Goal: Task Accomplishment & Management: Use online tool/utility

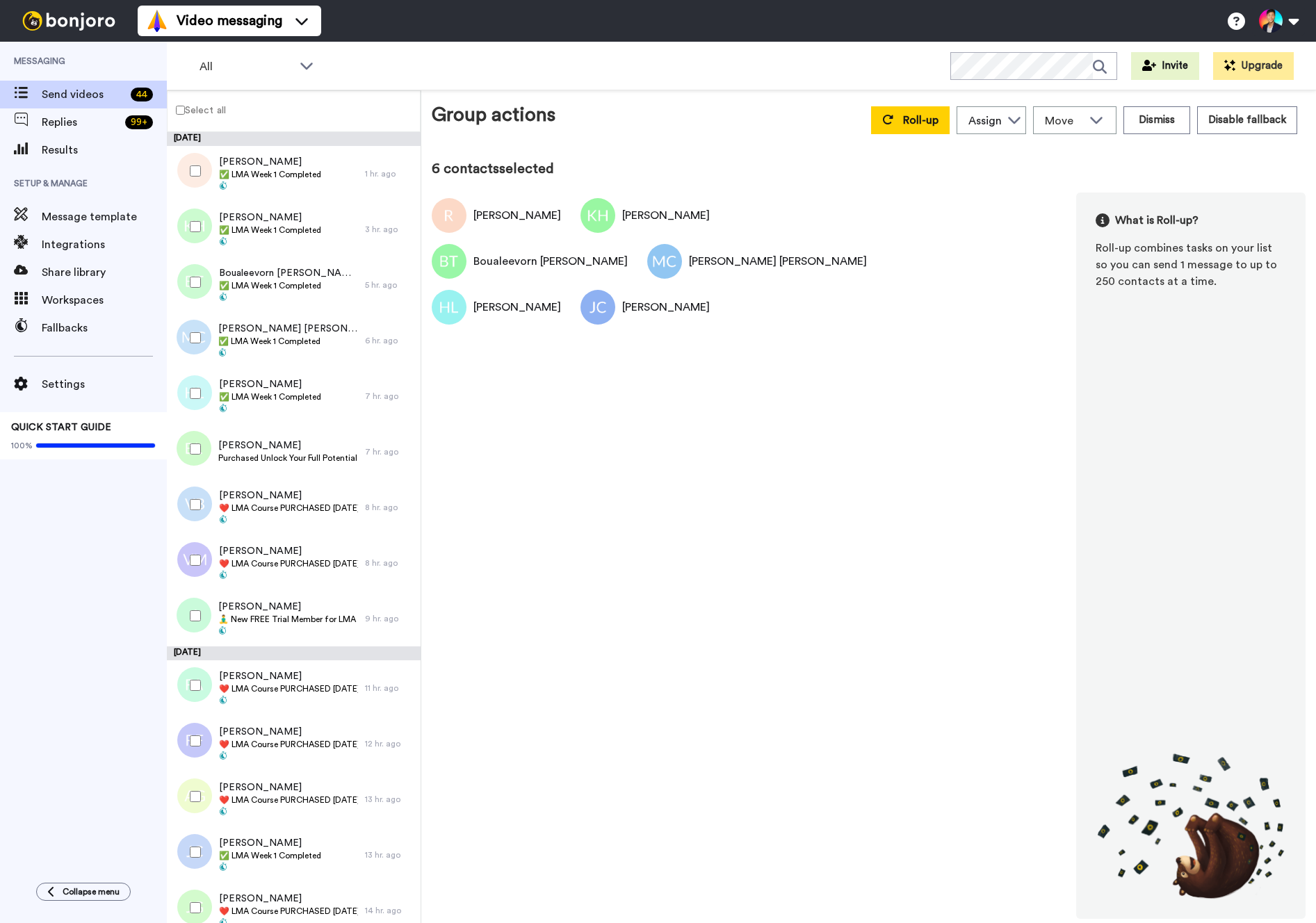
scroll to position [598, 0]
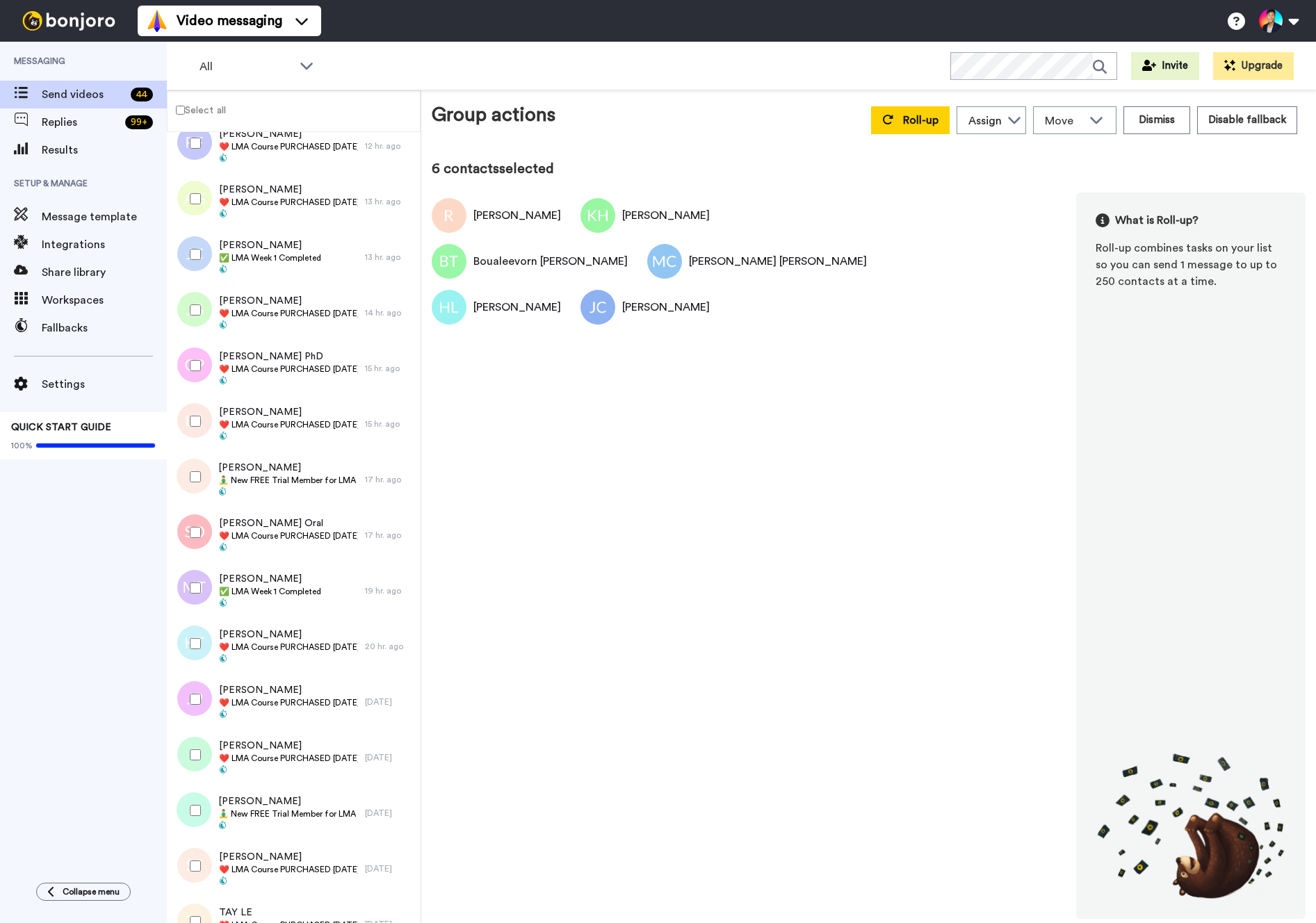
click at [196, 578] on div at bounding box center [192, 588] width 50 height 49
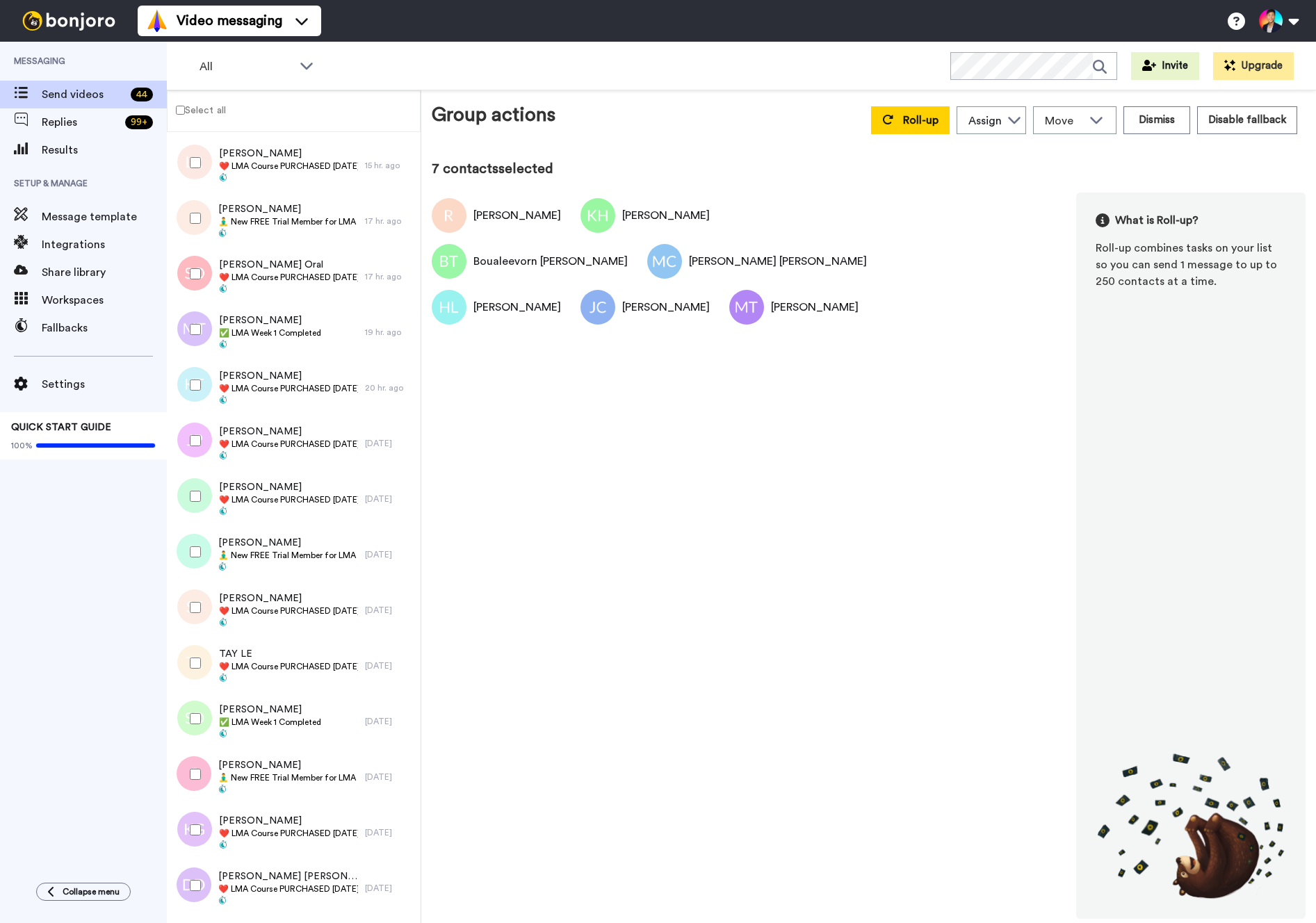
click at [197, 708] on div at bounding box center [192, 719] width 50 height 49
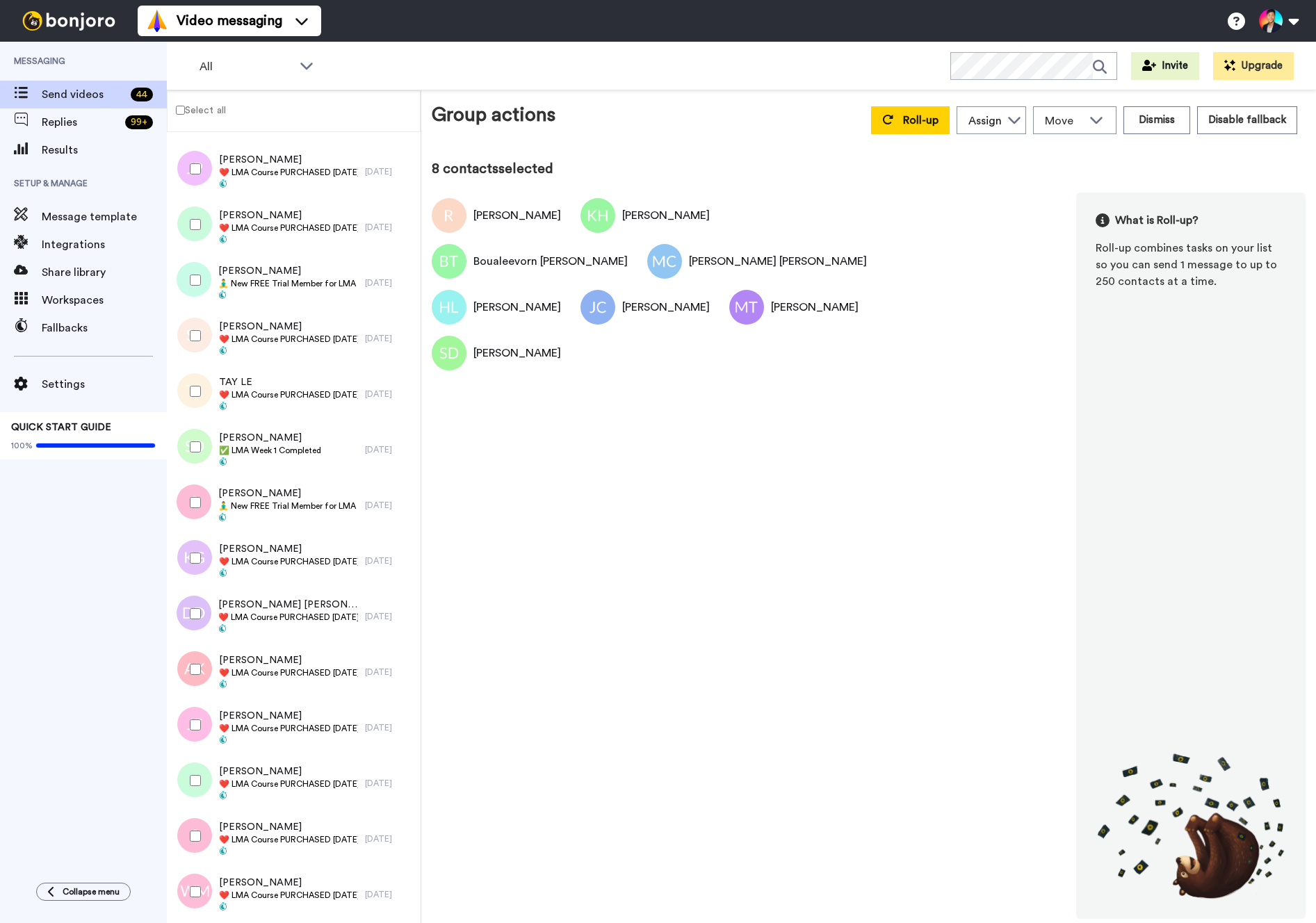
scroll to position [1436, 0]
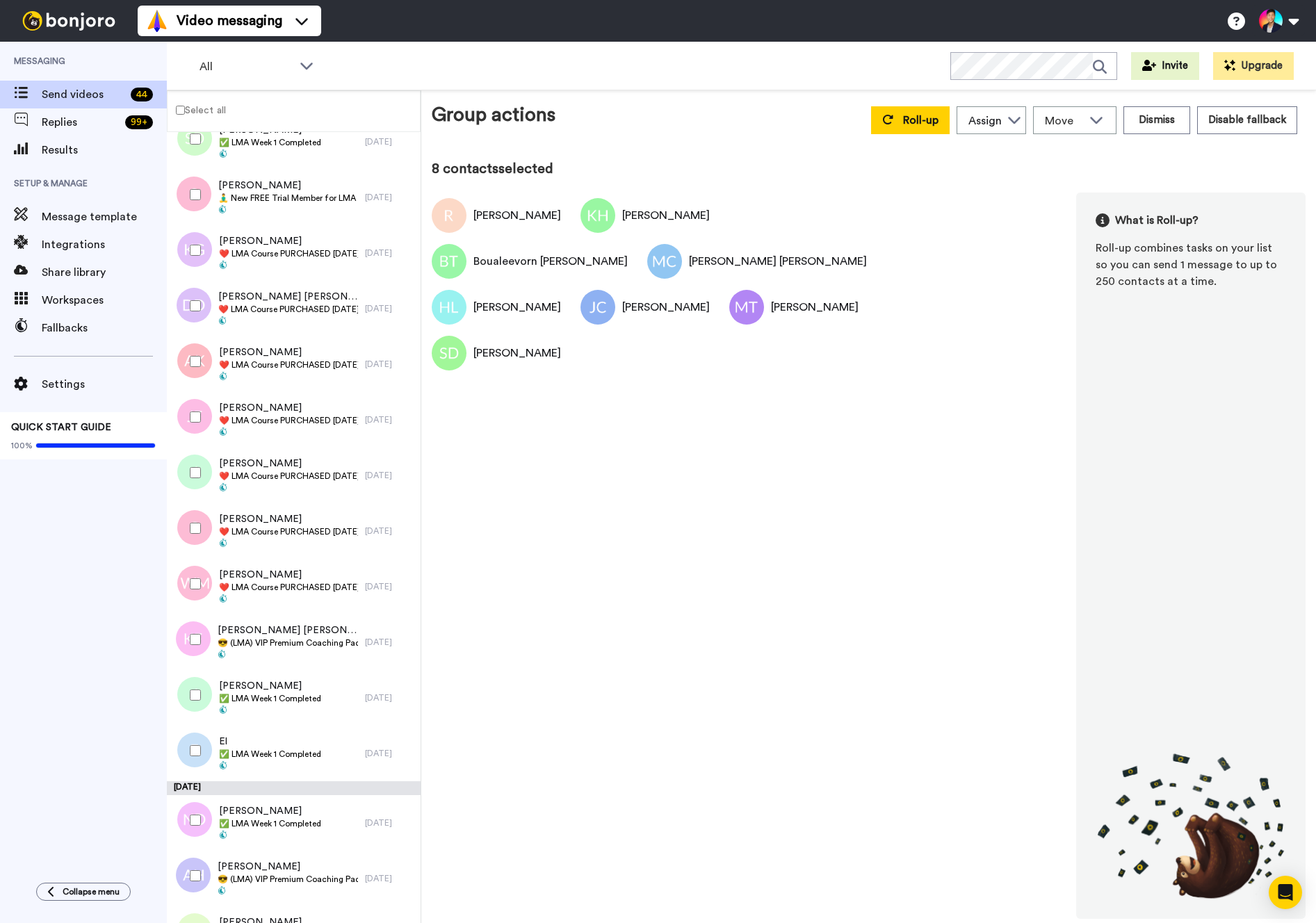
click at [193, 704] on div at bounding box center [192, 696] width 50 height 49
click at [193, 744] on div at bounding box center [192, 751] width 50 height 49
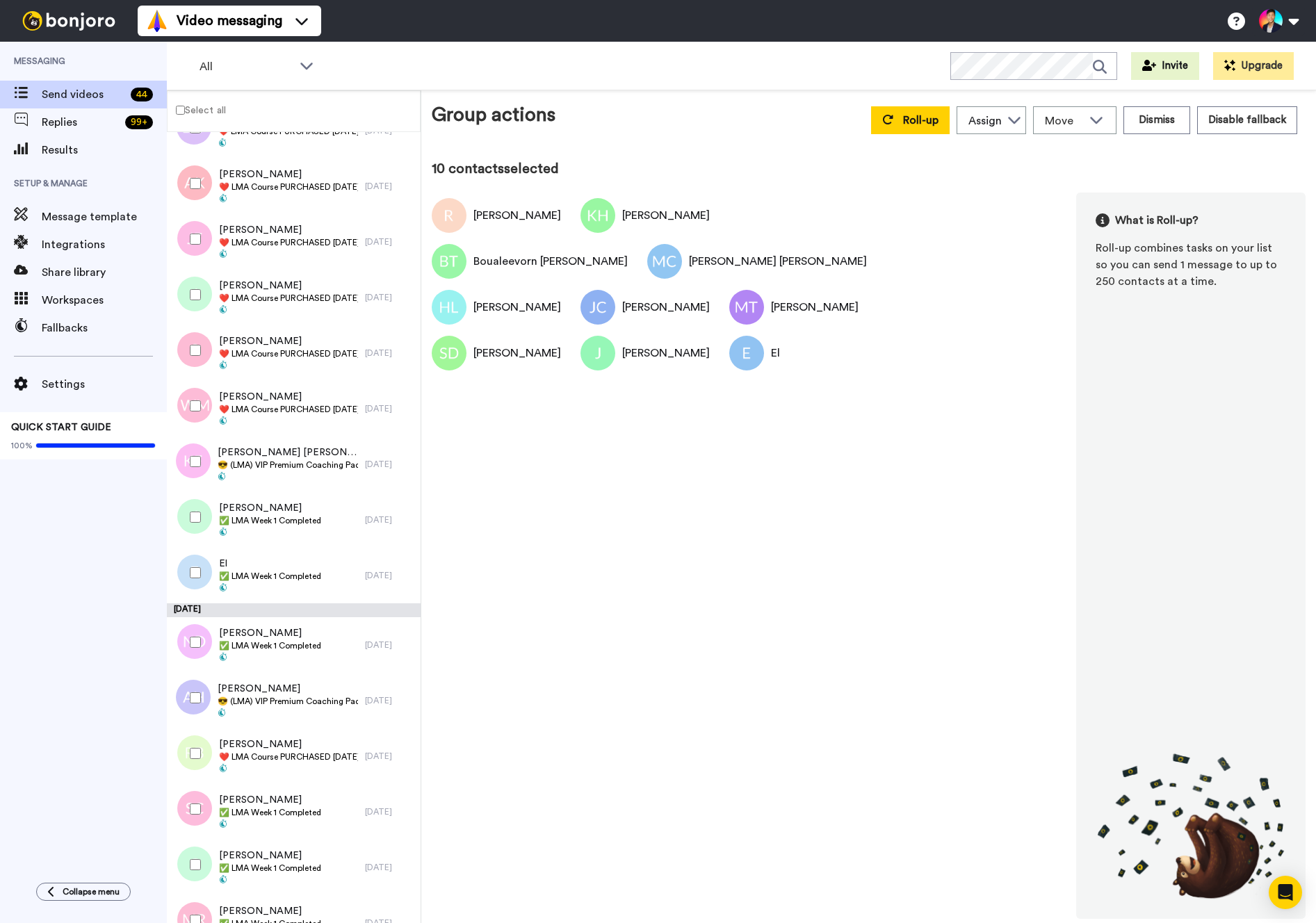
click at [199, 660] on div at bounding box center [192, 643] width 50 height 49
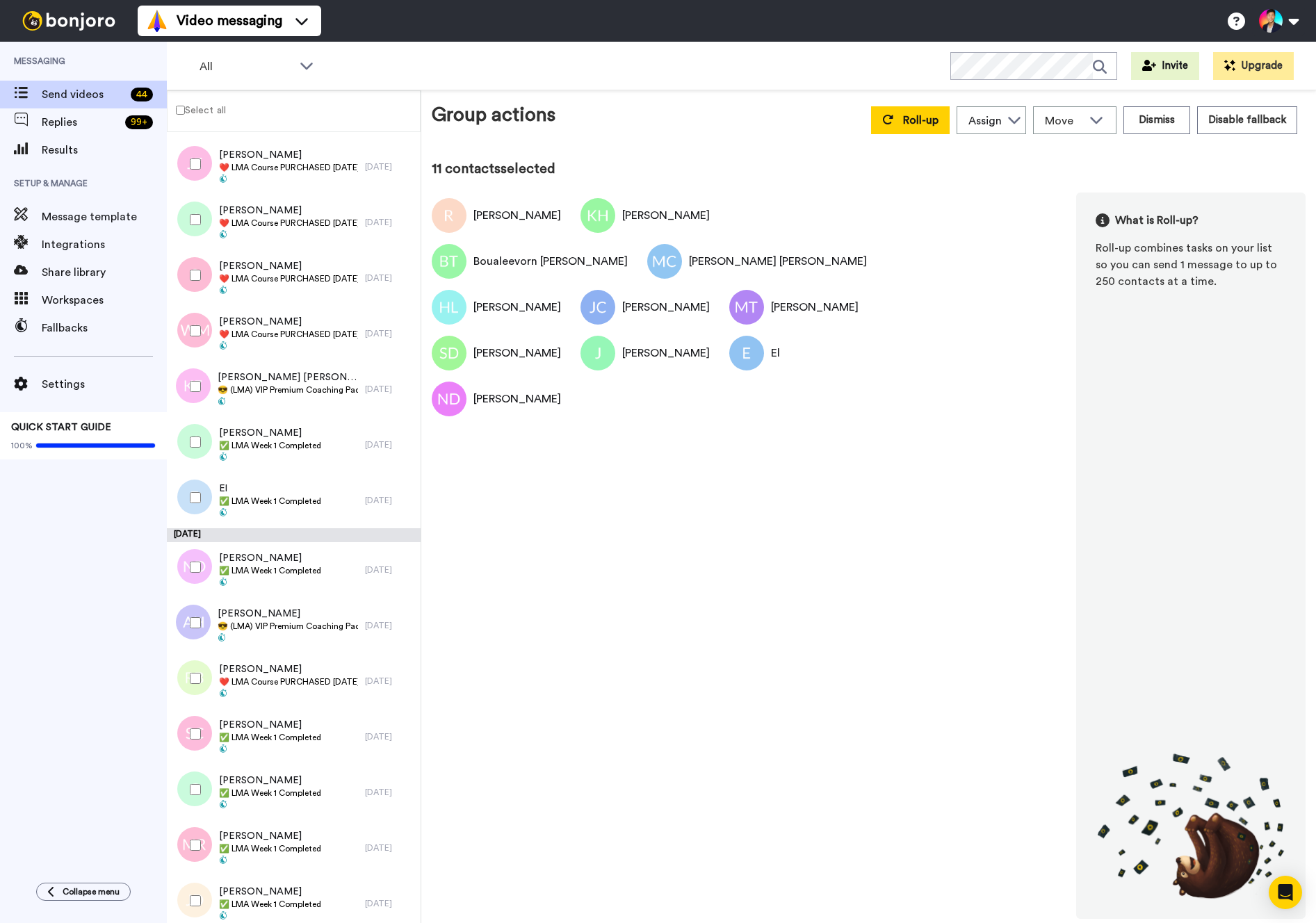
scroll to position [1698, 0]
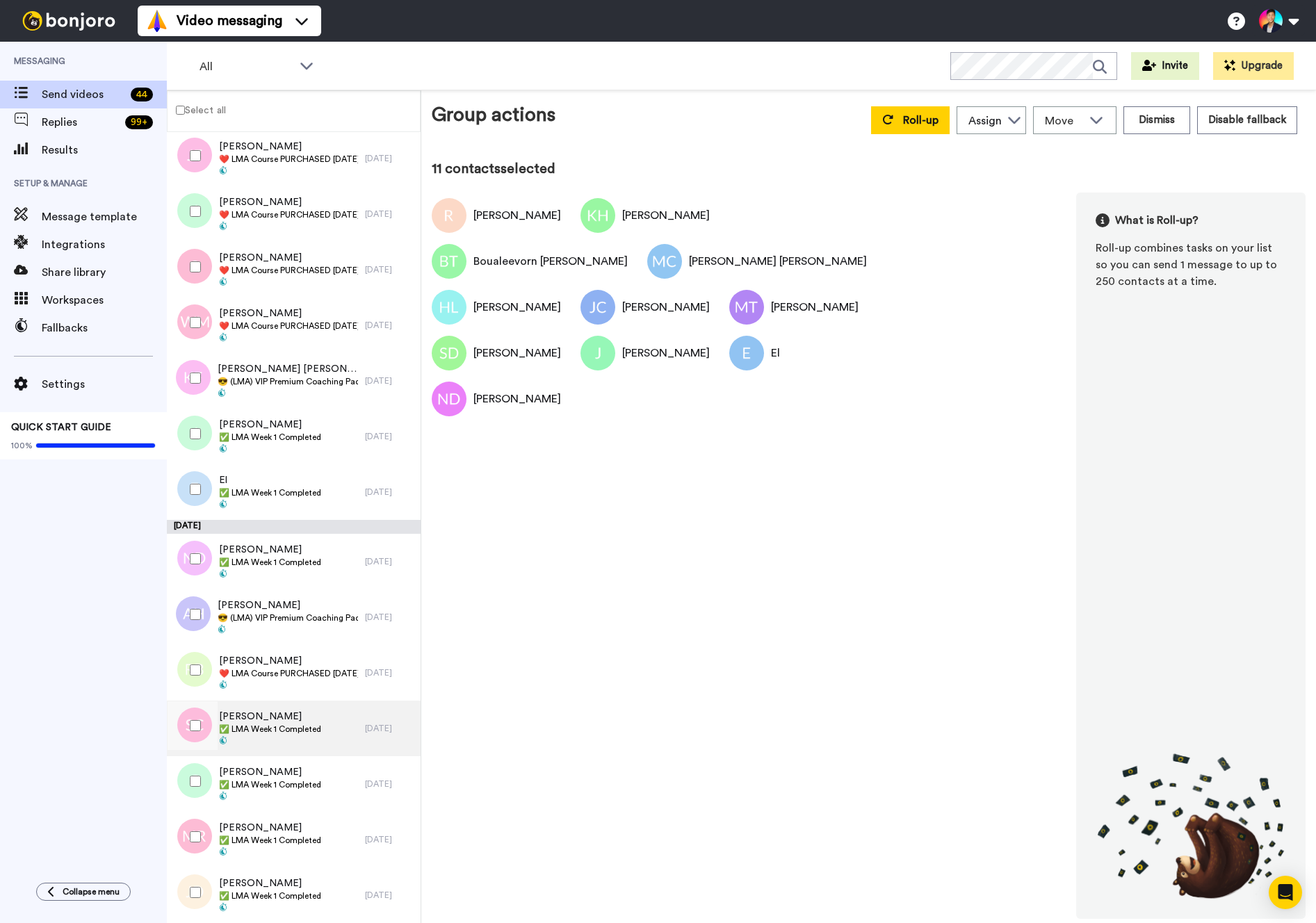
click at [193, 753] on div at bounding box center [191, 728] width 42 height 56
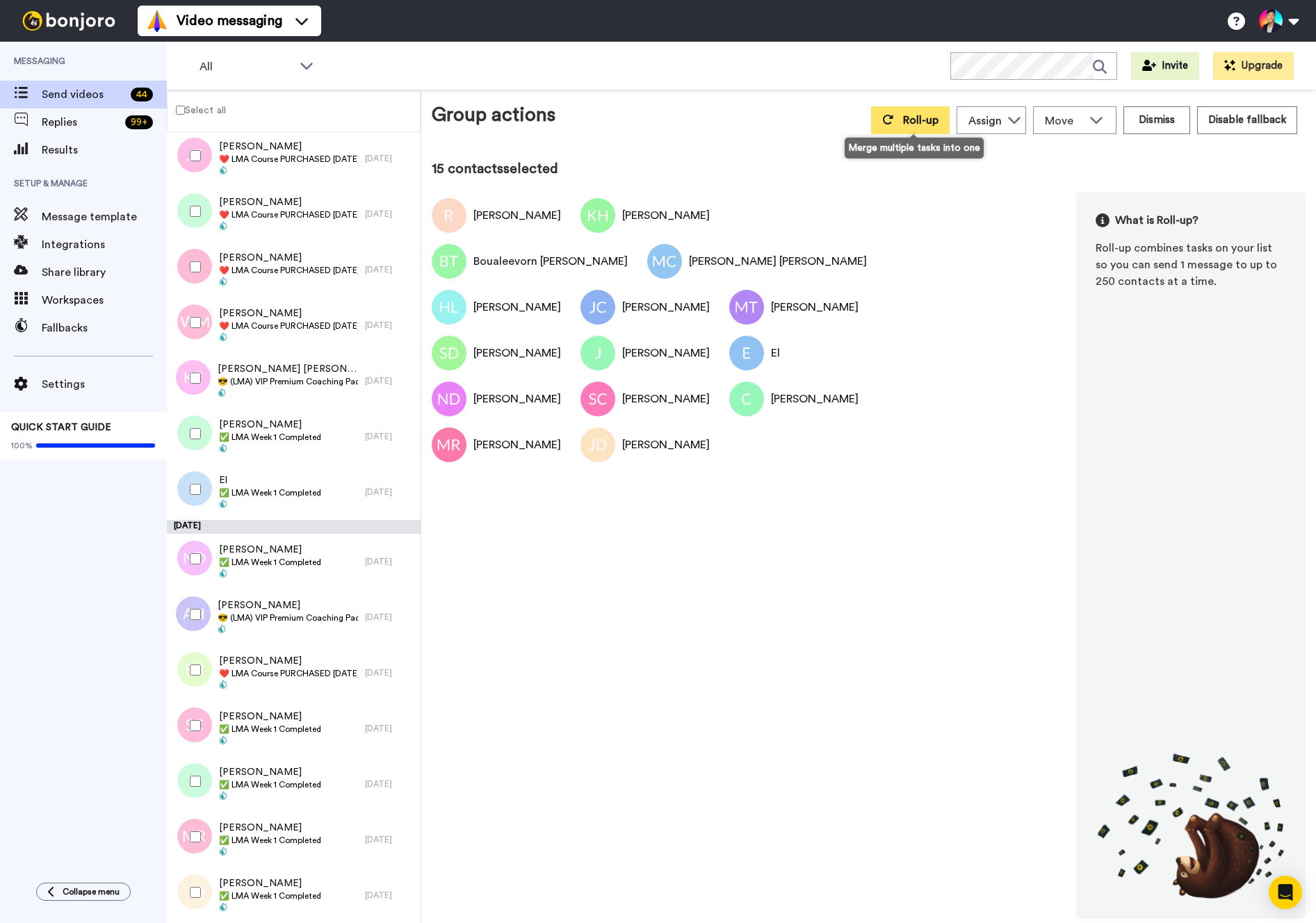
click at [930, 125] on span "Roll-up" at bounding box center [921, 120] width 35 height 11
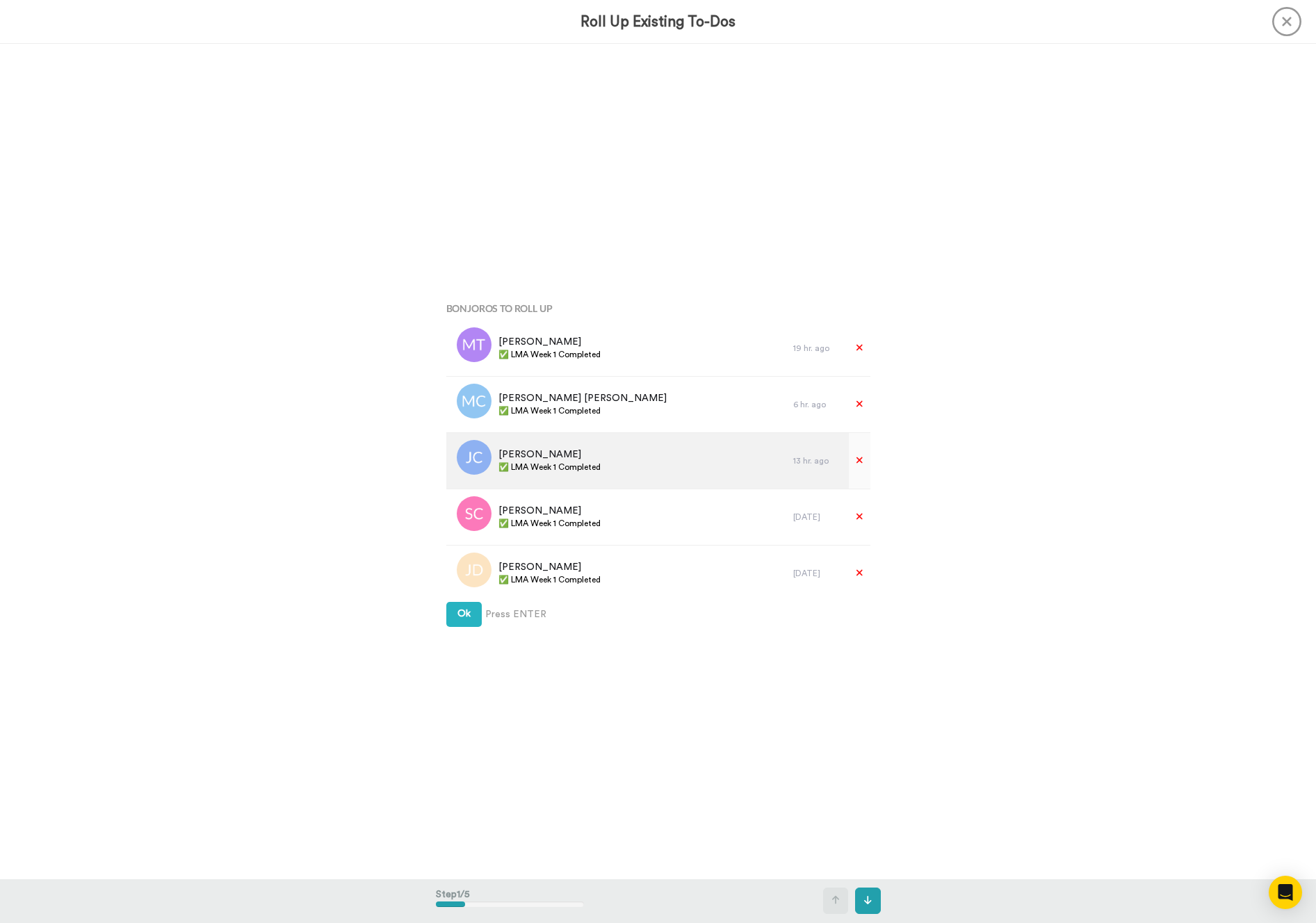
click at [565, 477] on div "James Capozzoli ✅ LMA Week 1 Completed" at bounding box center [619, 461] width 348 height 56
copy div "✅ LMA Week 1 Completed"
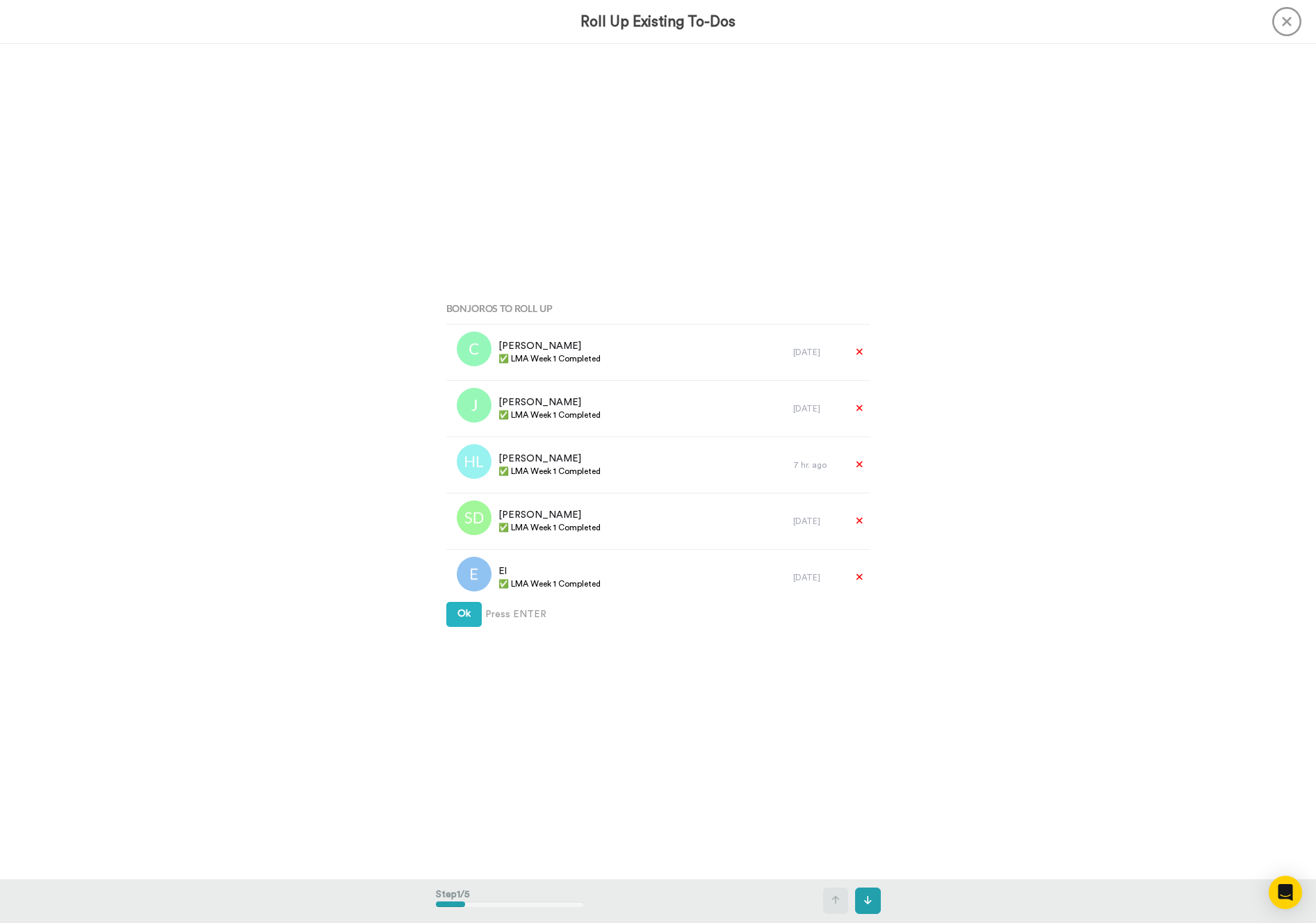
scroll to position [566, 0]
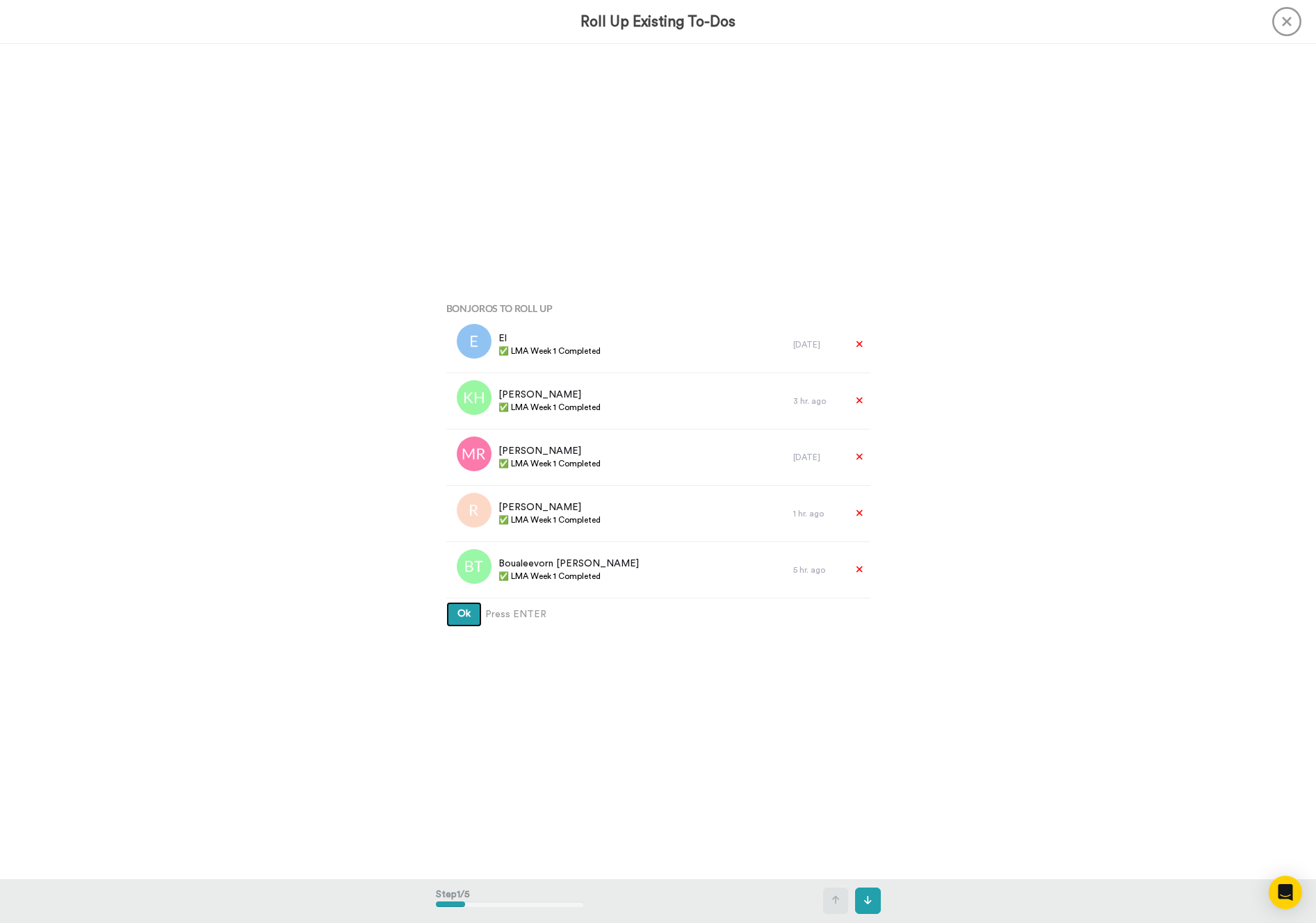
click at [473, 617] on button "Ok" at bounding box center [463, 614] width 35 height 25
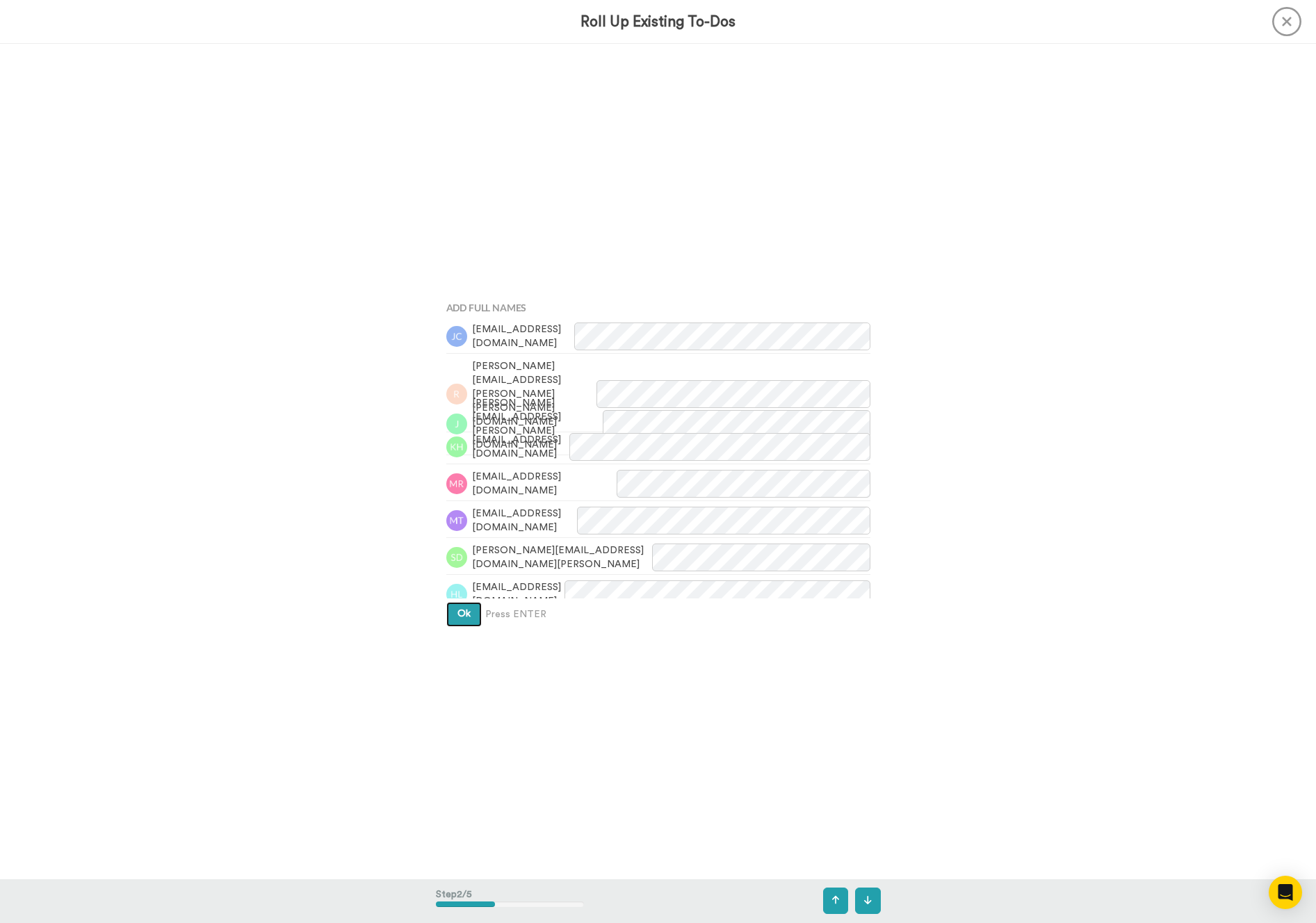
click at [473, 617] on button "Ok" at bounding box center [463, 614] width 35 height 25
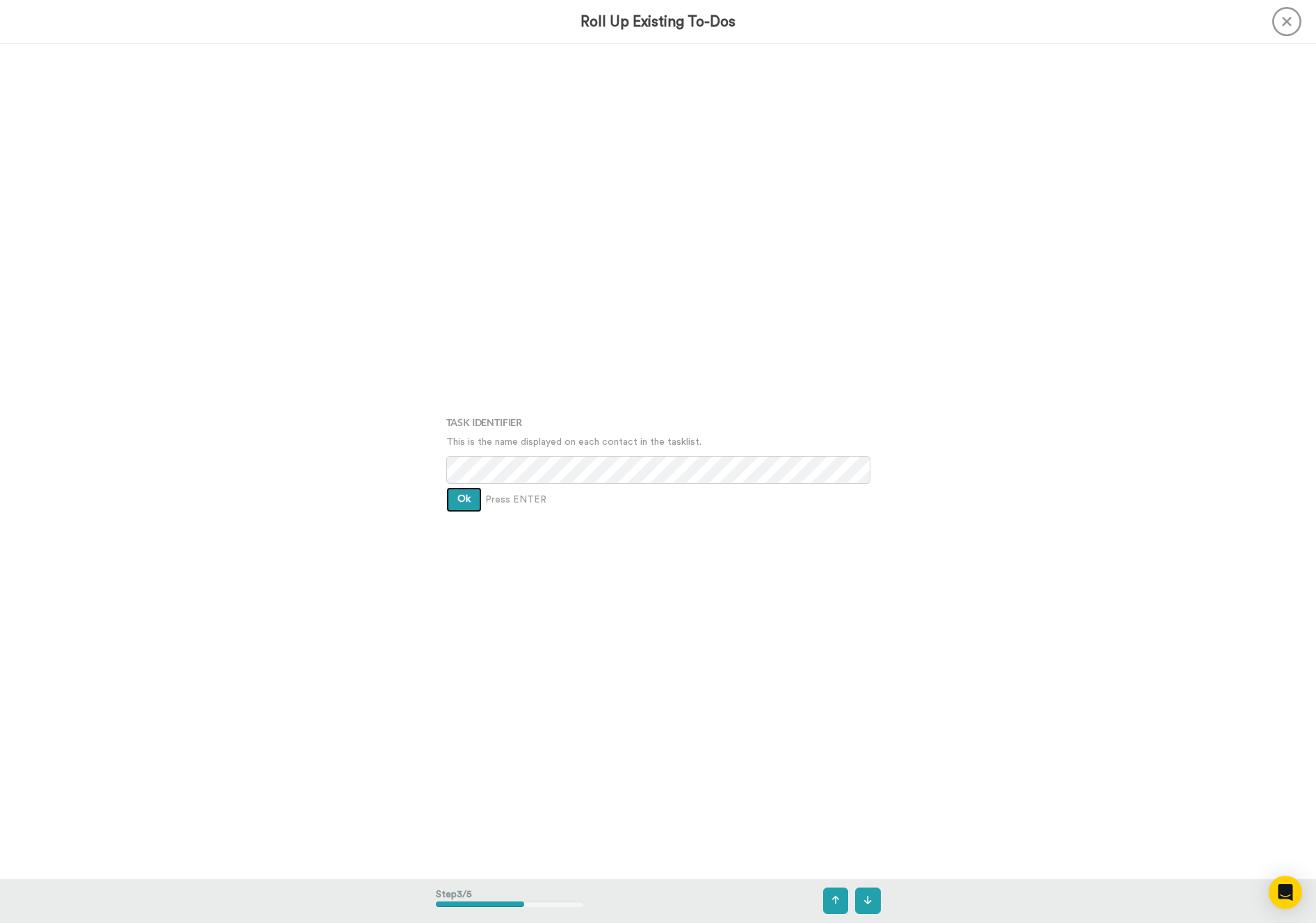
click at [466, 505] on button "Ok" at bounding box center [463, 500] width 35 height 25
click at [466, 505] on div "Assign It To Select is focused ,type to refine list, press Down to open the men…" at bounding box center [658, 462] width 445 height 462
click at [461, 492] on span "Ok" at bounding box center [463, 489] width 13 height 10
click at [467, 510] on span "Create" at bounding box center [473, 510] width 31 height 10
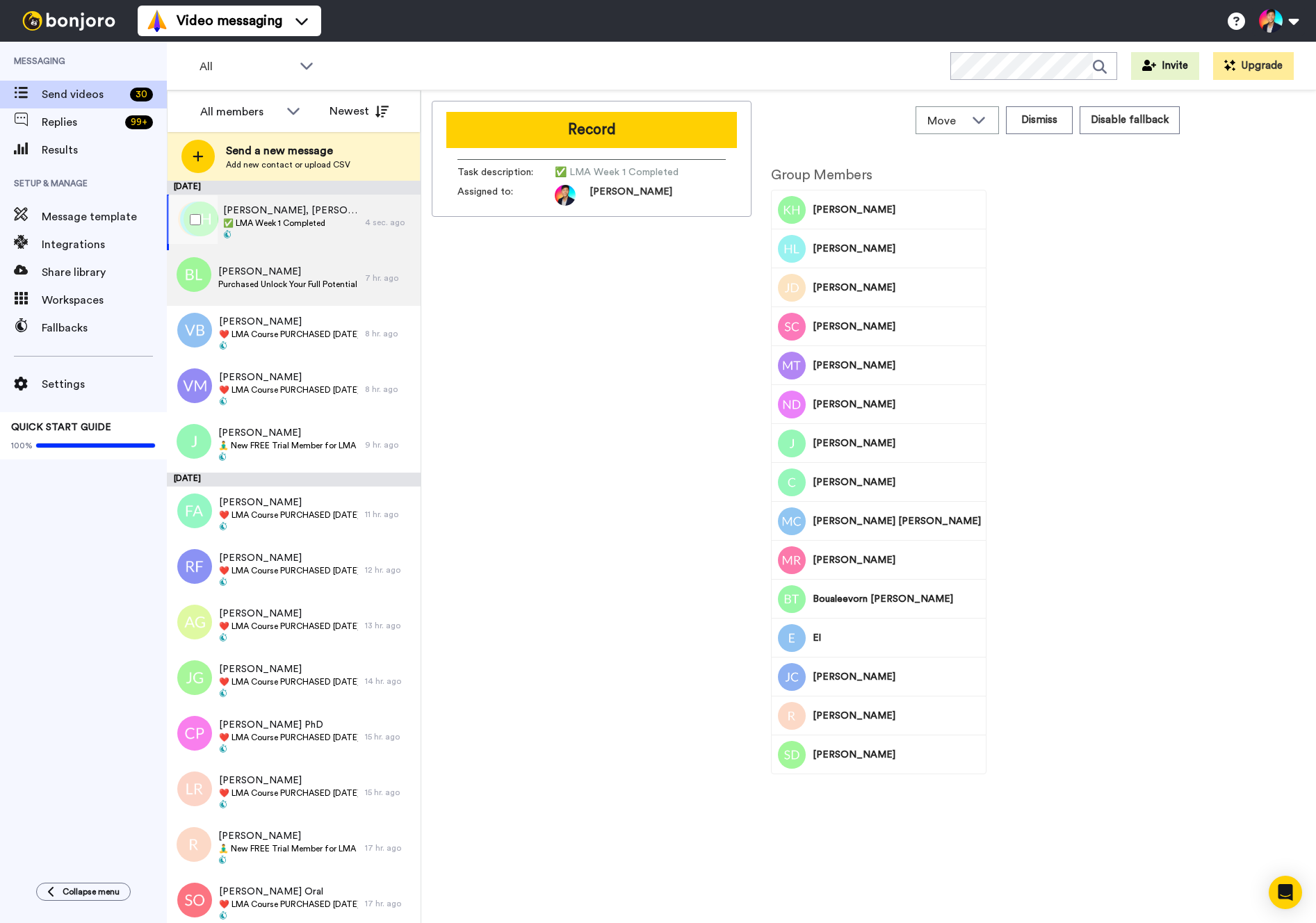
click at [317, 283] on span "Purchased Unlock Your Full Potential Package" at bounding box center [288, 284] width 140 height 11
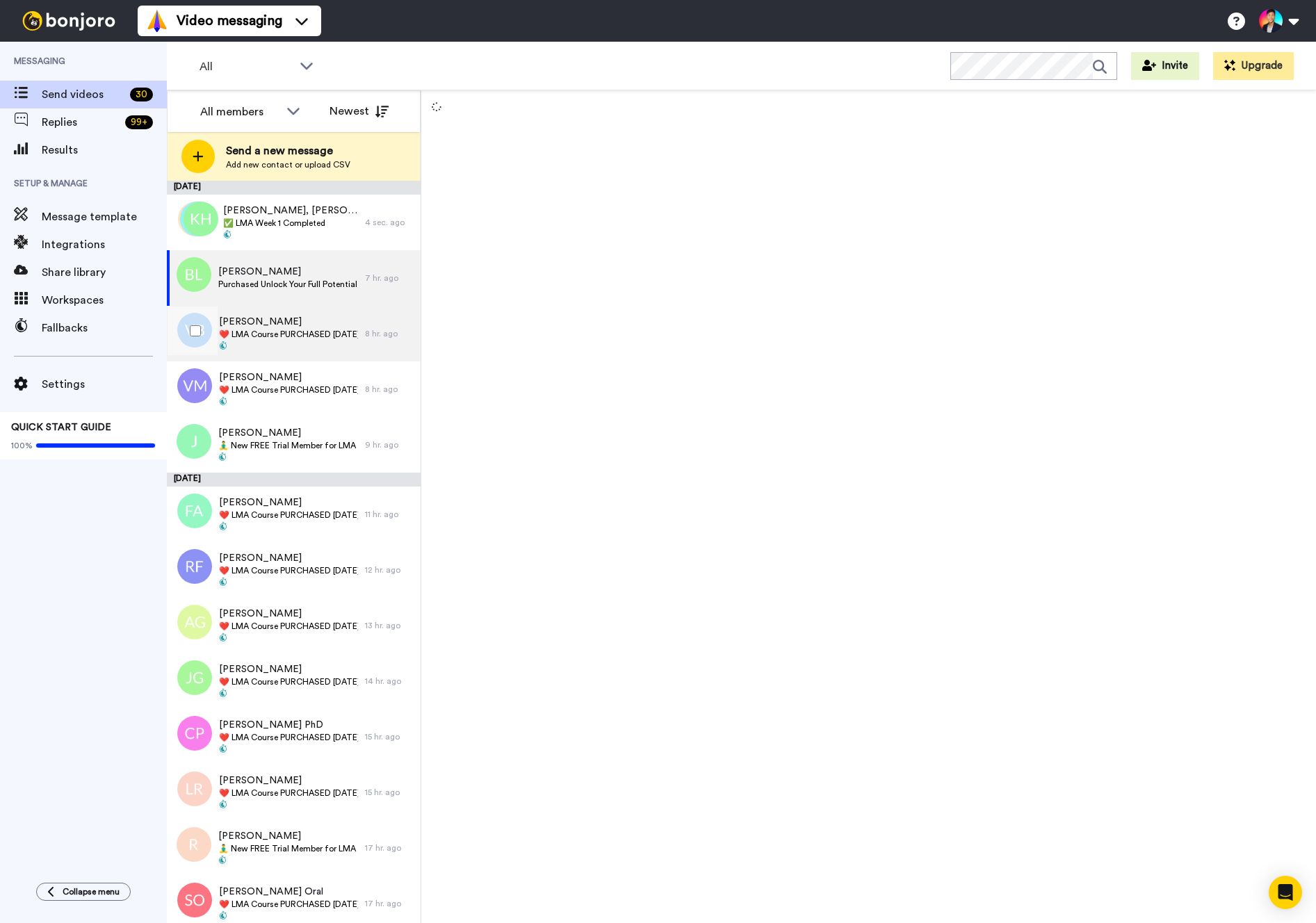
click at [298, 336] on span "❤️️ LMA Course PURCHASED [DATE] ❤️️" at bounding box center [288, 334] width 139 height 11
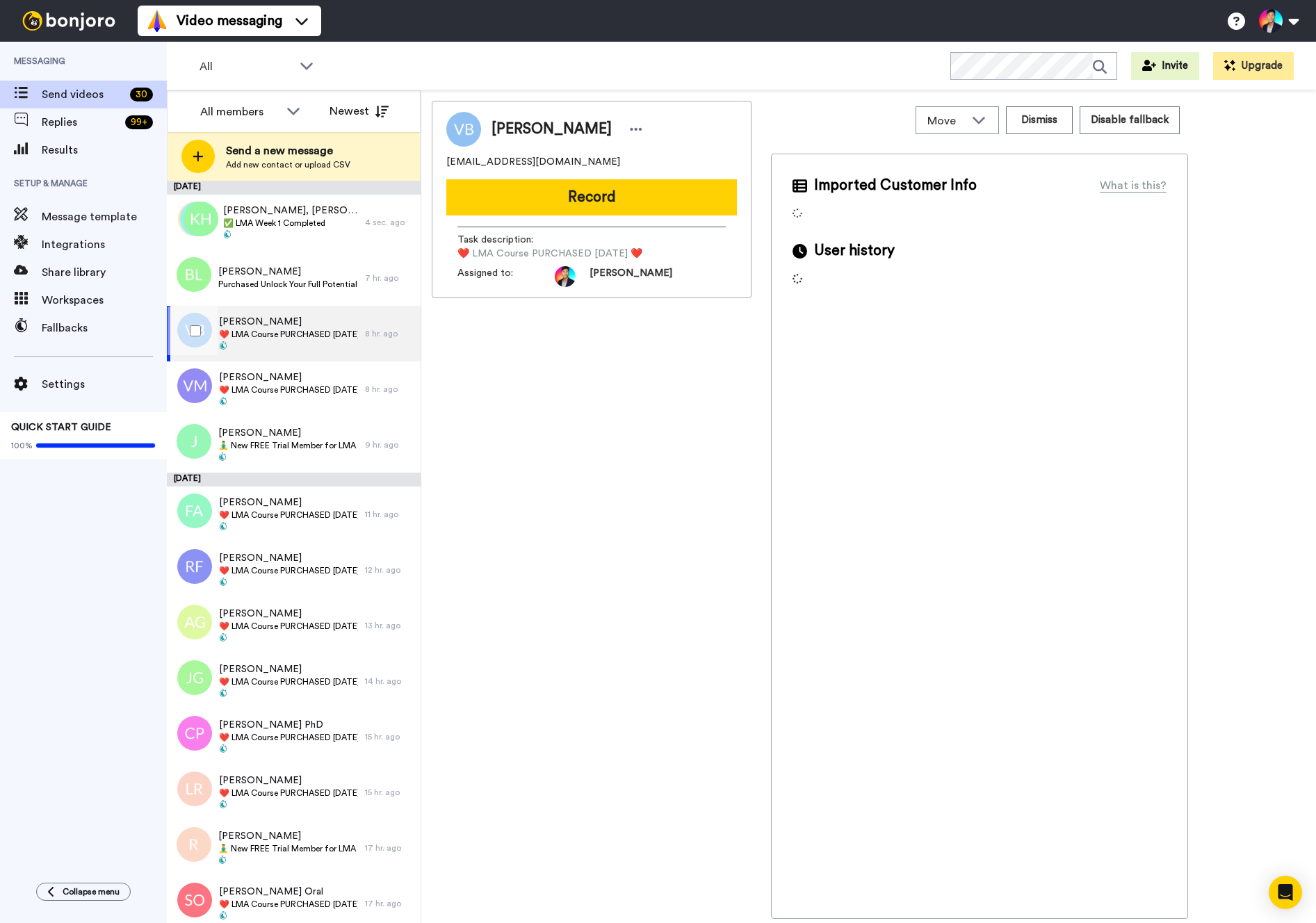
click at [268, 339] on span "❤️️ LMA Course PURCHASED [DATE] ❤️️" at bounding box center [288, 334] width 139 height 11
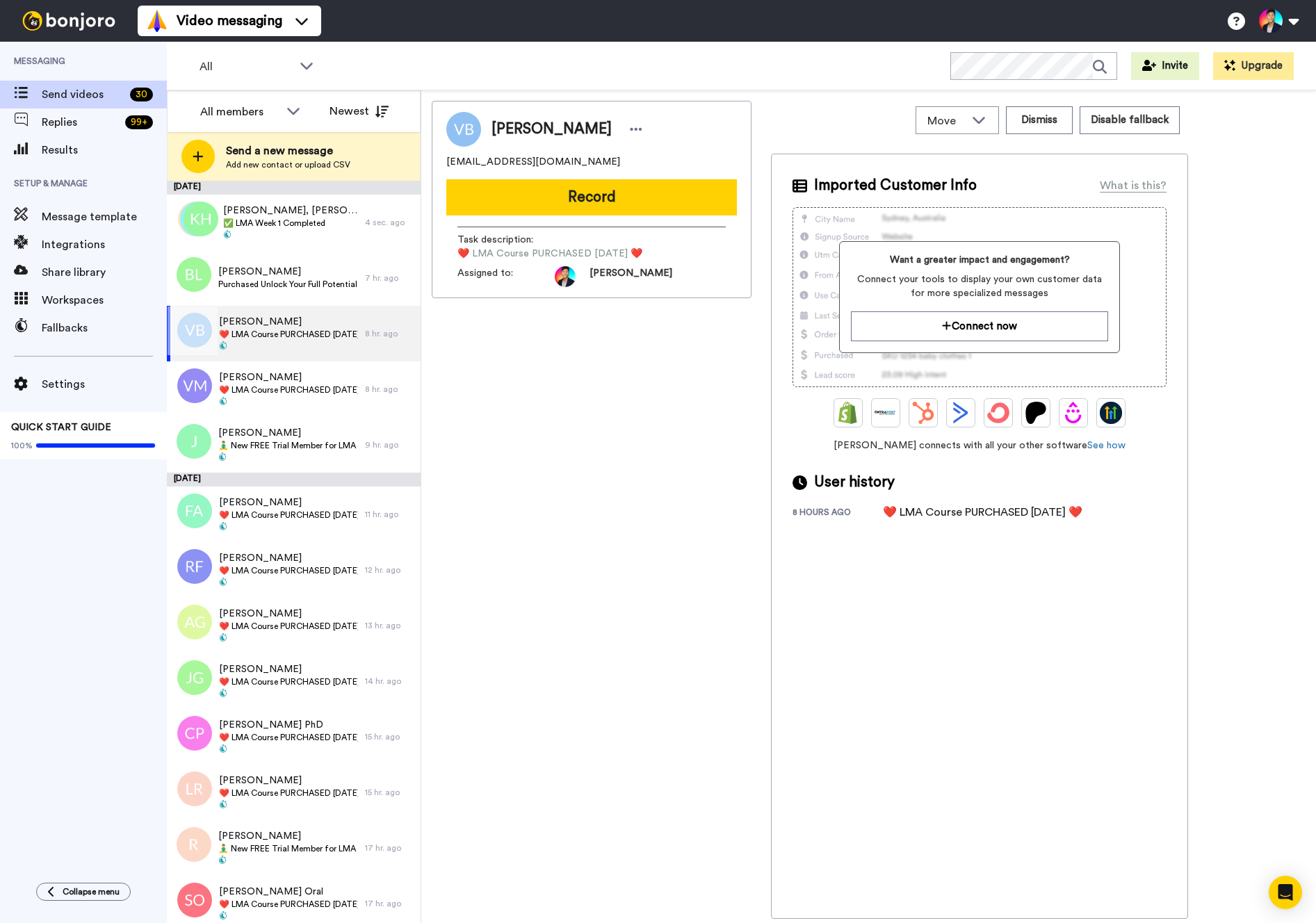
click at [207, 343] on div at bounding box center [192, 331] width 50 height 49
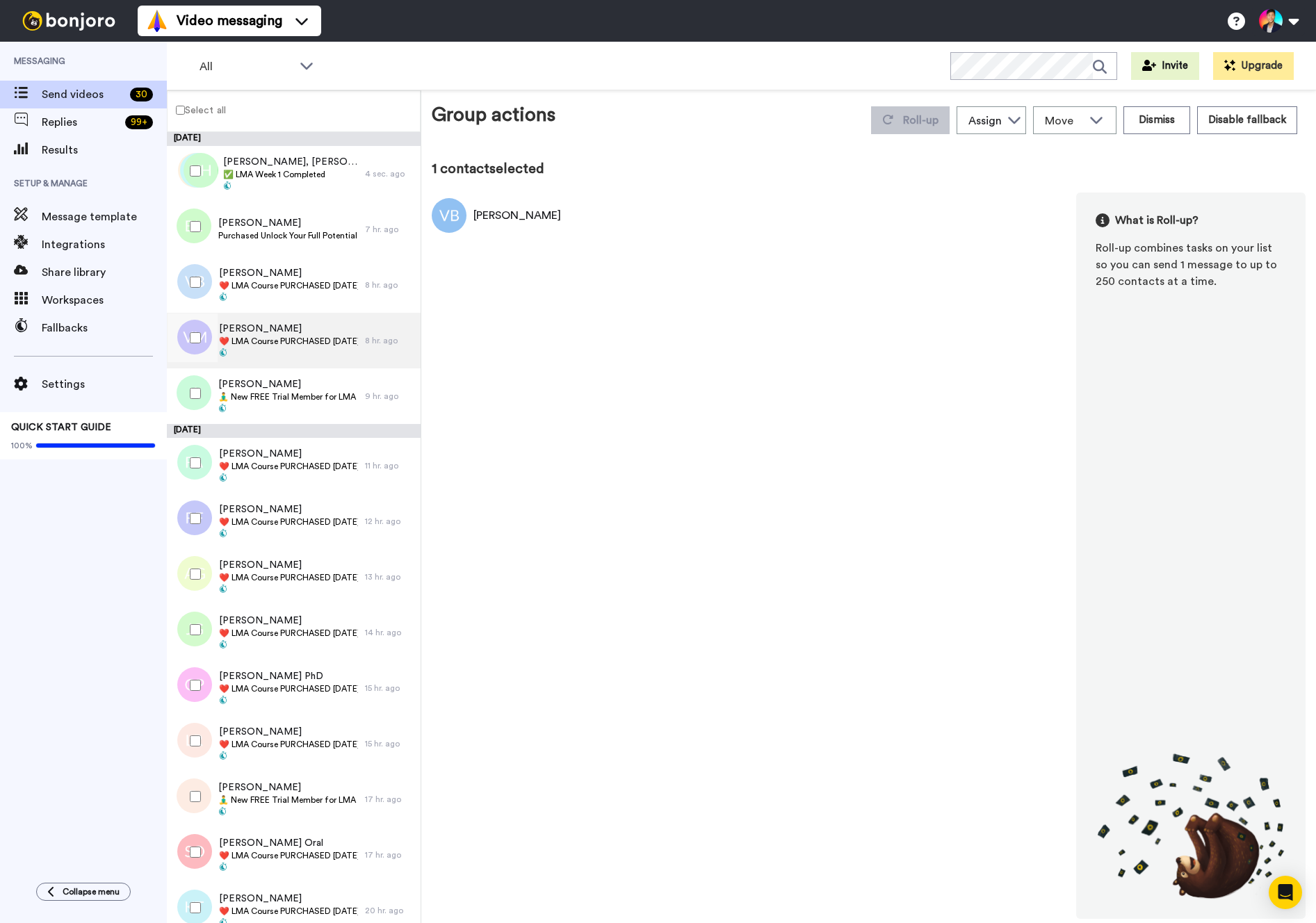
click at [207, 364] on div at bounding box center [191, 340] width 42 height 56
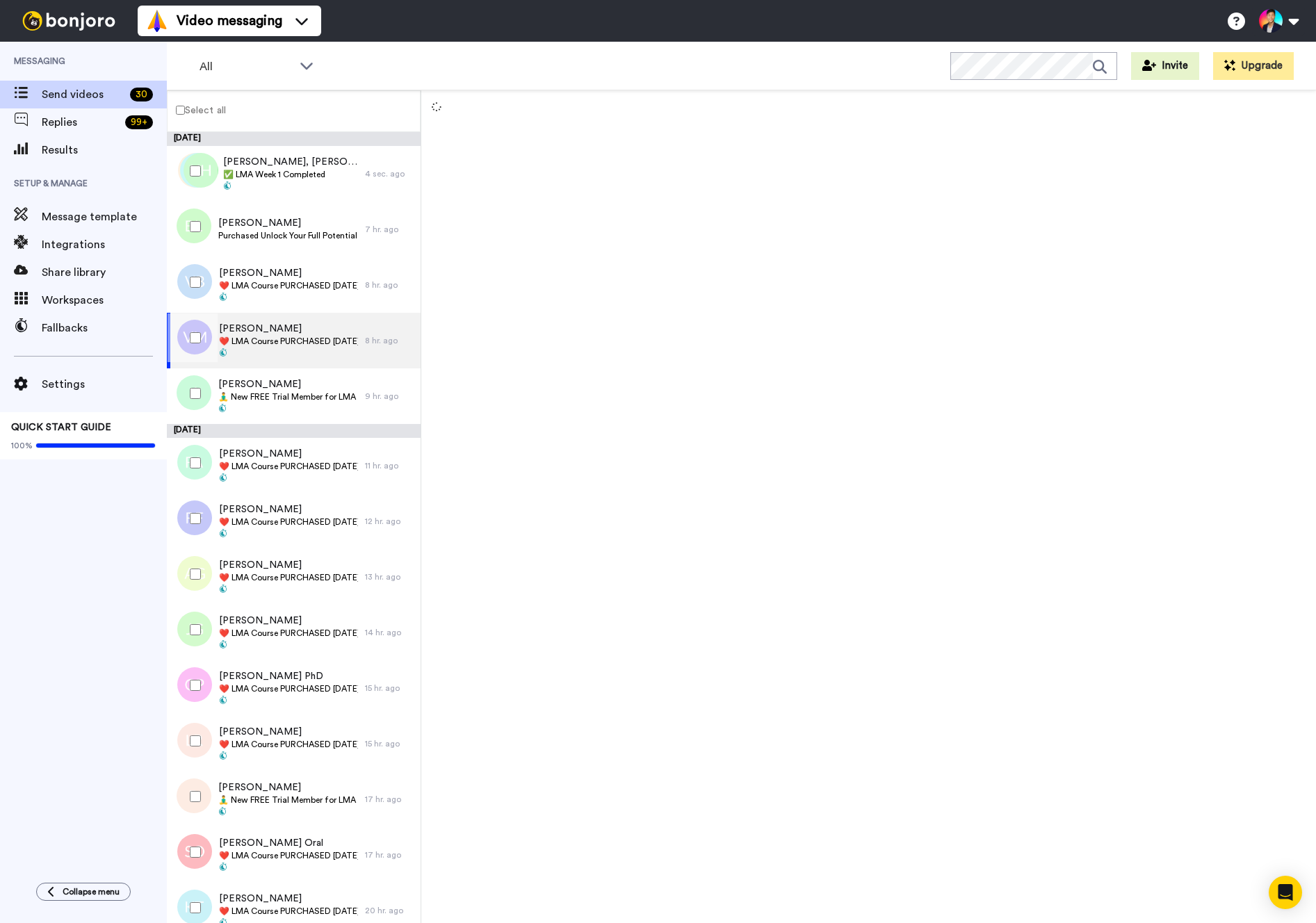
click at [193, 348] on div at bounding box center [192, 338] width 50 height 49
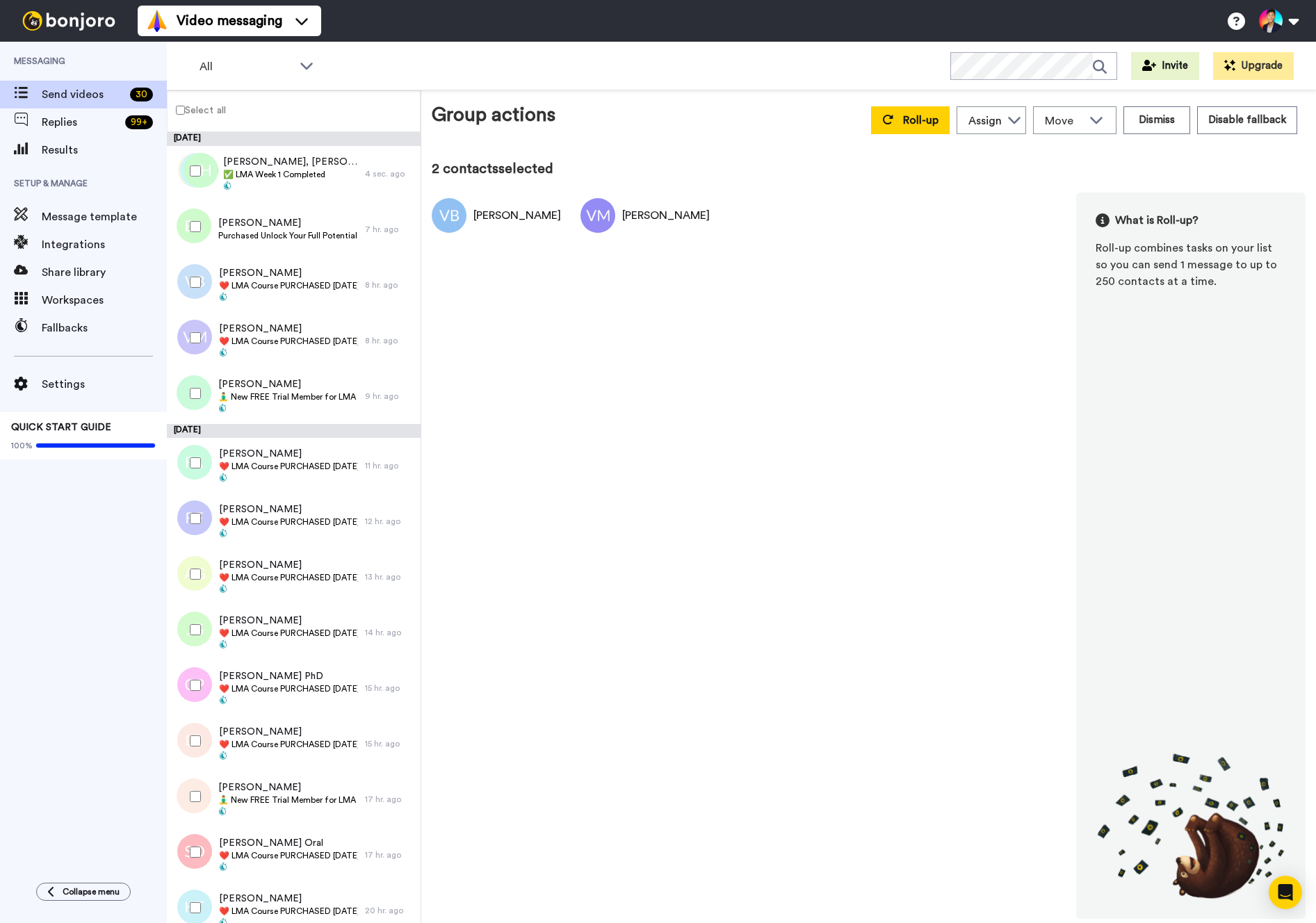
click at [188, 386] on div at bounding box center [192, 394] width 50 height 49
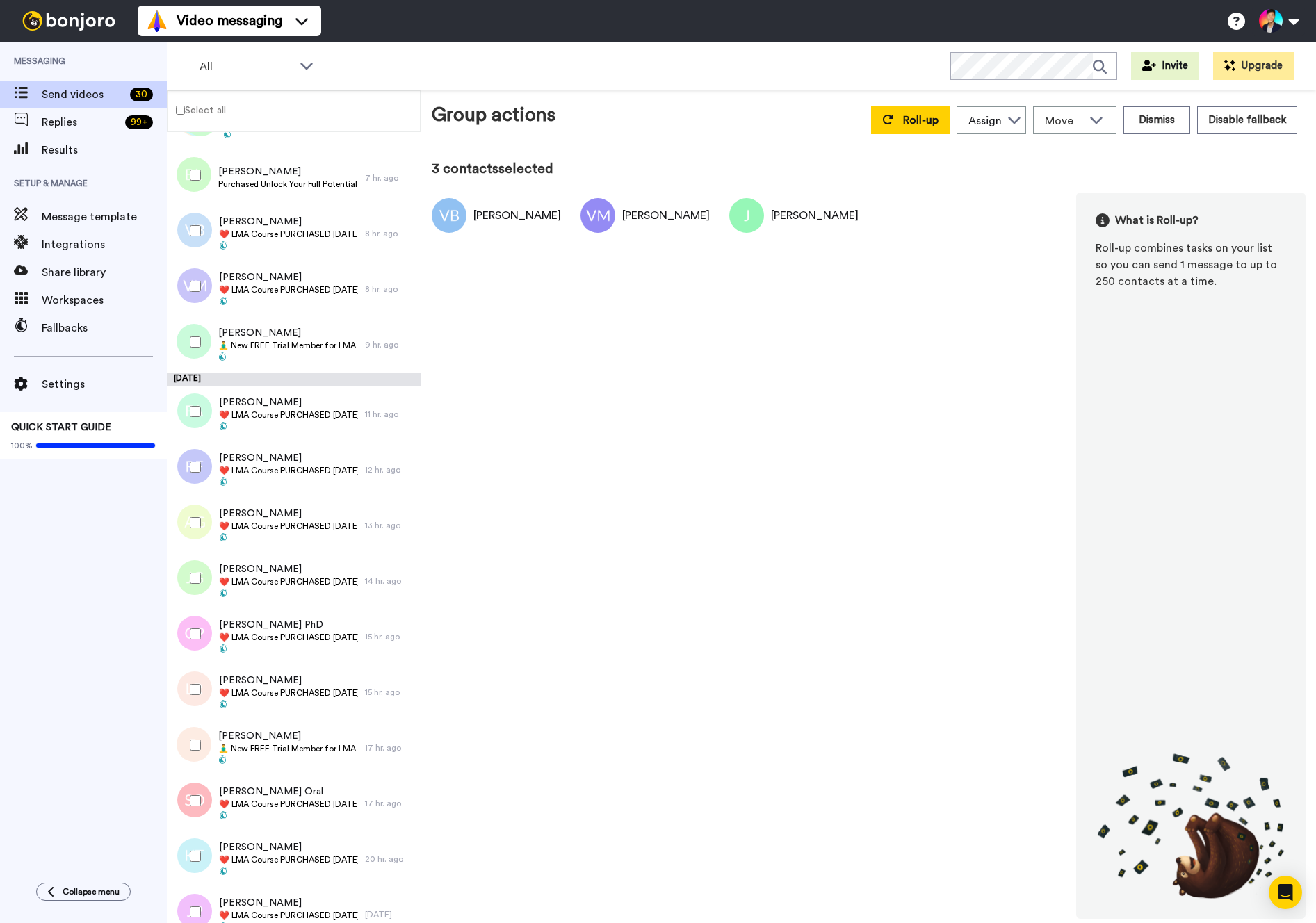
scroll to position [103, 0]
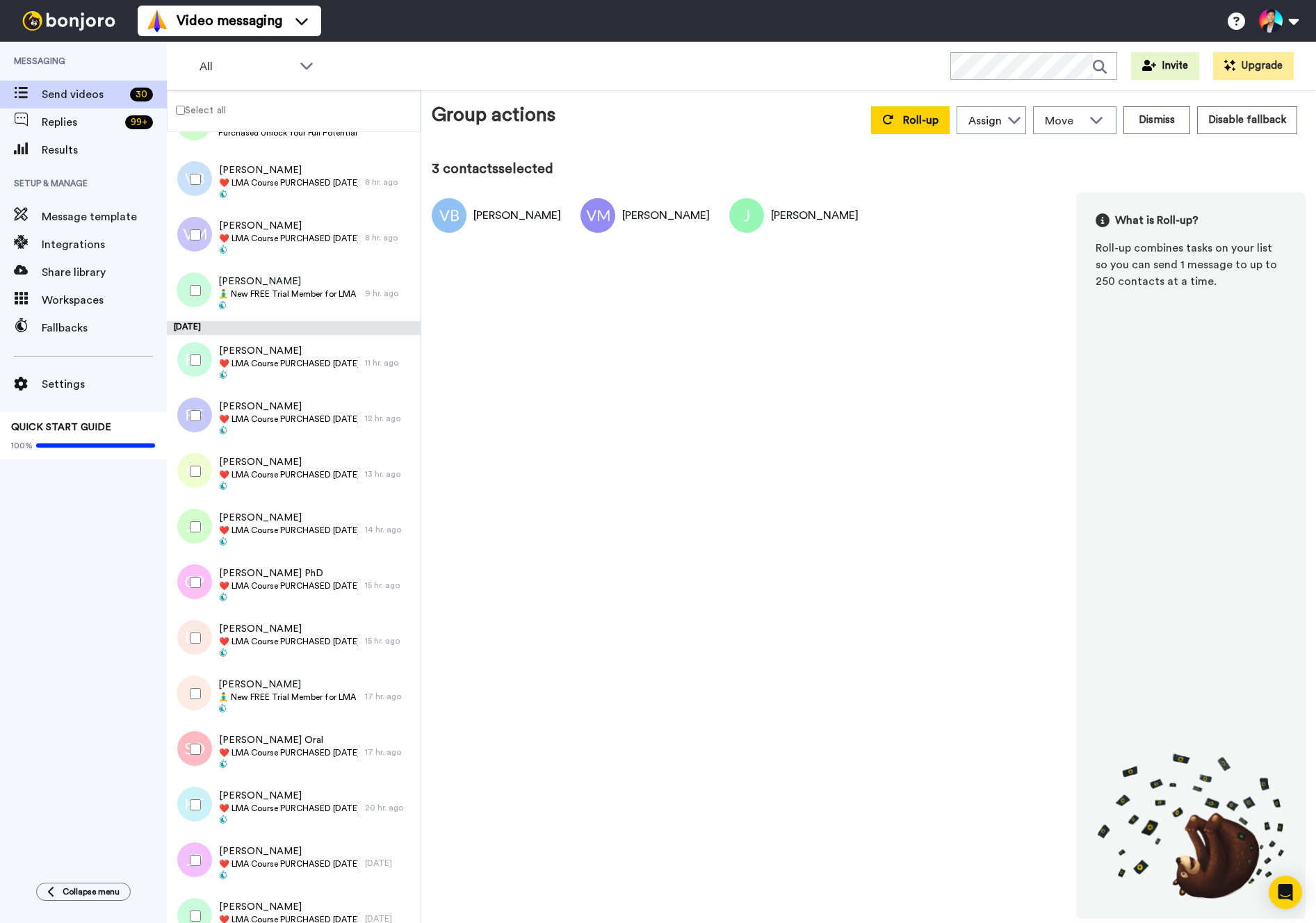
click at [188, 386] on div at bounding box center [191, 363] width 42 height 56
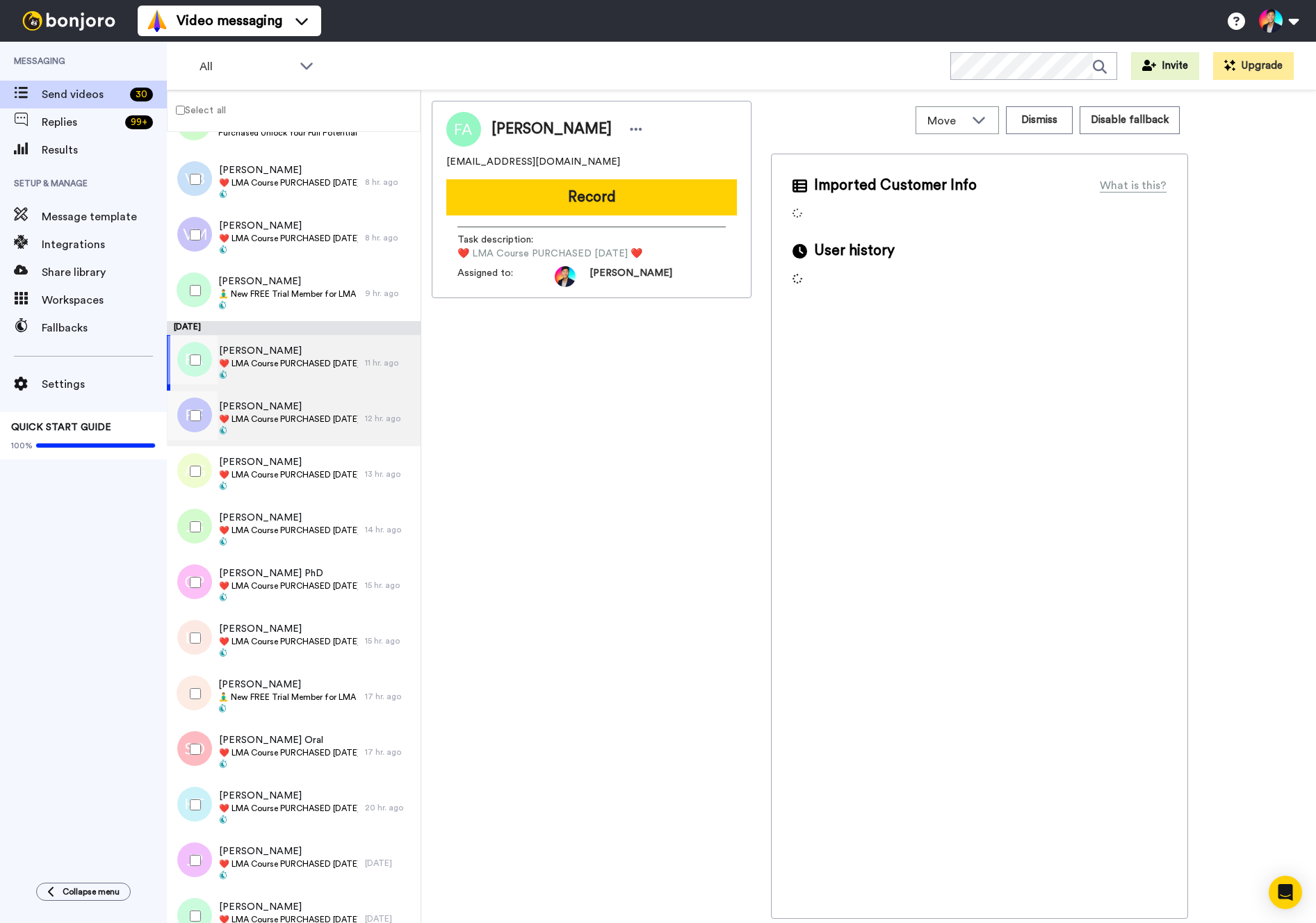
click at [192, 391] on div at bounding box center [191, 418] width 42 height 56
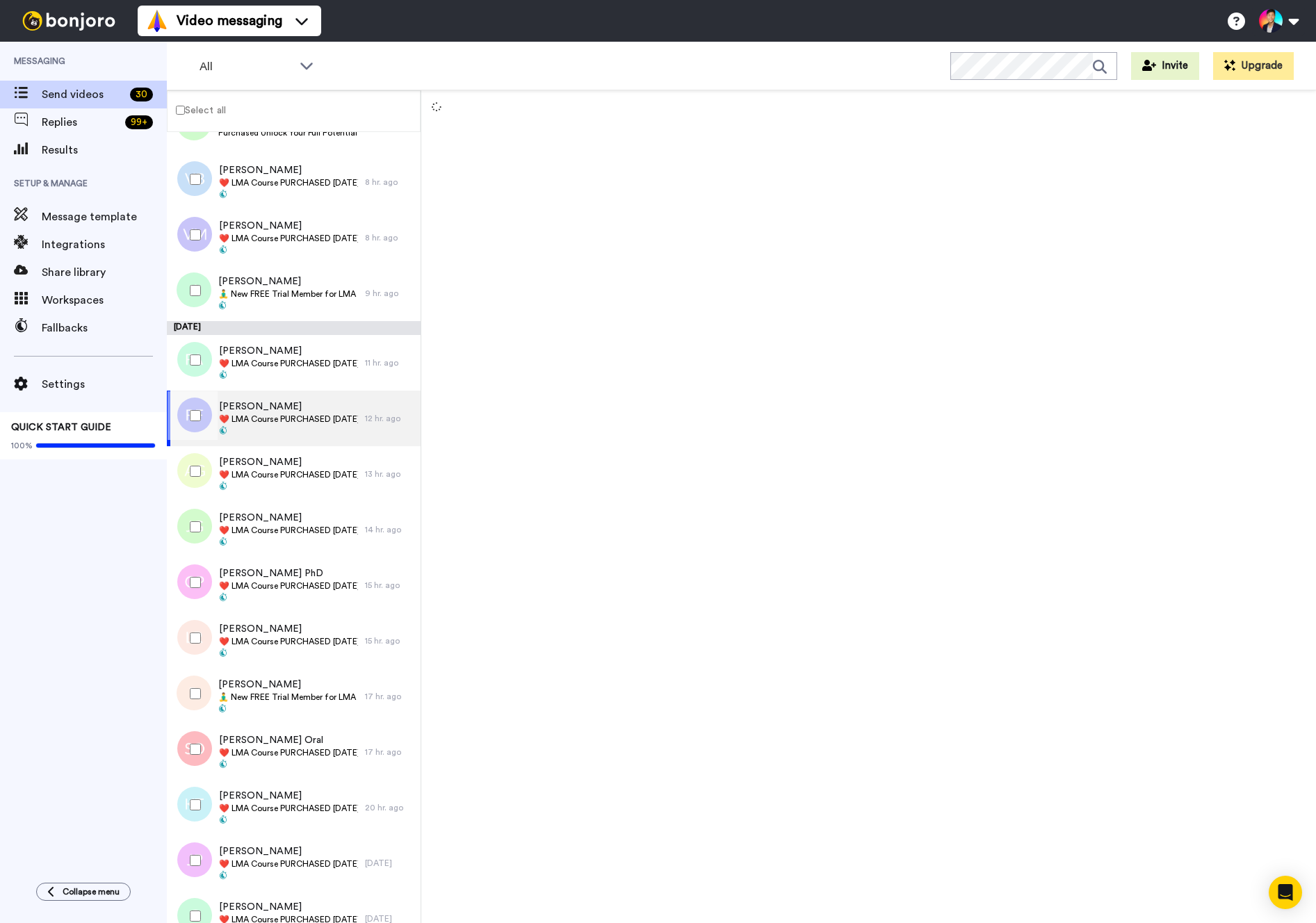
click at [192, 346] on div at bounding box center [192, 361] width 50 height 49
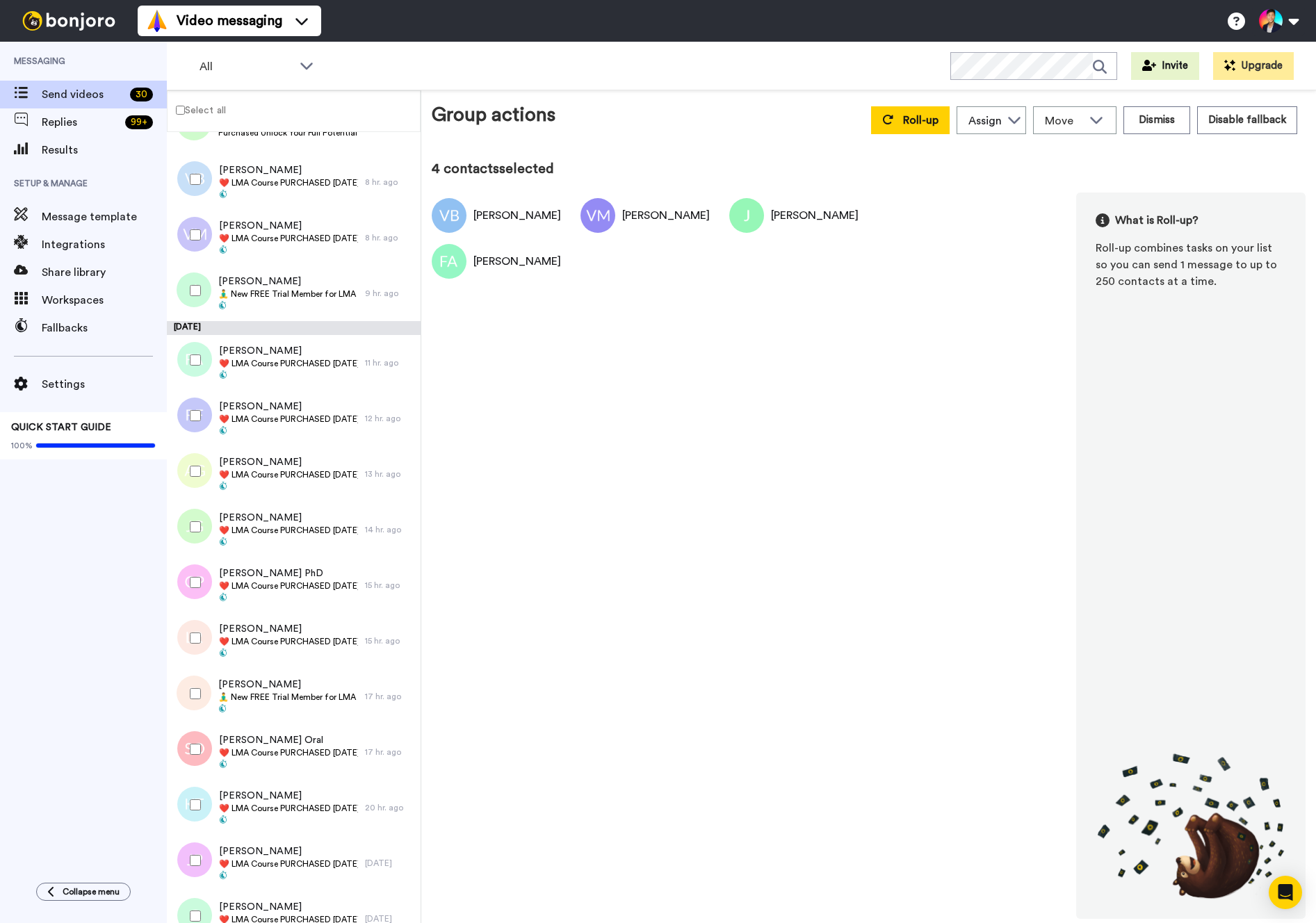
click at [189, 431] on div at bounding box center [192, 415] width 50 height 49
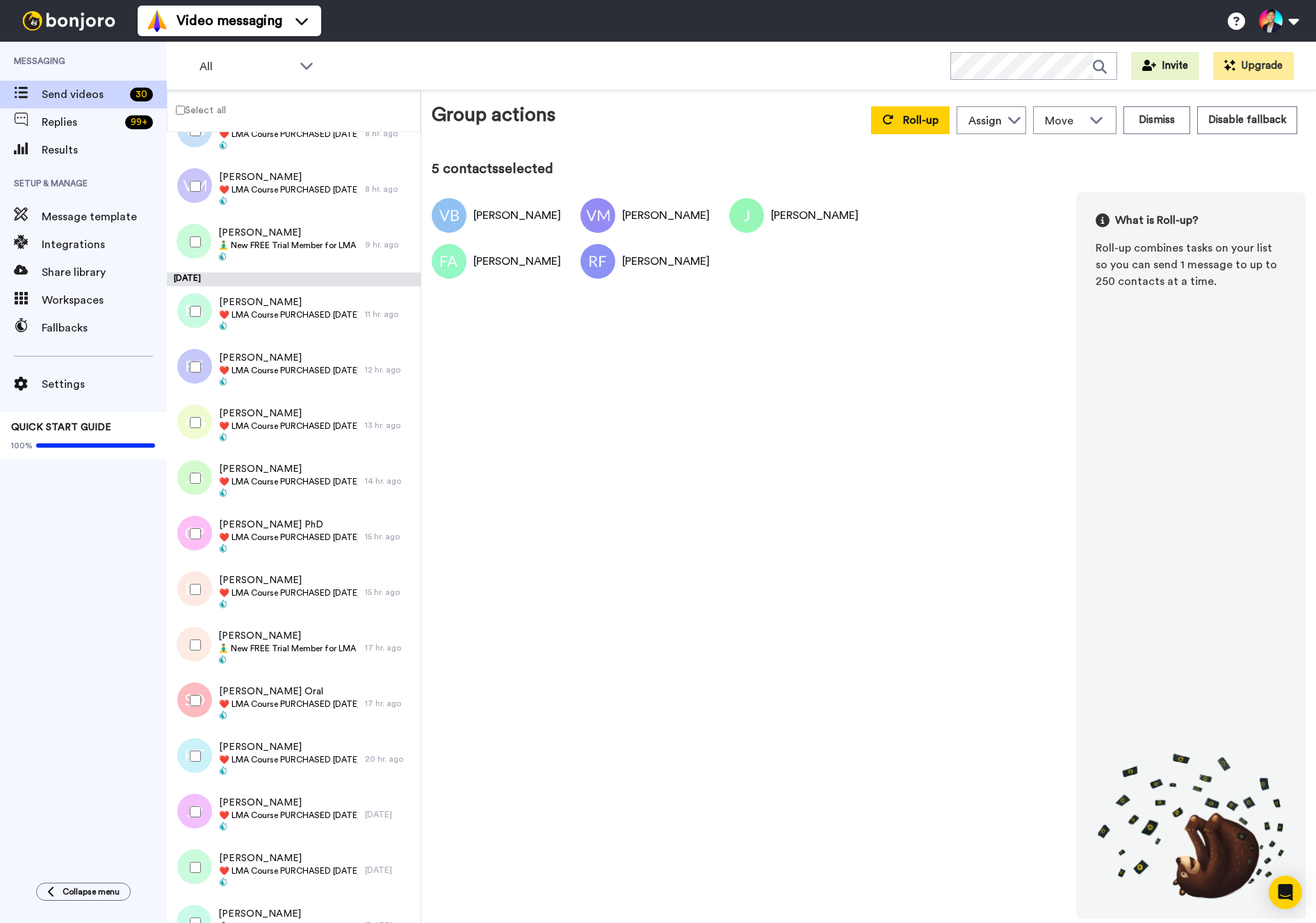
click at [189, 431] on div at bounding box center [192, 423] width 50 height 49
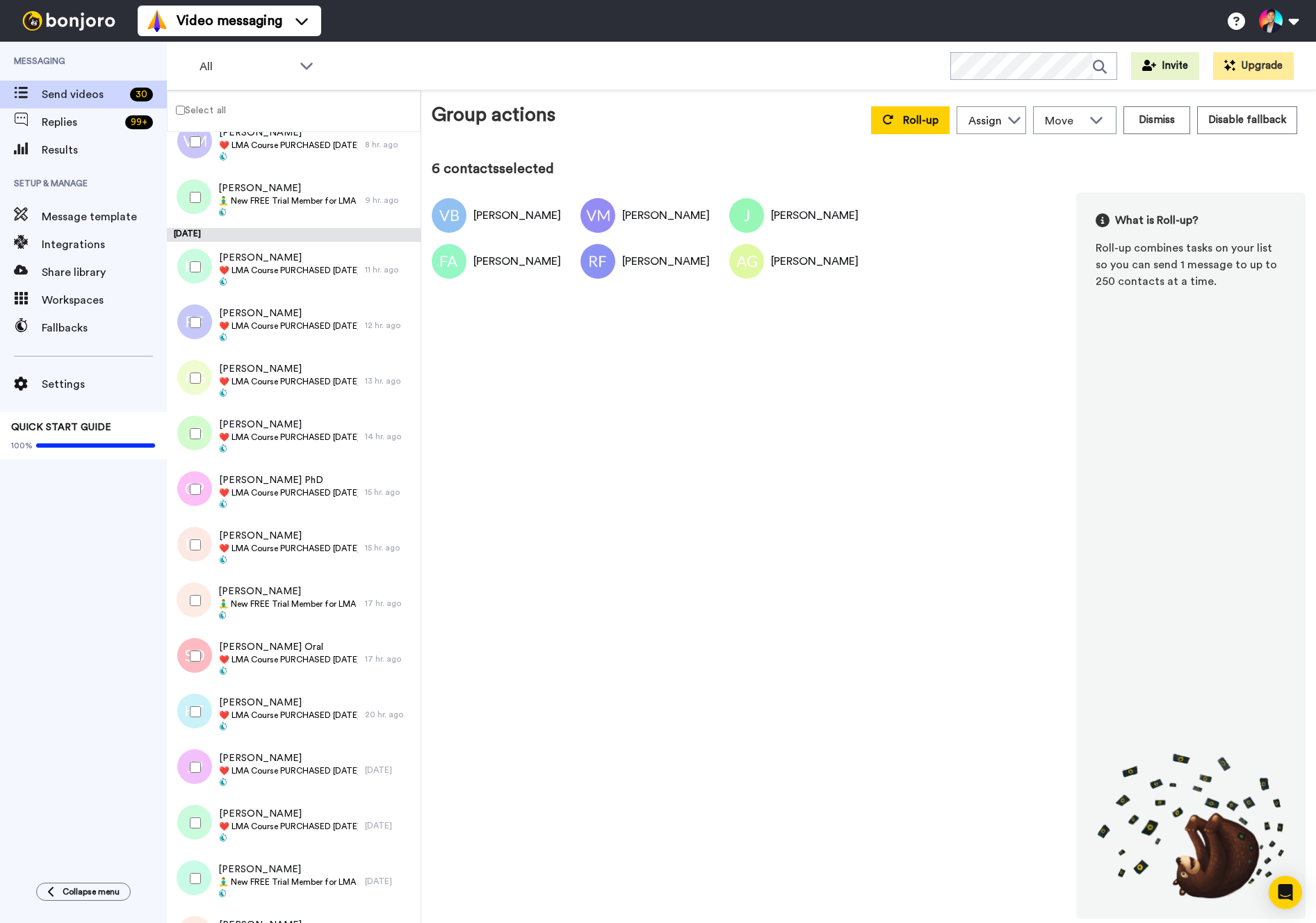
click at [189, 431] on div at bounding box center [192, 434] width 50 height 49
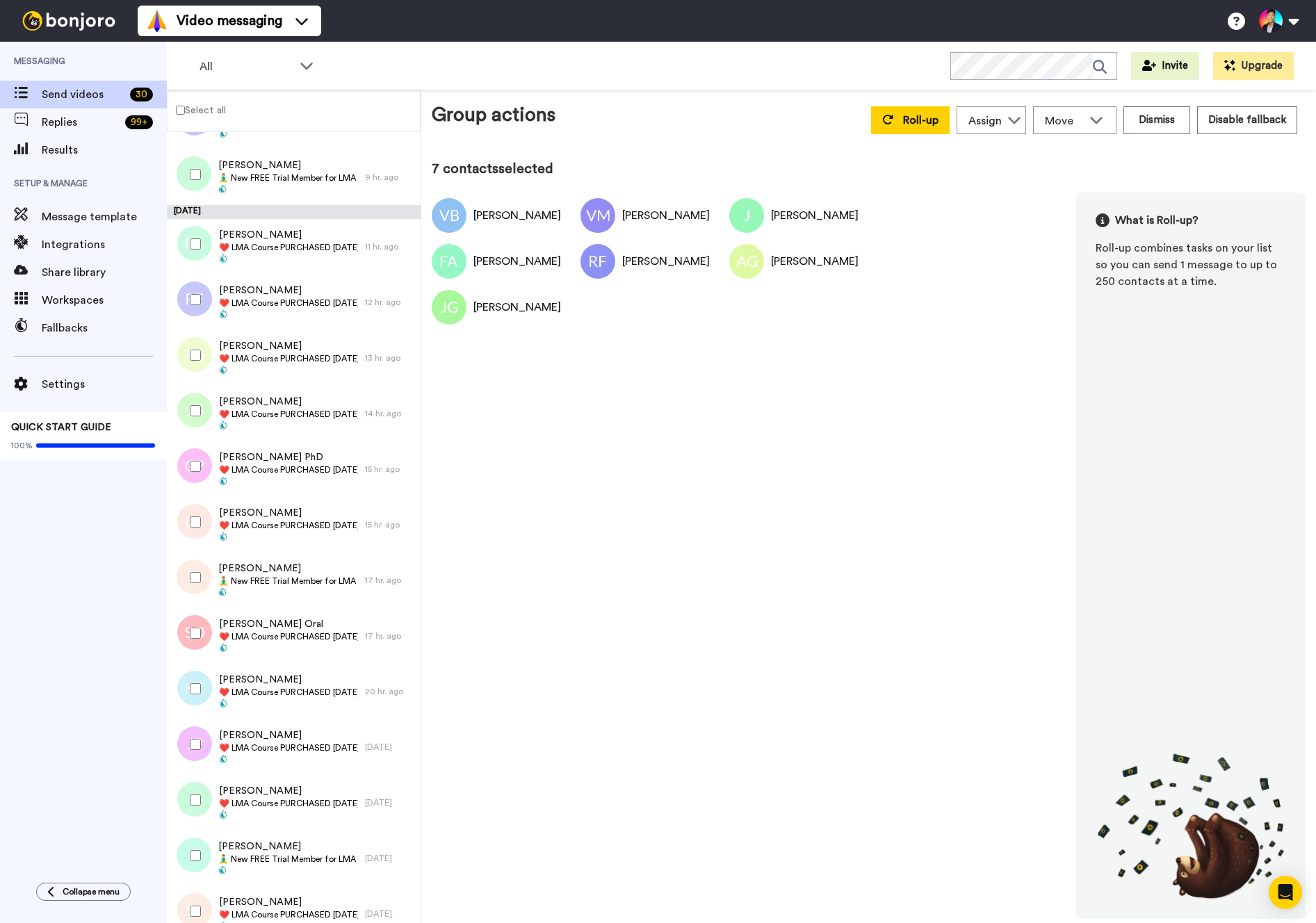
click at [189, 431] on div at bounding box center [192, 411] width 50 height 49
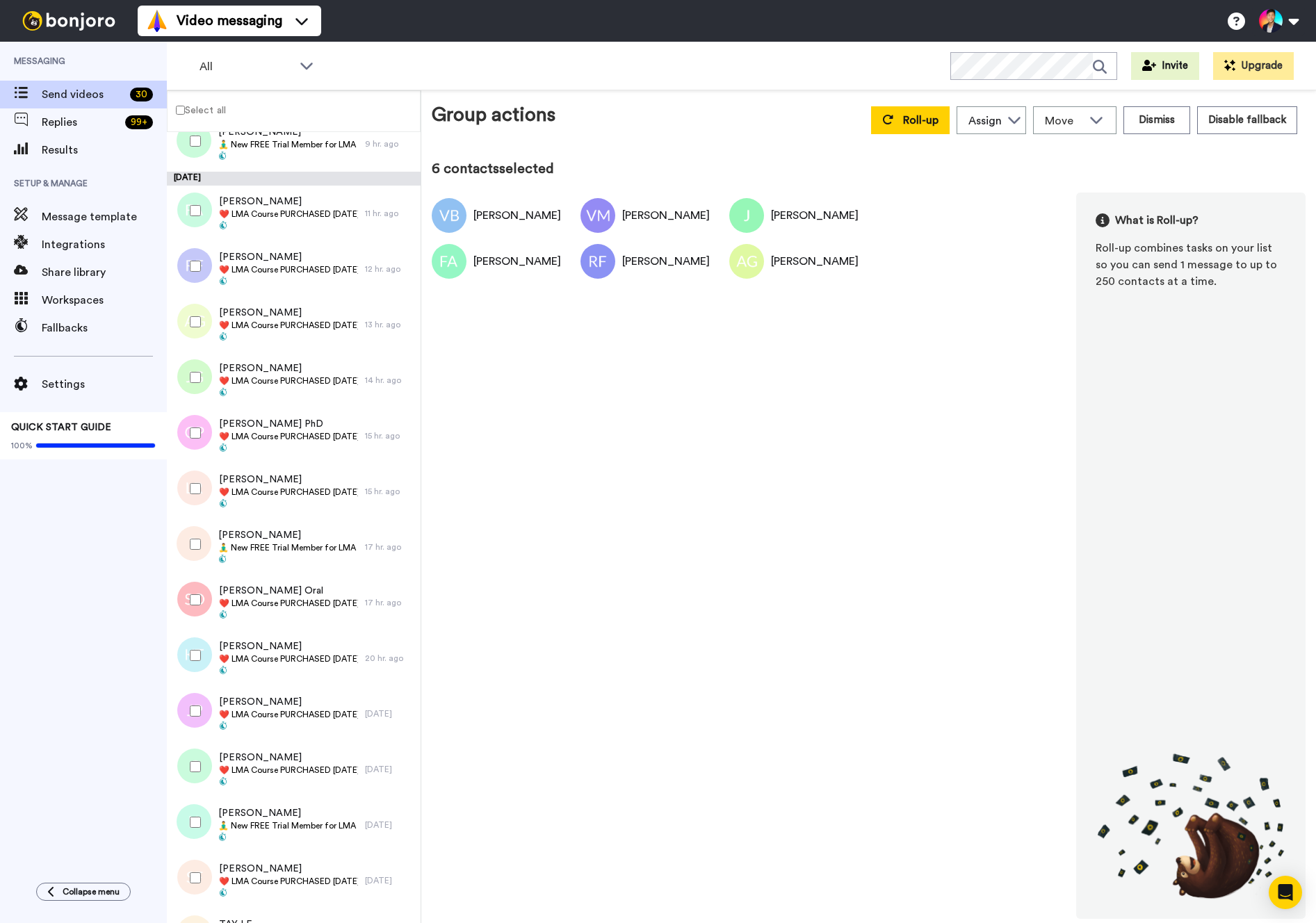
click at [189, 431] on div at bounding box center [192, 433] width 50 height 49
click at [189, 389] on div at bounding box center [192, 377] width 50 height 49
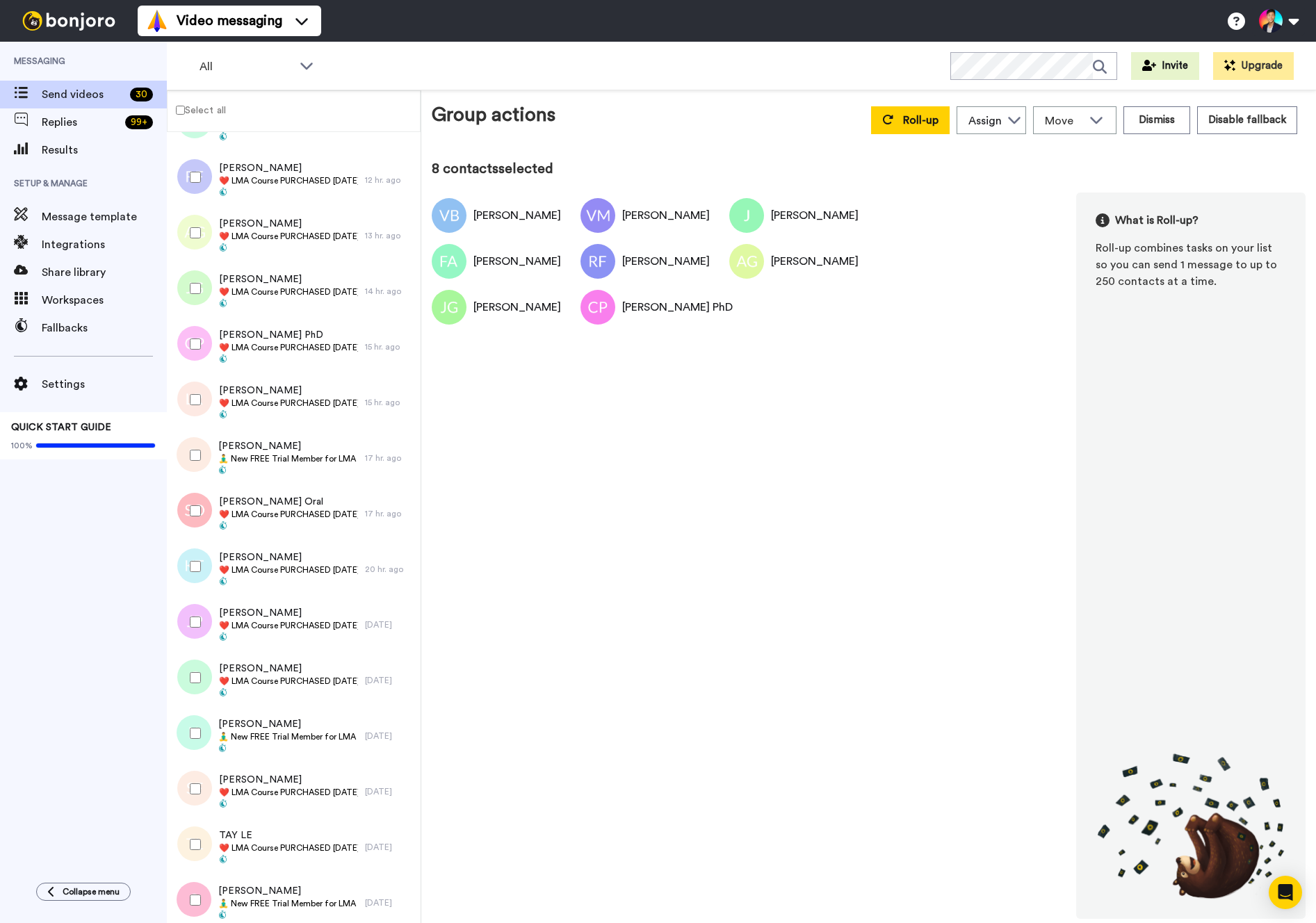
click at [190, 414] on div at bounding box center [192, 400] width 50 height 49
click at [190, 465] on div at bounding box center [192, 456] width 50 height 49
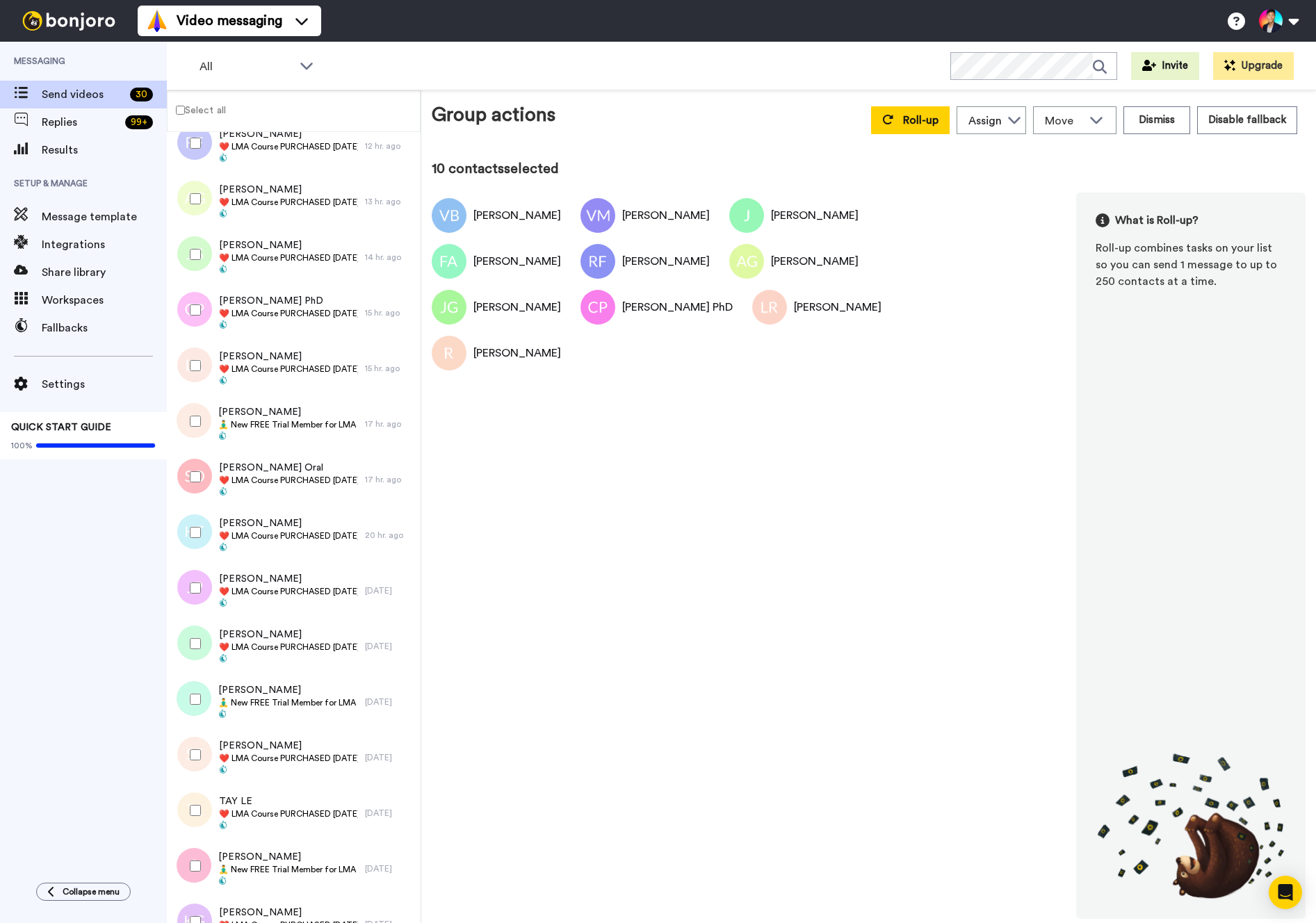
scroll to position [398, 0]
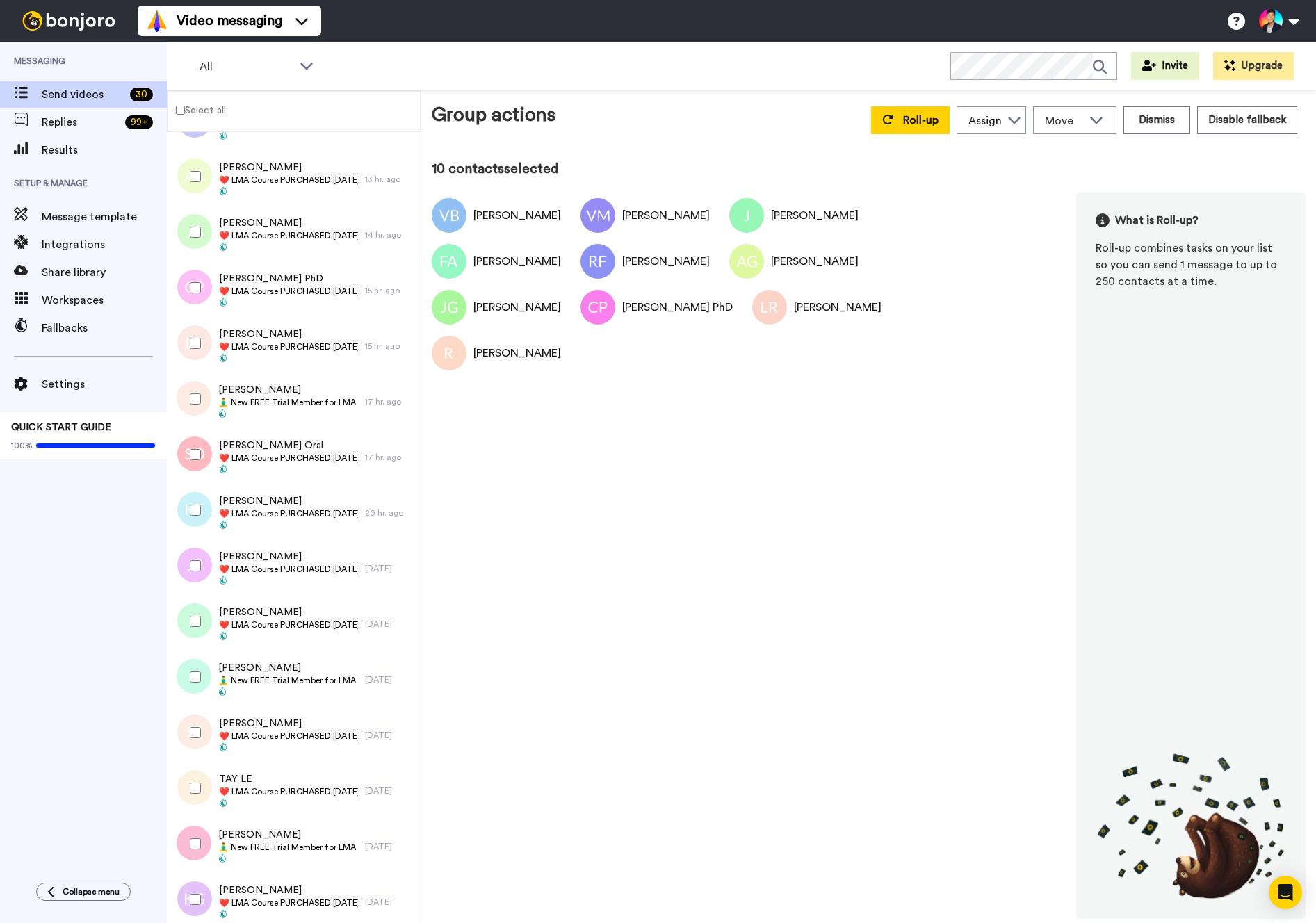
click at [190, 465] on div at bounding box center [192, 455] width 50 height 49
click at [188, 512] on div at bounding box center [192, 510] width 50 height 49
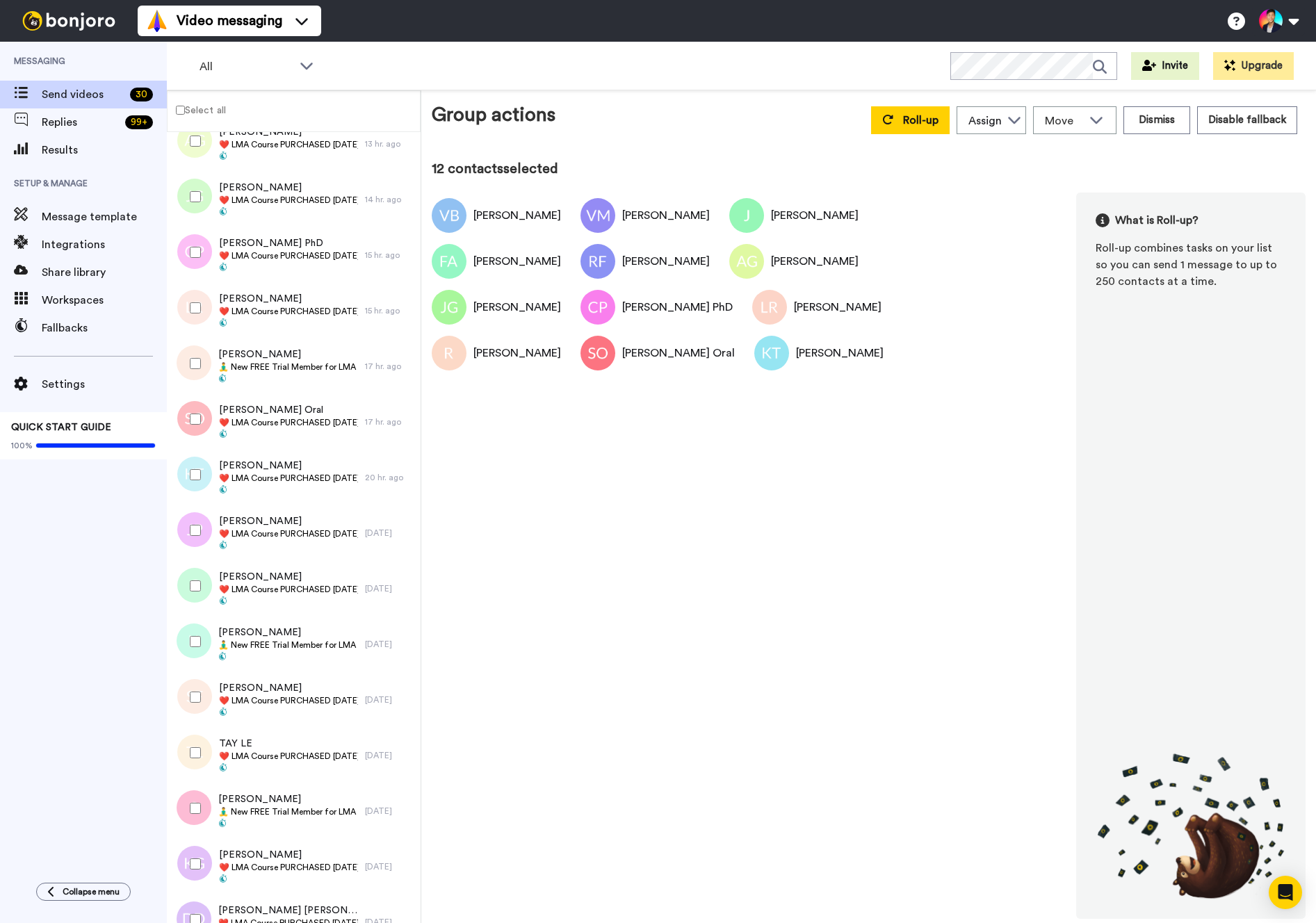
click at [188, 512] on div at bounding box center [192, 531] width 50 height 49
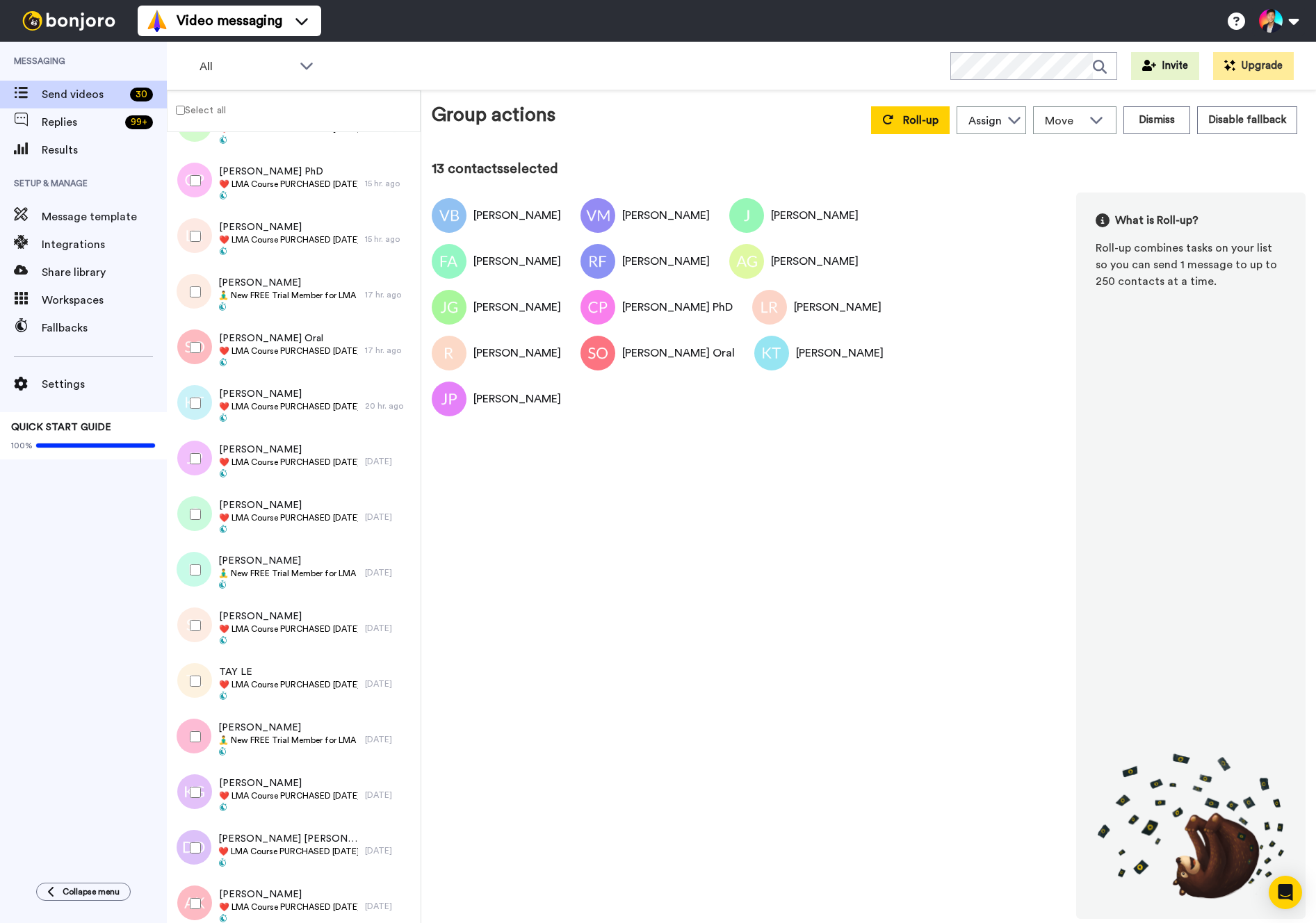
click at [188, 512] on div at bounding box center [192, 514] width 50 height 49
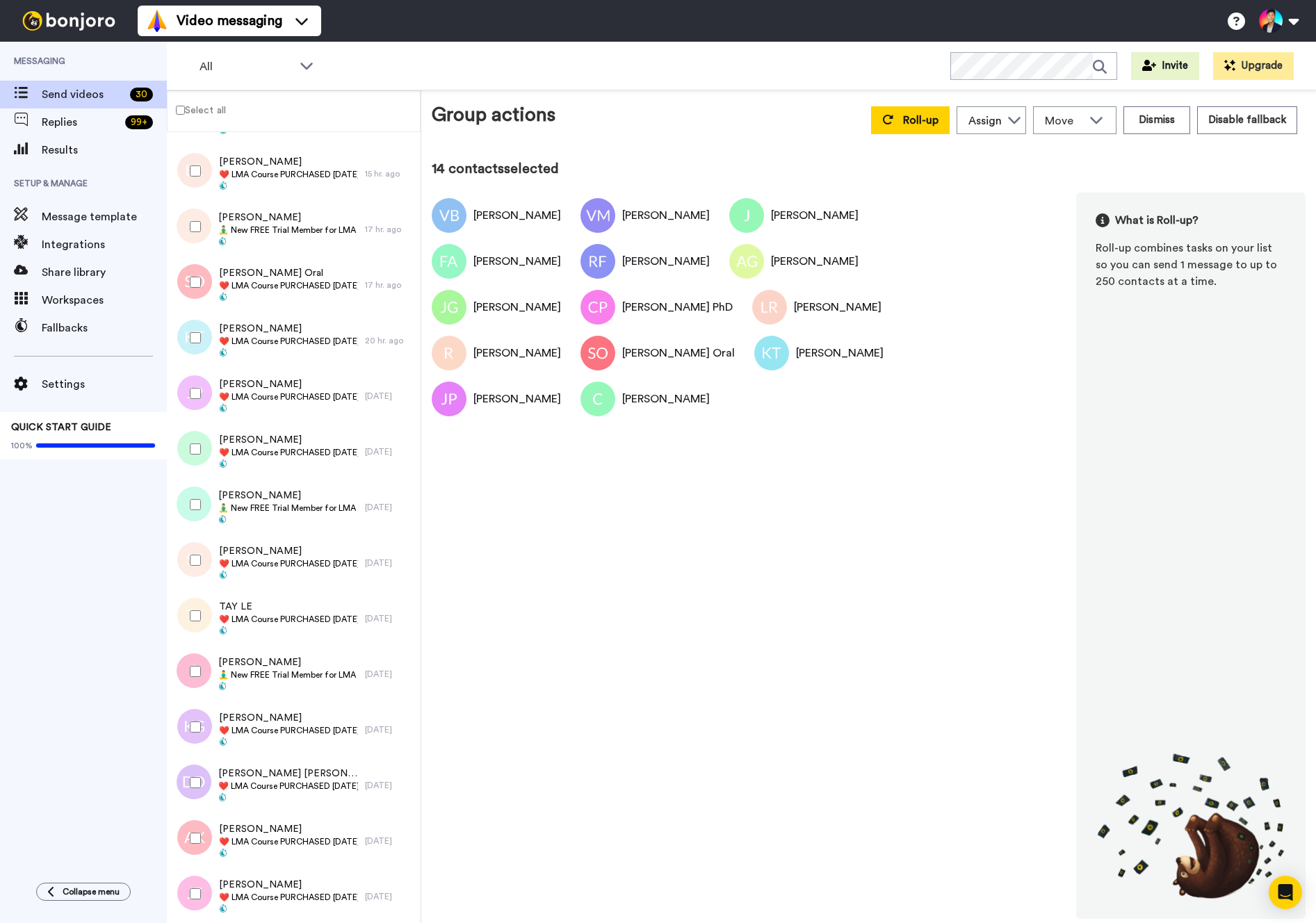
click at [188, 512] on div at bounding box center [192, 505] width 50 height 49
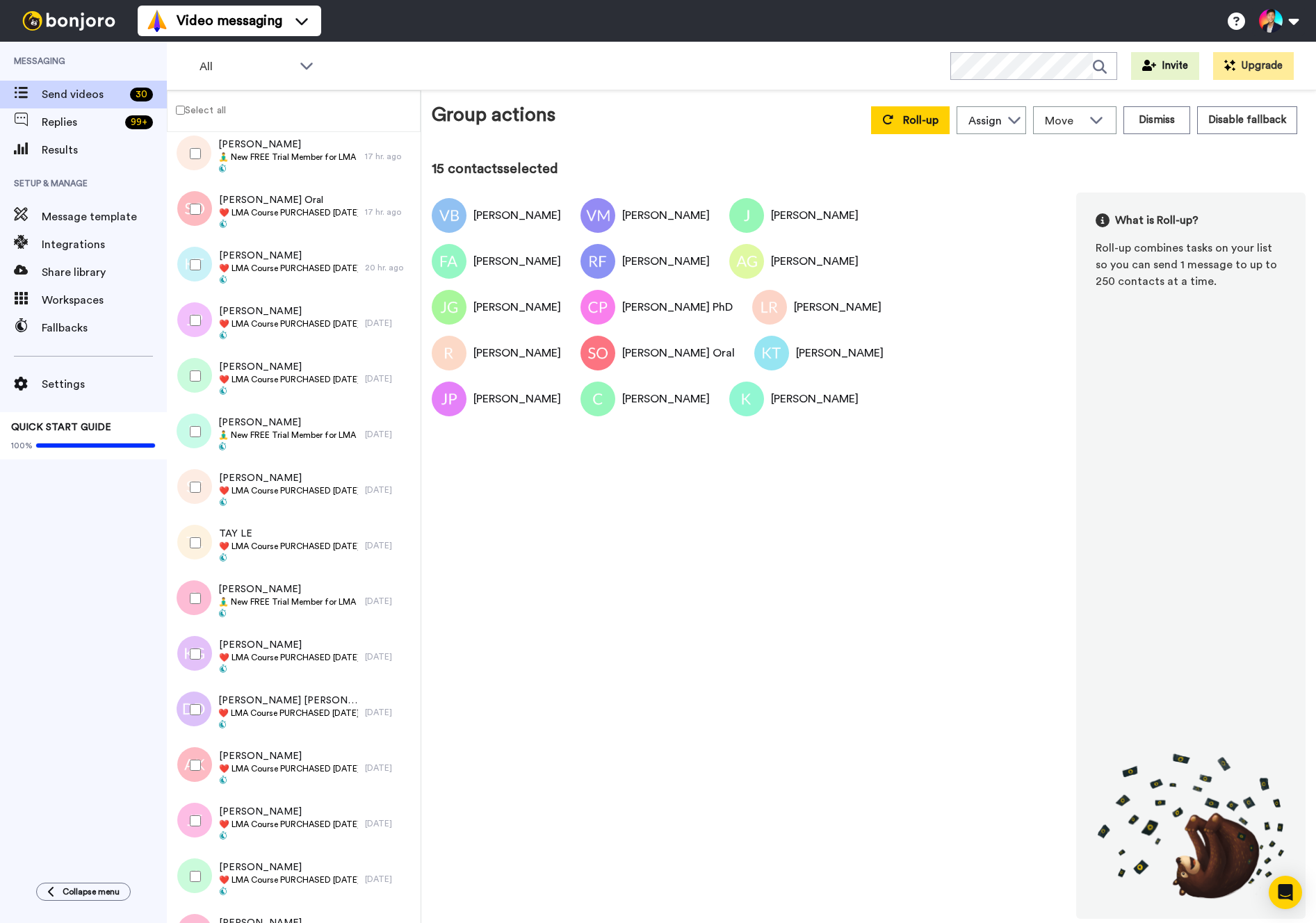
click at [188, 512] on div at bounding box center [191, 490] width 42 height 56
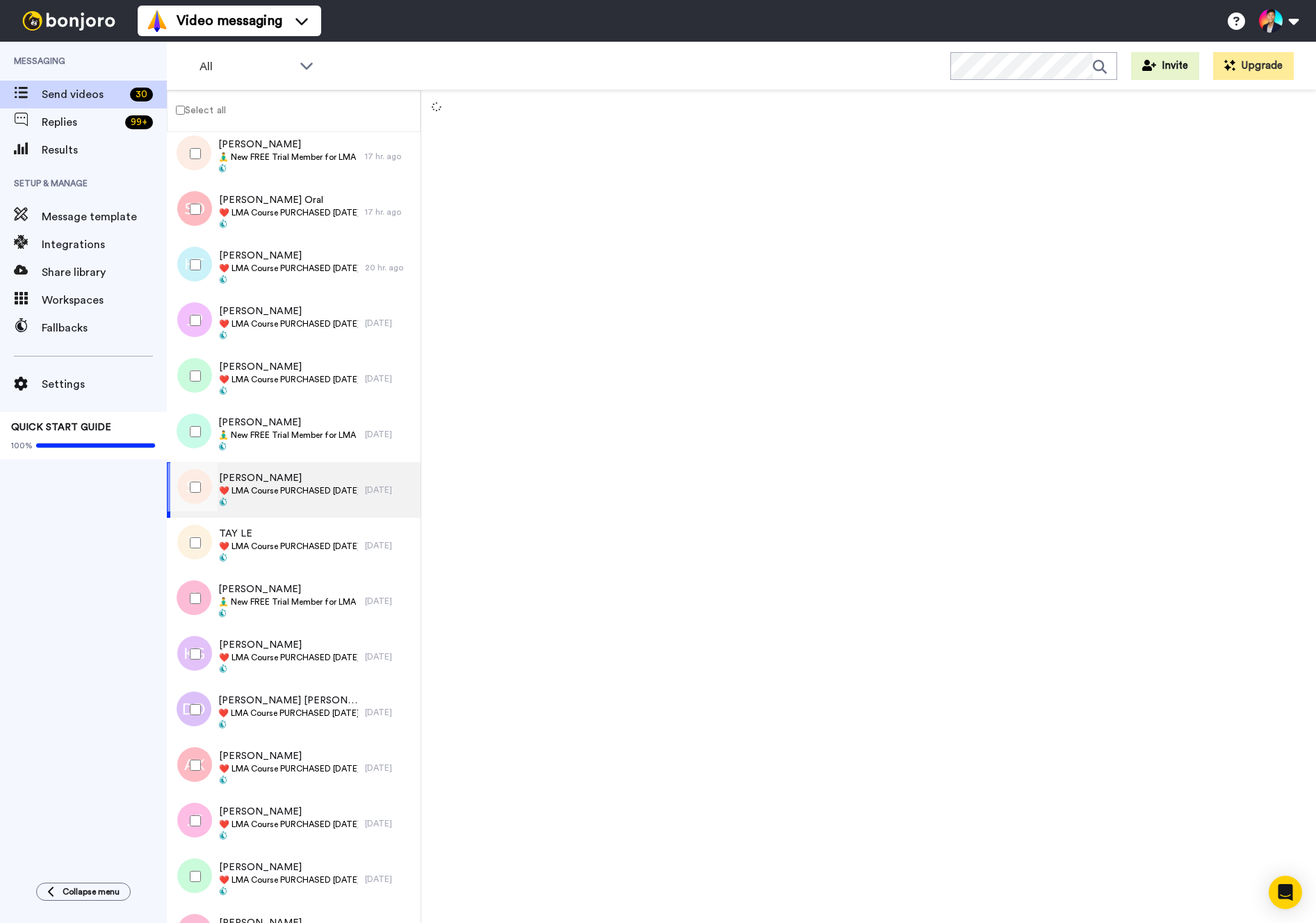
click at [189, 507] on div at bounding box center [192, 488] width 50 height 49
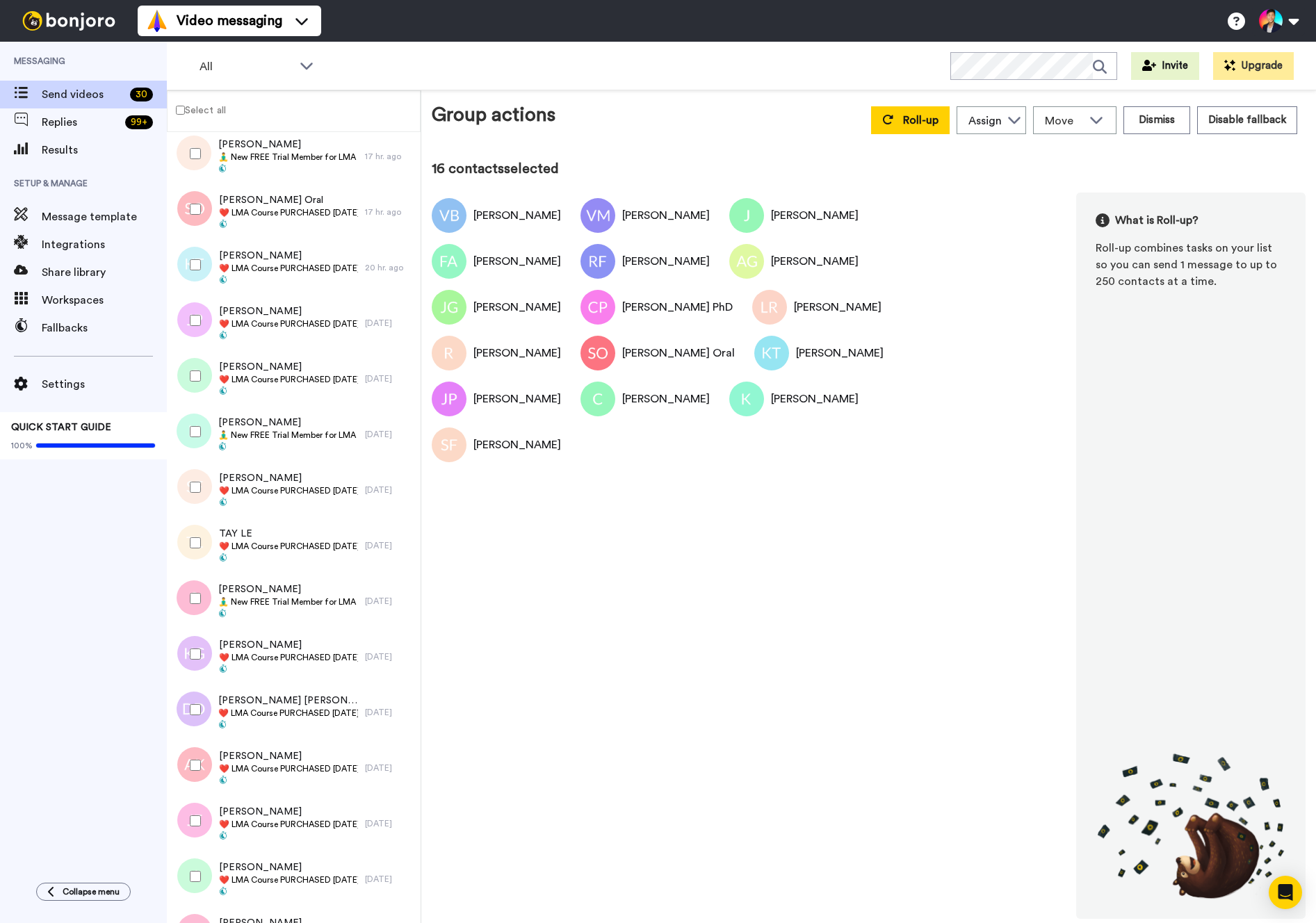
click at [189, 534] on div at bounding box center [192, 543] width 50 height 49
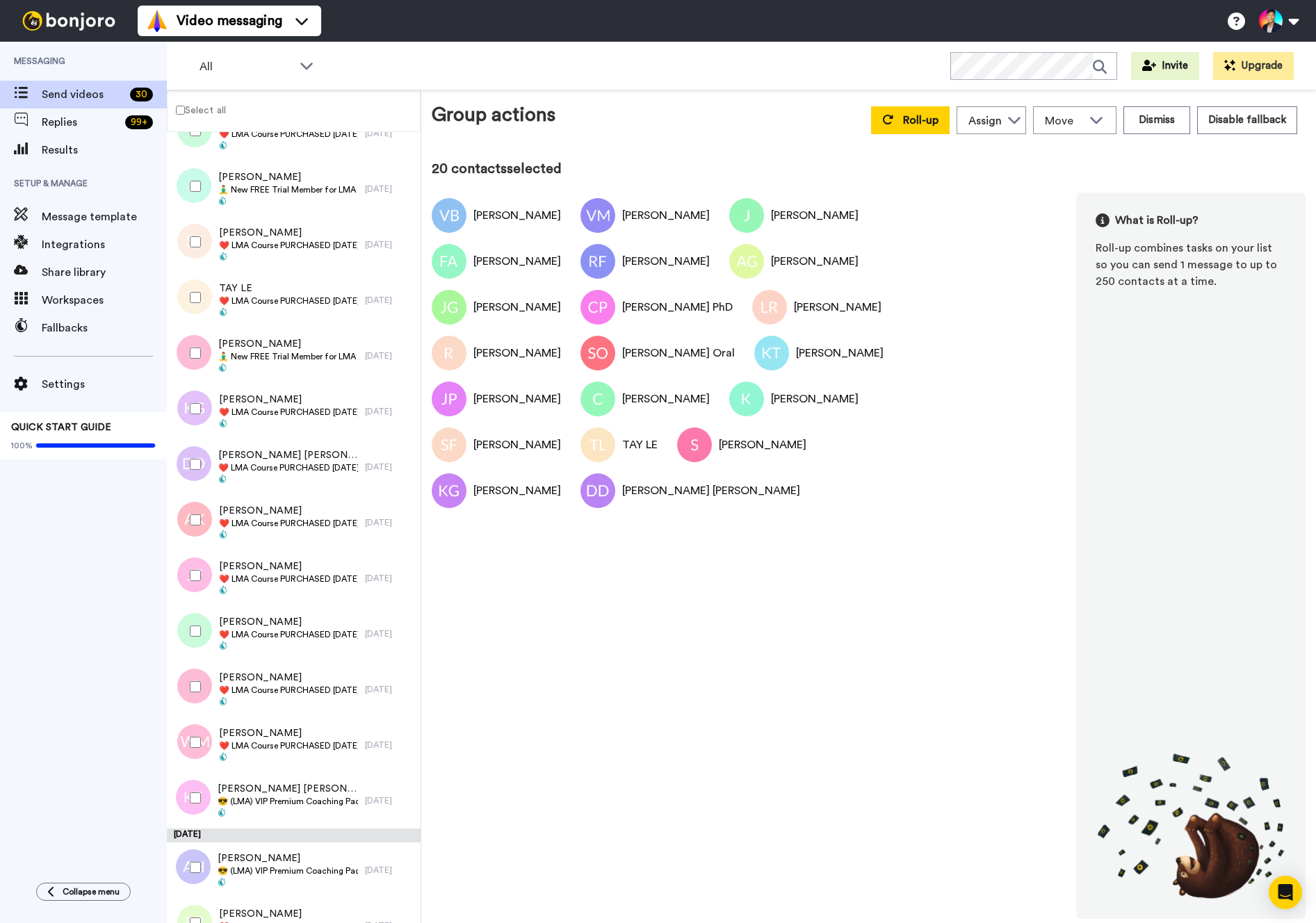
click at [189, 534] on div at bounding box center [192, 520] width 50 height 49
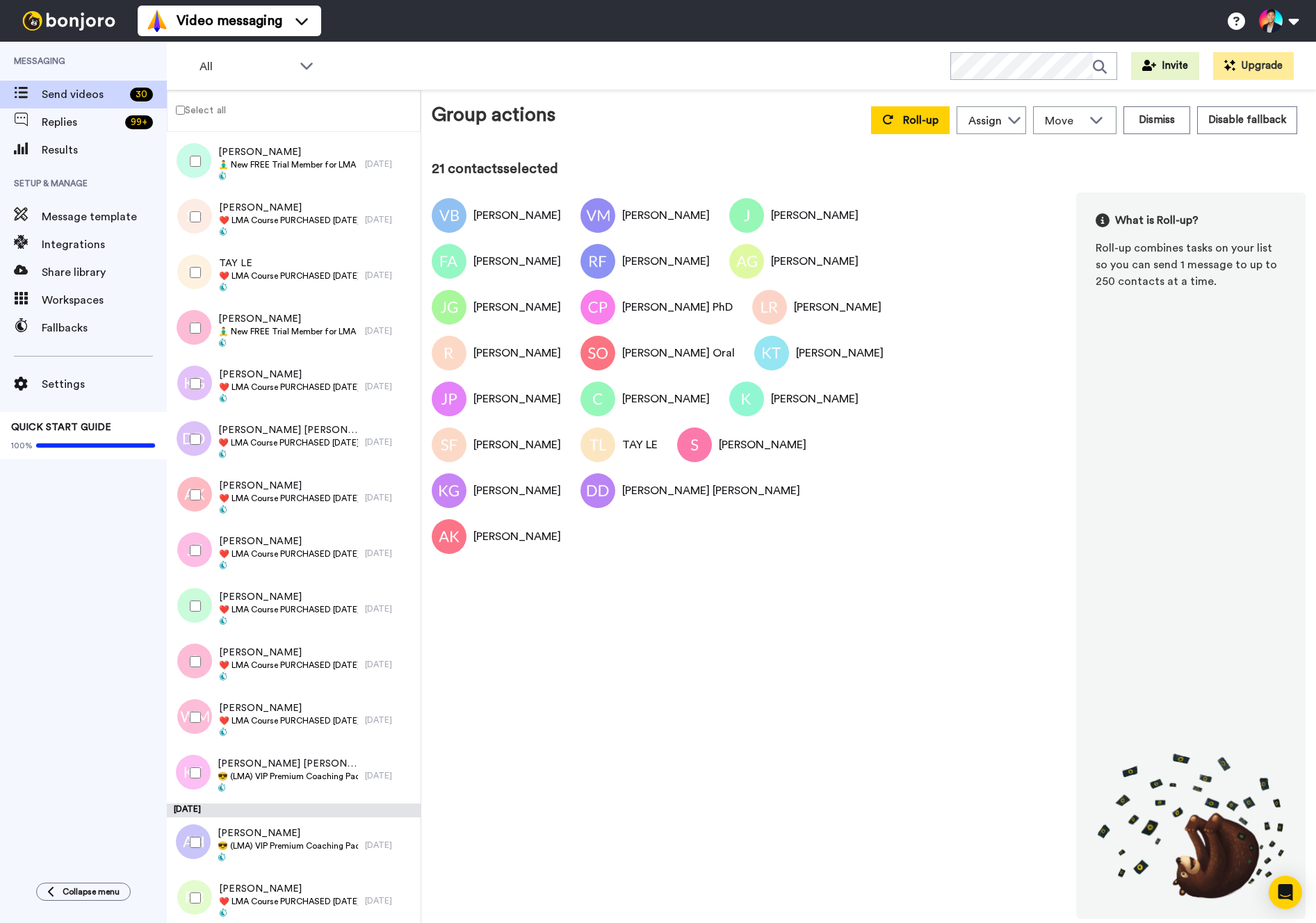
scroll to position [919, 0]
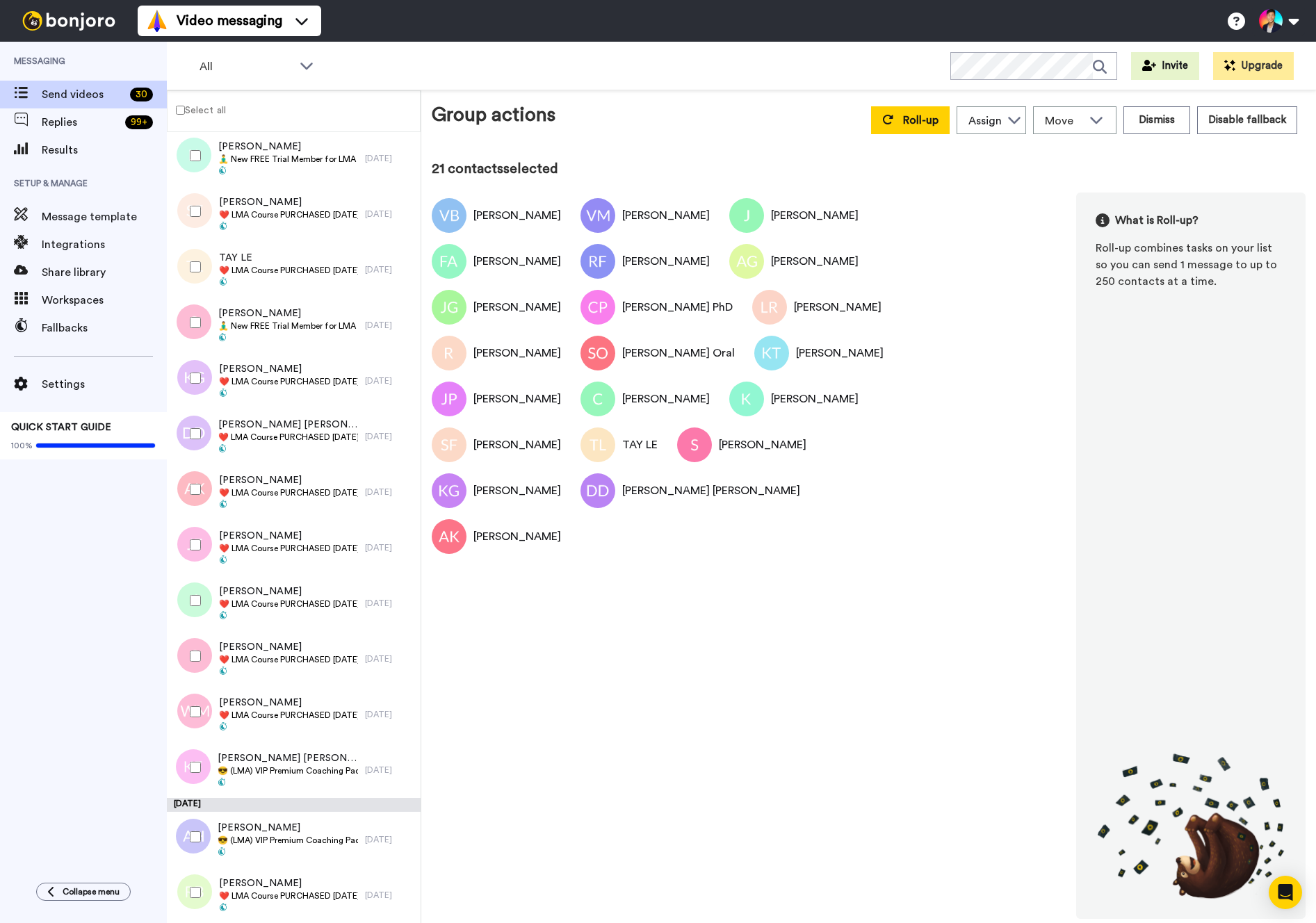
click at [189, 534] on div at bounding box center [192, 545] width 50 height 49
click at [191, 583] on div at bounding box center [192, 601] width 50 height 49
click at [184, 650] on div at bounding box center [192, 656] width 50 height 49
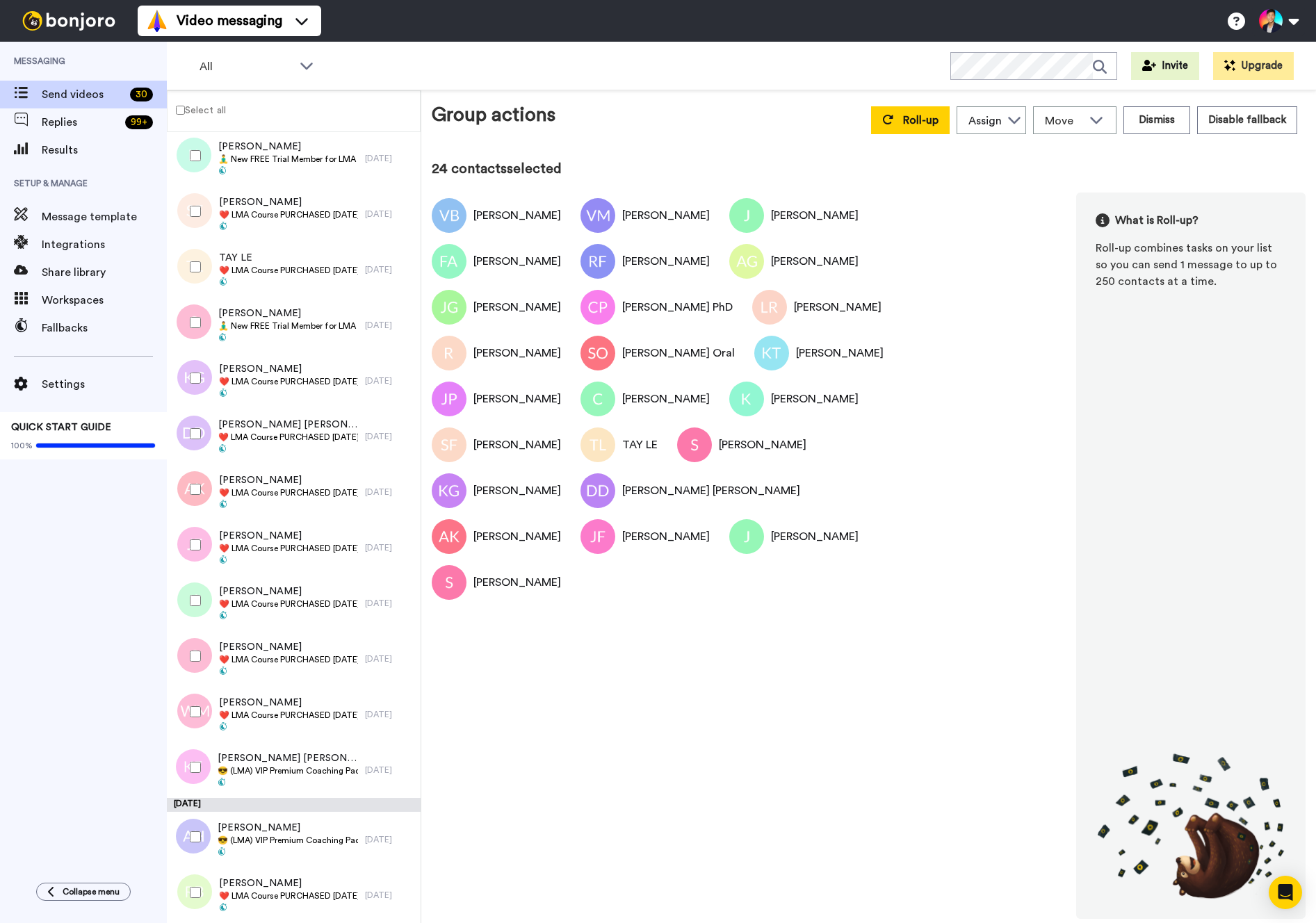
click at [186, 711] on div at bounding box center [192, 712] width 50 height 49
click at [187, 772] on div at bounding box center [192, 767] width 50 height 49
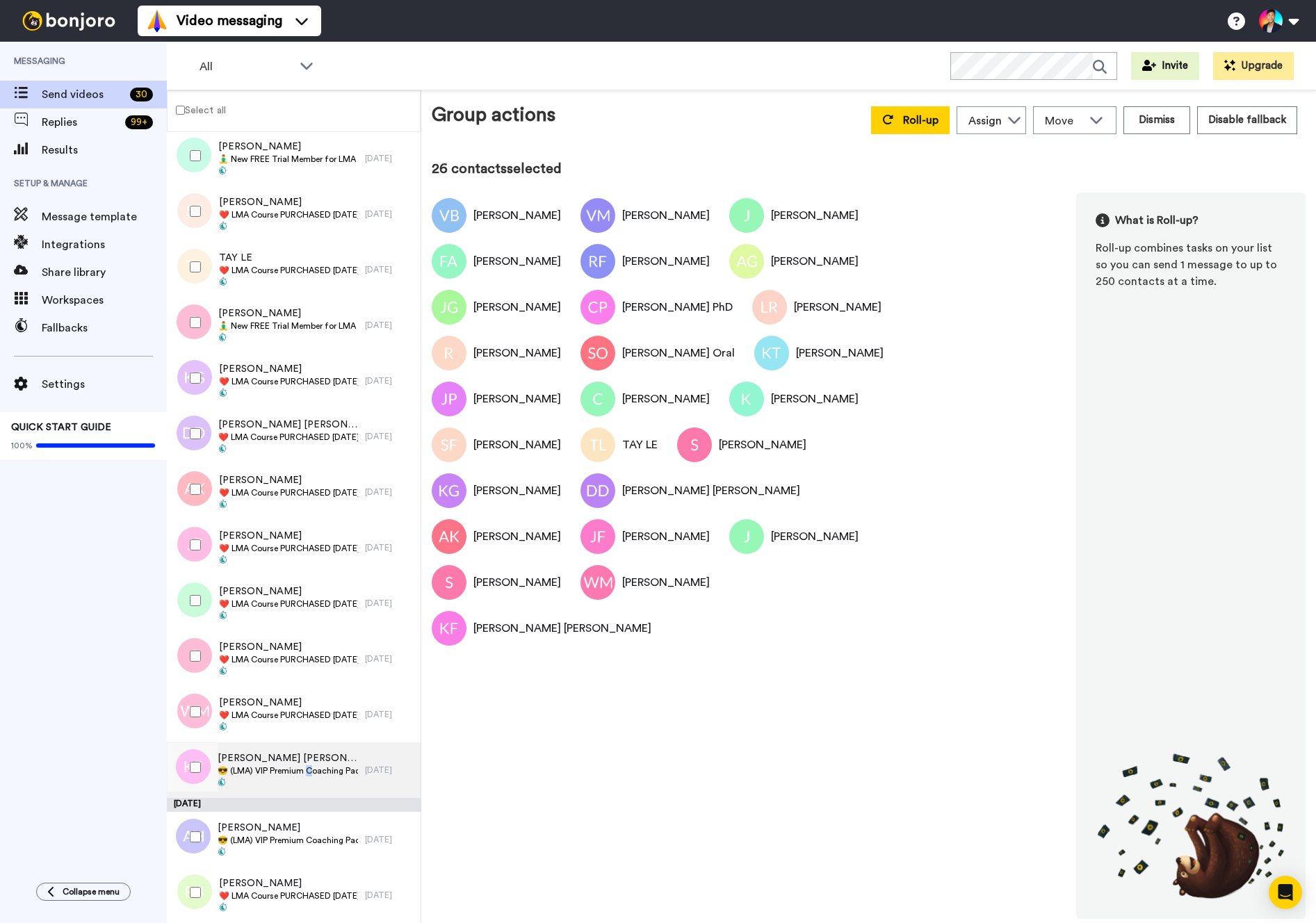
click at [308, 772] on span "😎 (LMA) VIP Premium Coaching Package Purchased 😎" at bounding box center [287, 770] width 140 height 11
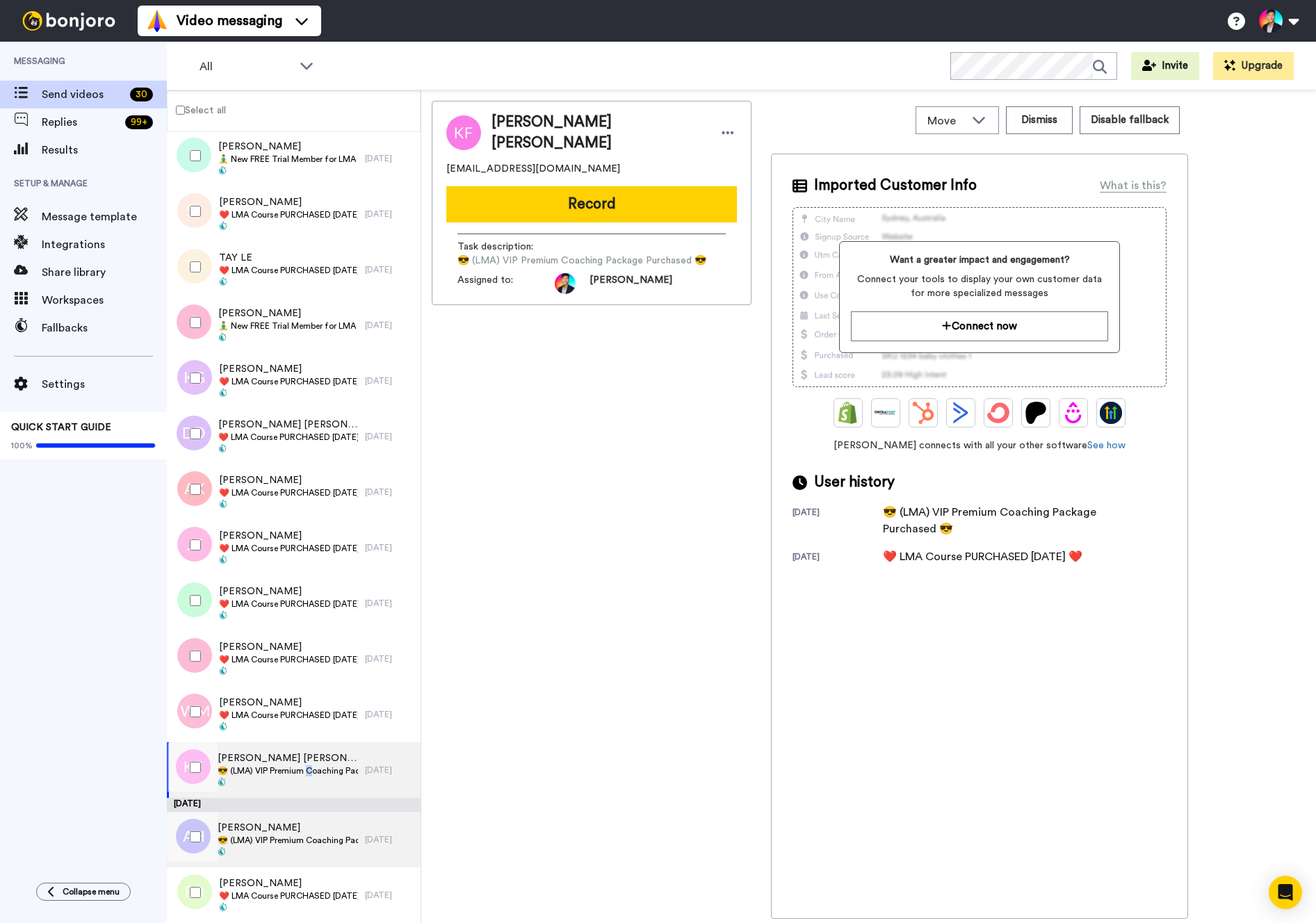
click at [262, 838] on span "😎 (LMA) VIP Premium Coaching Package Purchased 😎" at bounding box center [287, 840] width 140 height 11
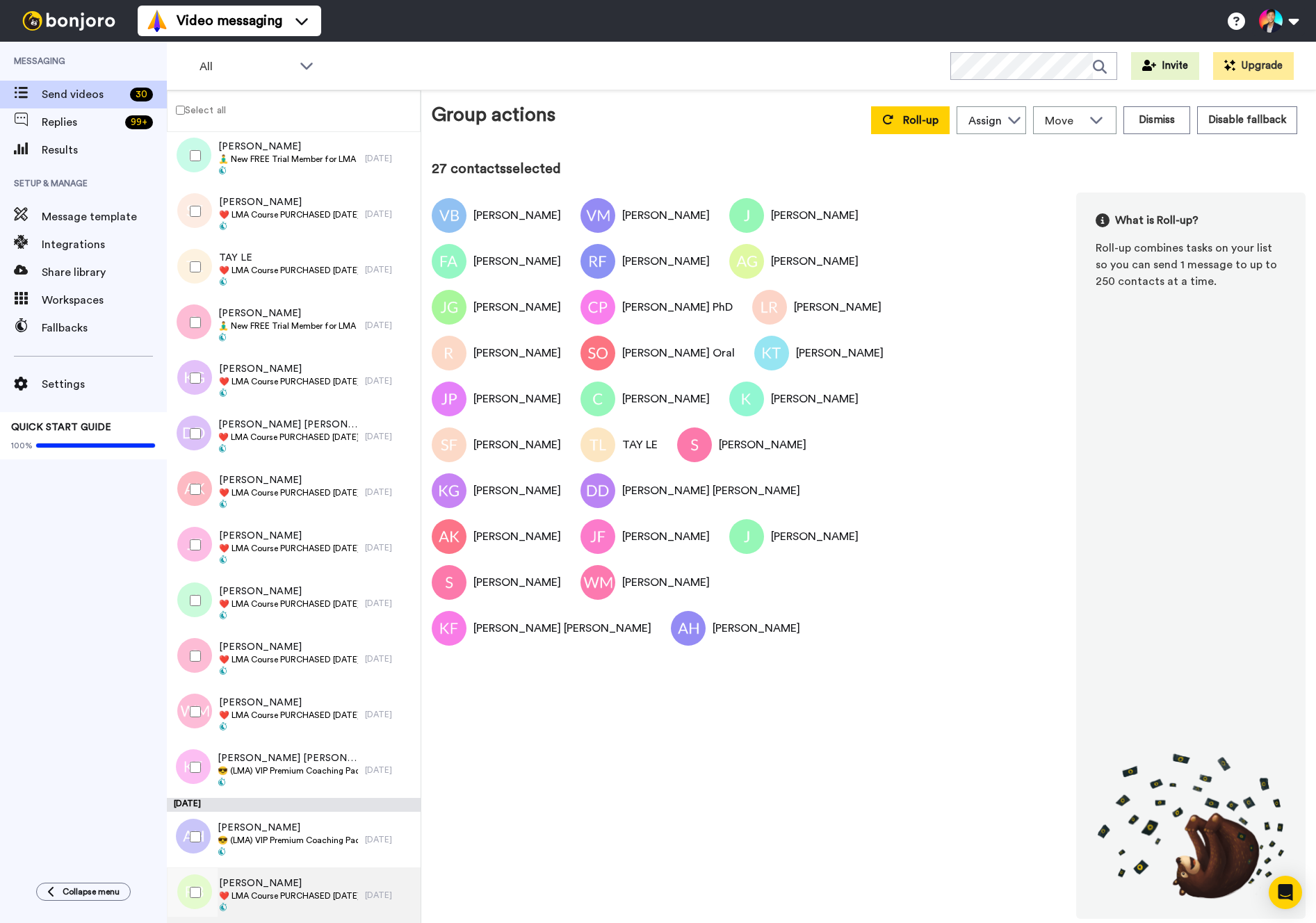
click at [264, 883] on span "[PERSON_NAME]" at bounding box center [288, 884] width 139 height 14
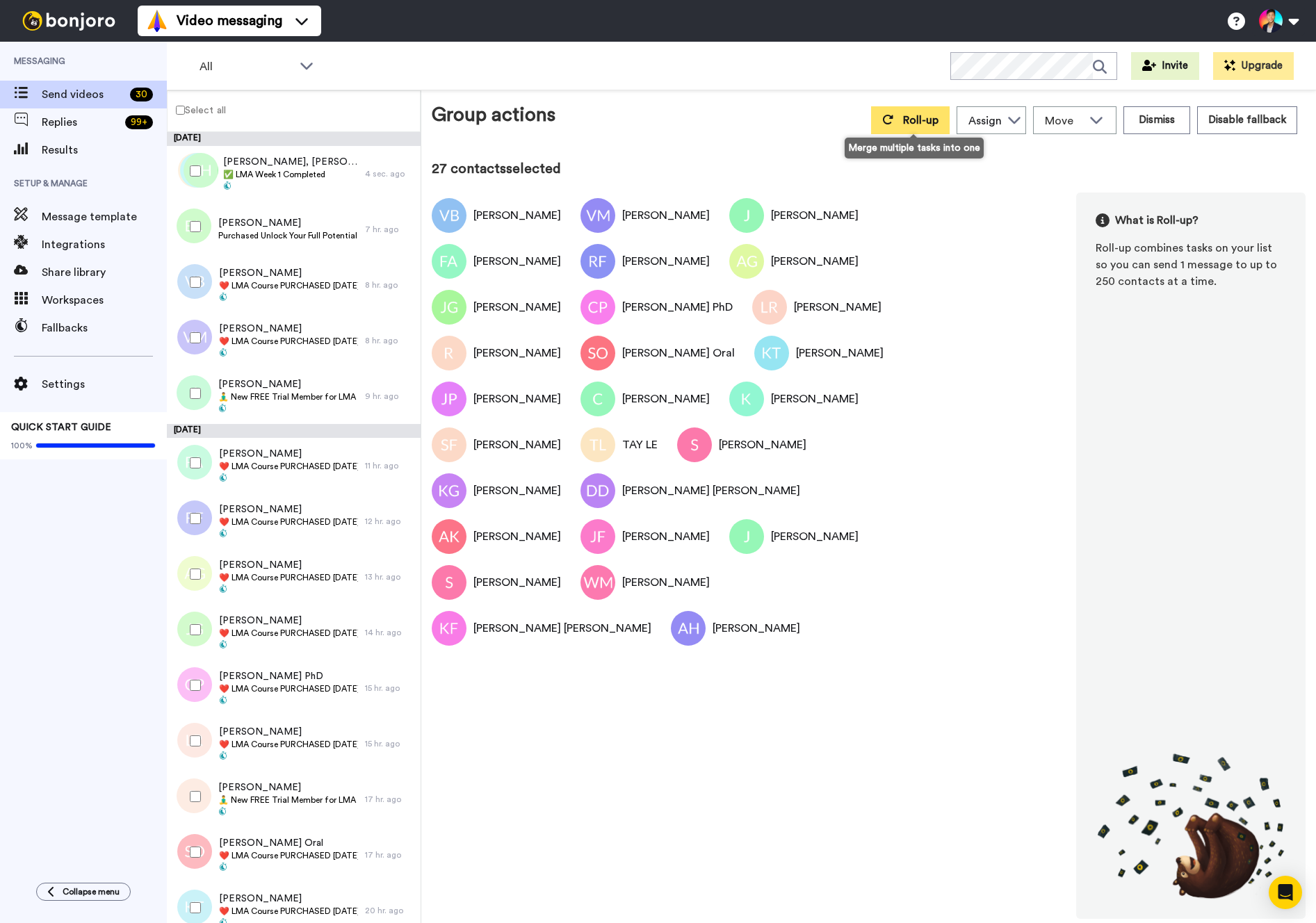
click at [884, 128] on button "Roll-up" at bounding box center [910, 121] width 78 height 27
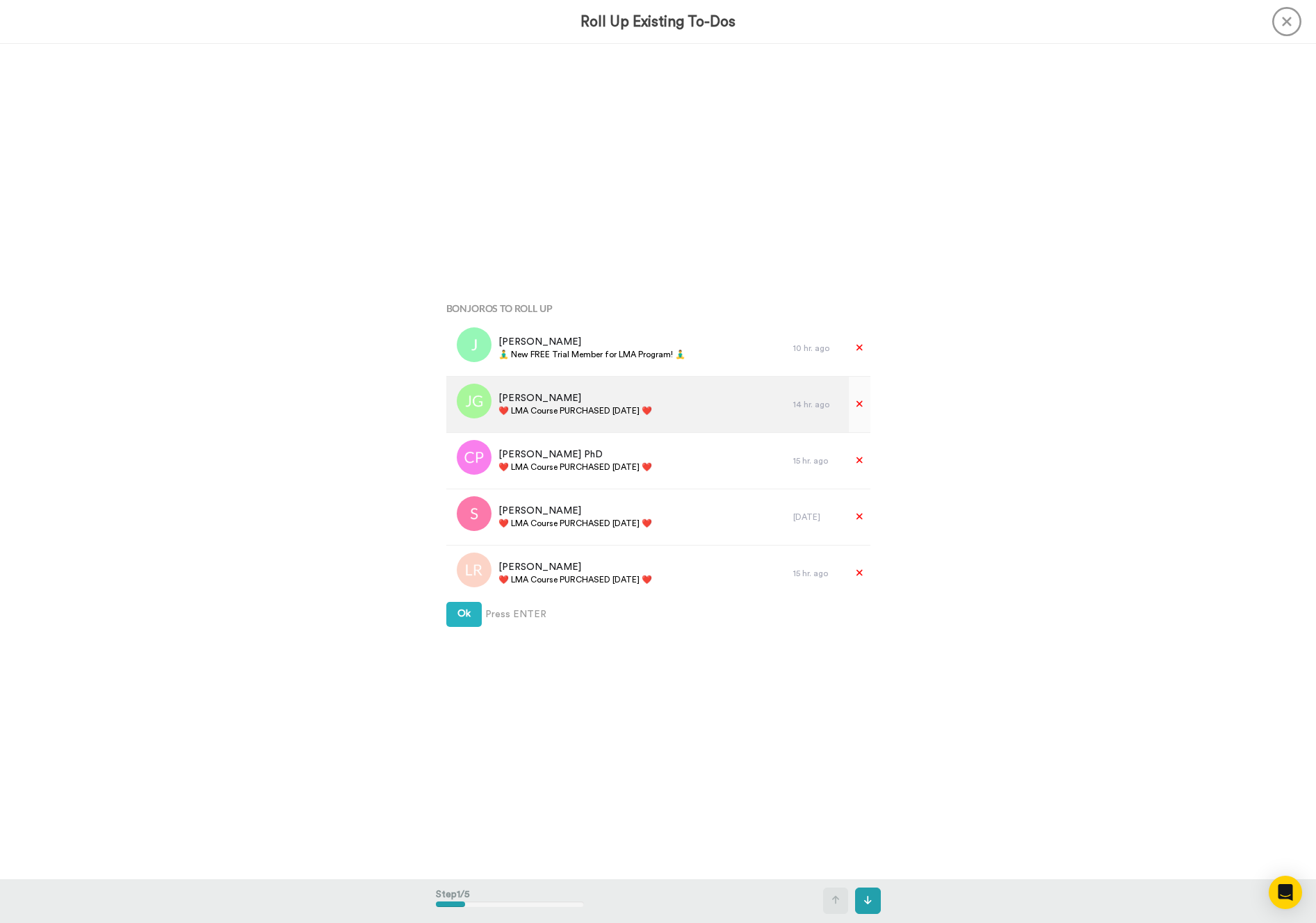
click at [567, 415] on span "❤️️ LMA Course PURCHASED [DATE] ❤️️" at bounding box center [575, 411] width 154 height 11
copy div "❤️️ LMA Course PURCHASED [DATE] ❤️️"
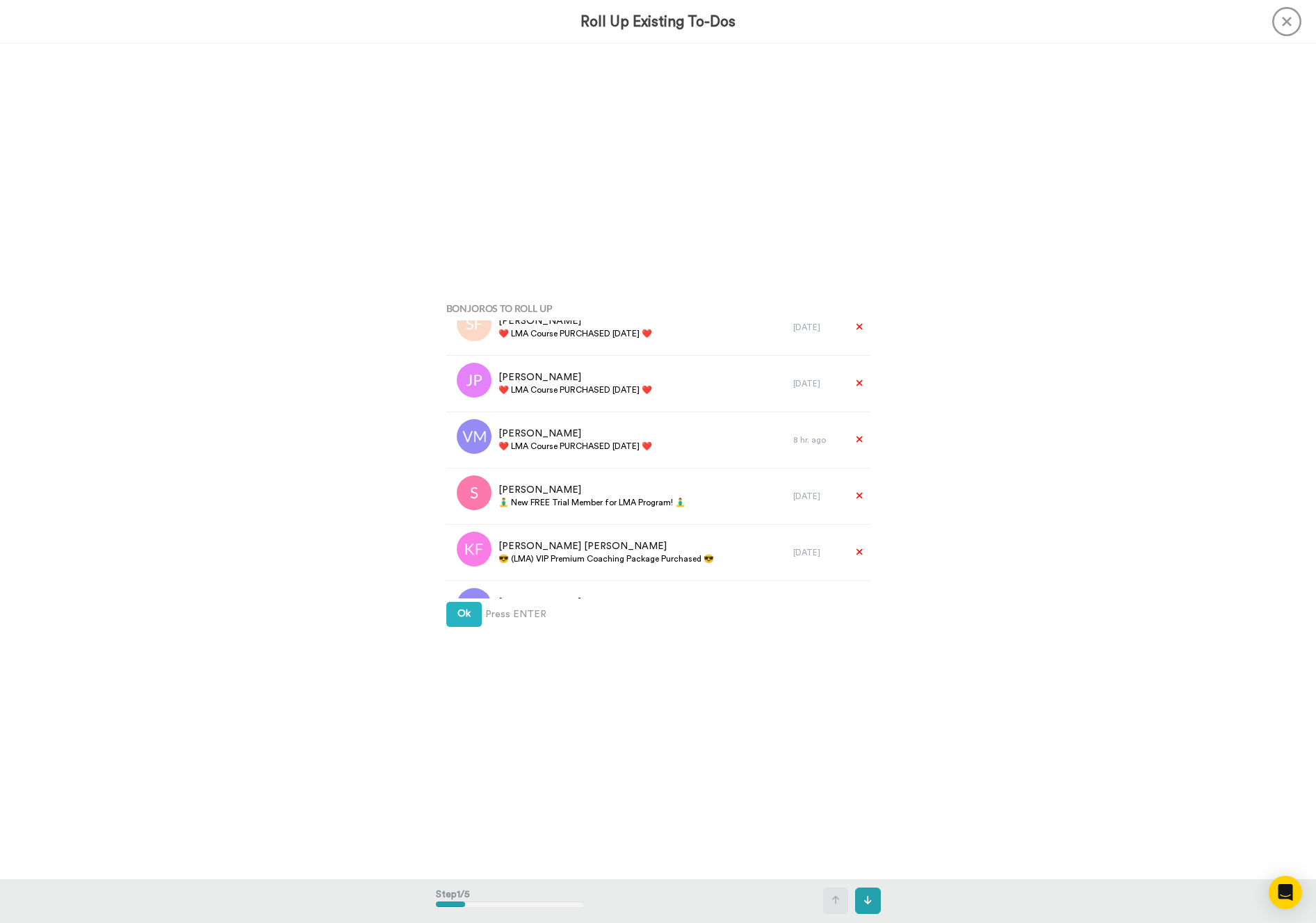
scroll to position [1242, 0]
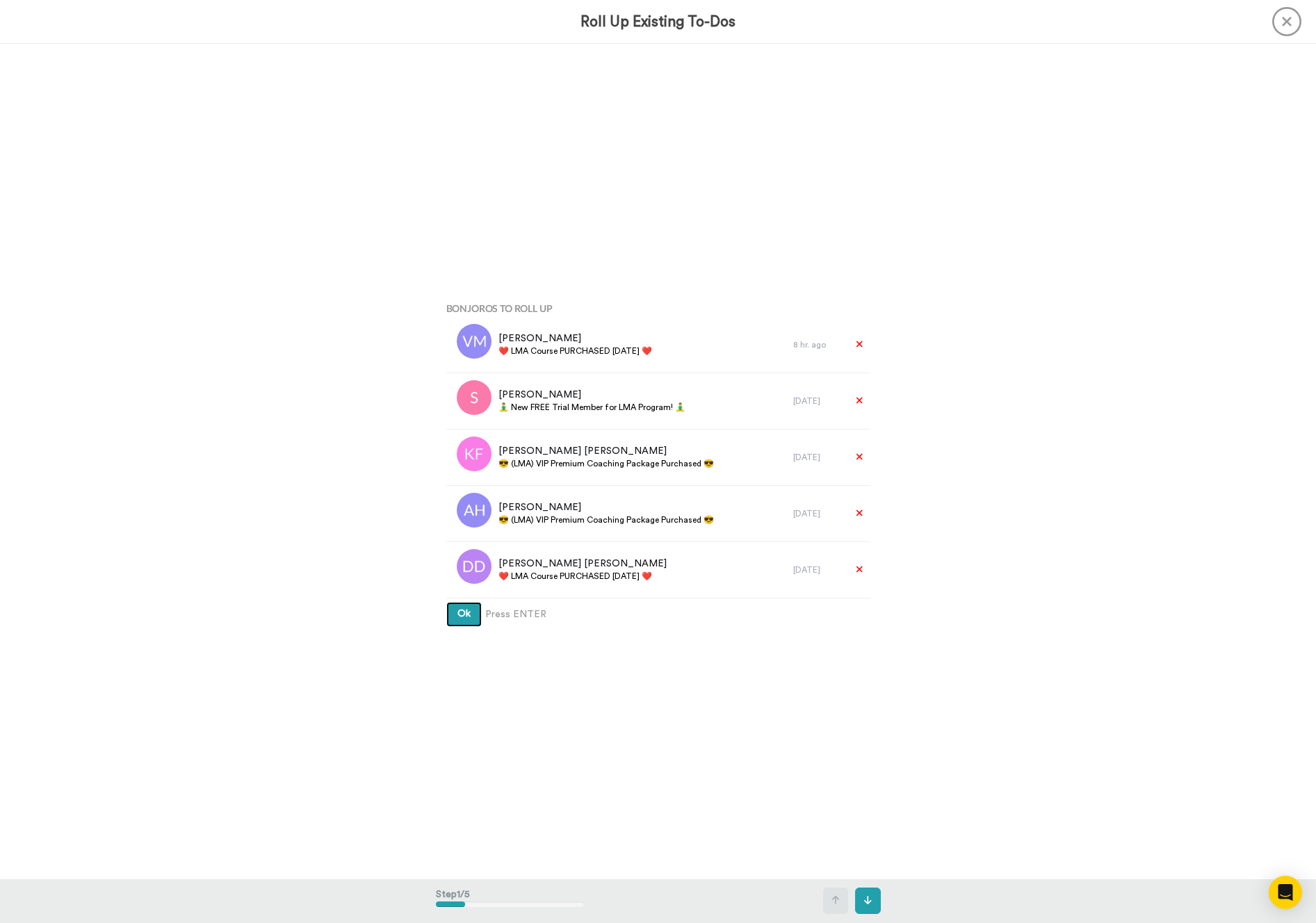
click at [467, 623] on button "Ok" at bounding box center [463, 614] width 35 height 25
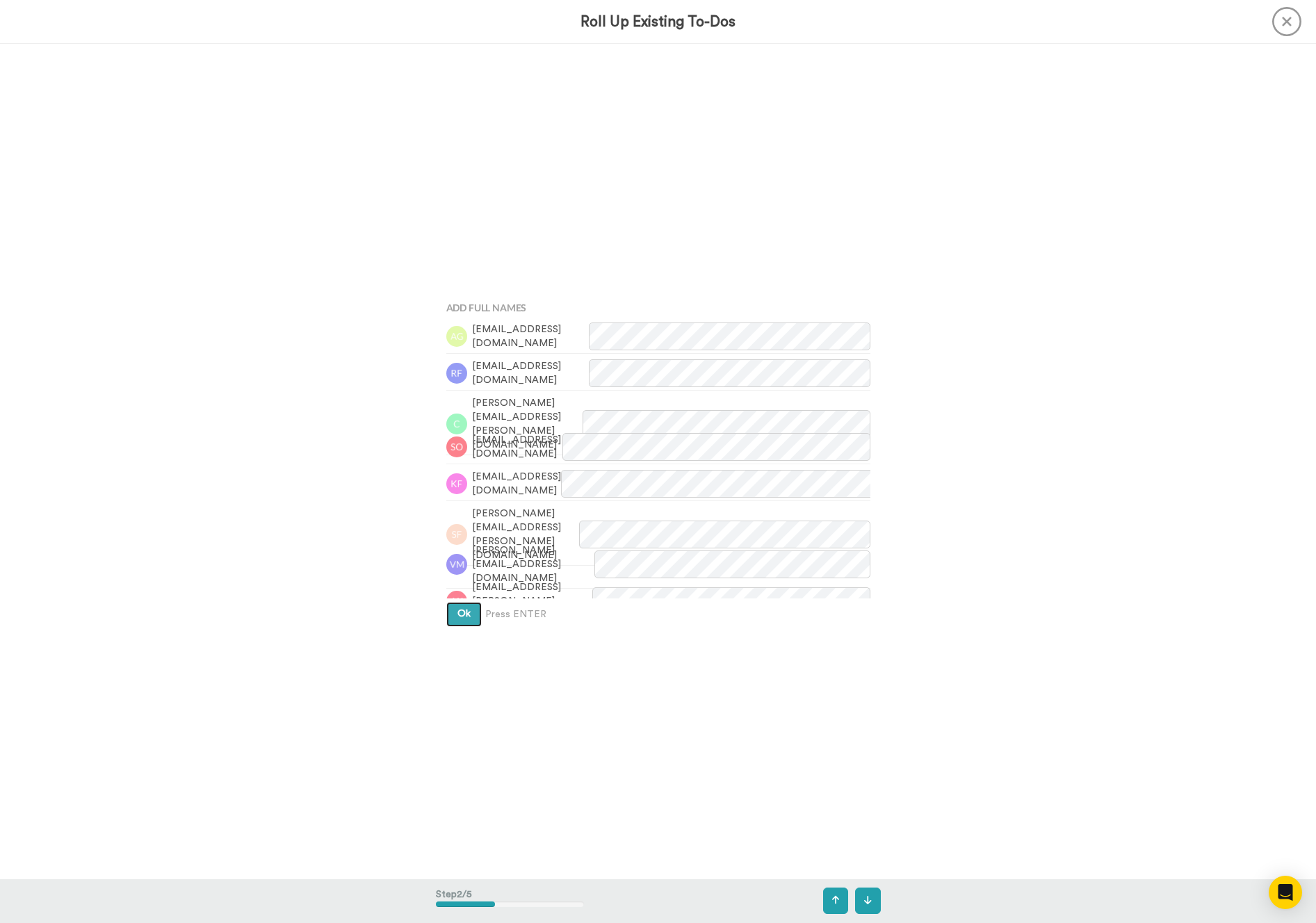
click at [467, 621] on button "Ok" at bounding box center [463, 614] width 35 height 25
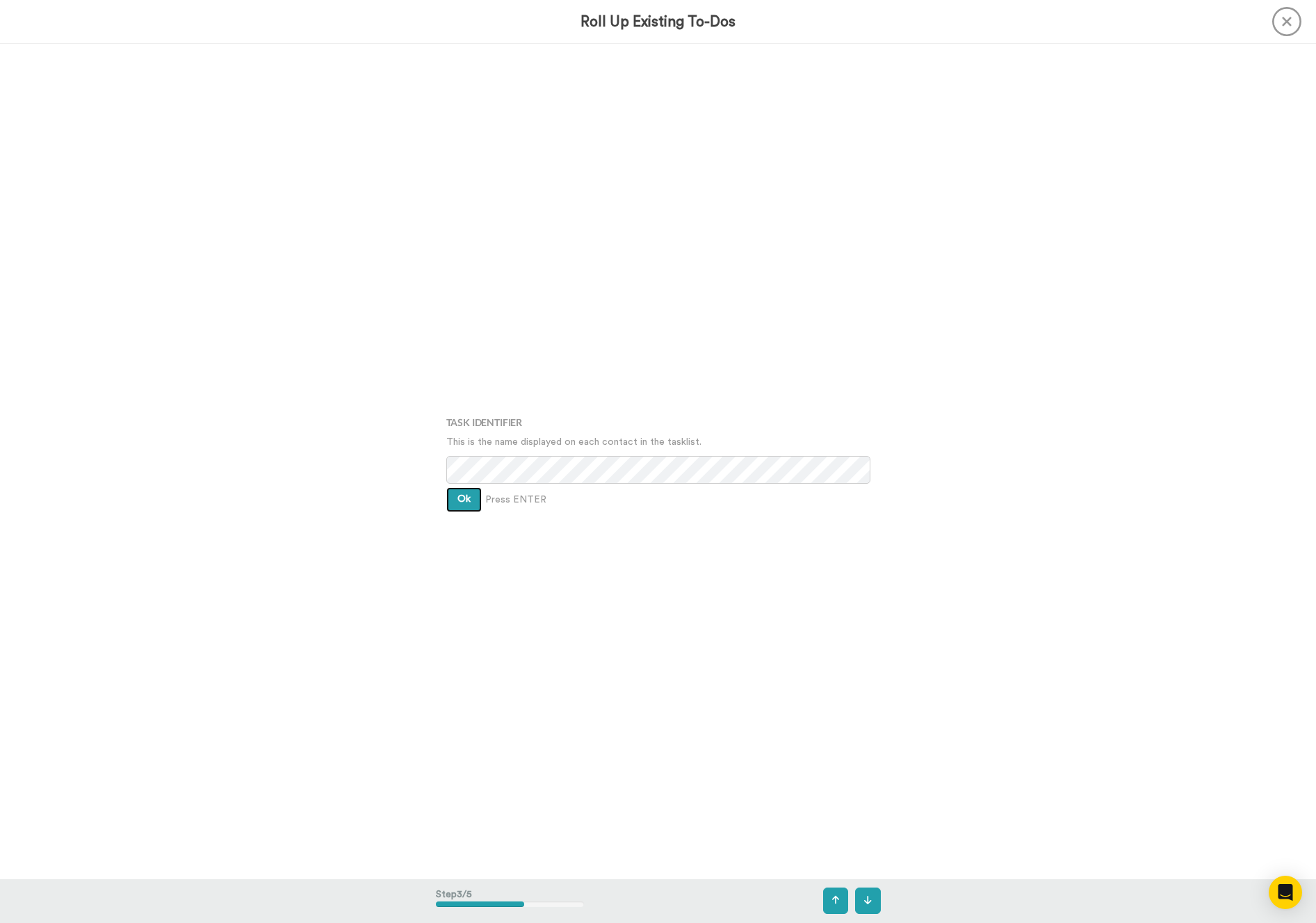
click at [467, 496] on span "Ok" at bounding box center [463, 499] width 13 height 10
click at [467, 496] on button "Ok" at bounding box center [463, 490] width 35 height 25
click at [478, 513] on span "Create" at bounding box center [473, 513] width 31 height 10
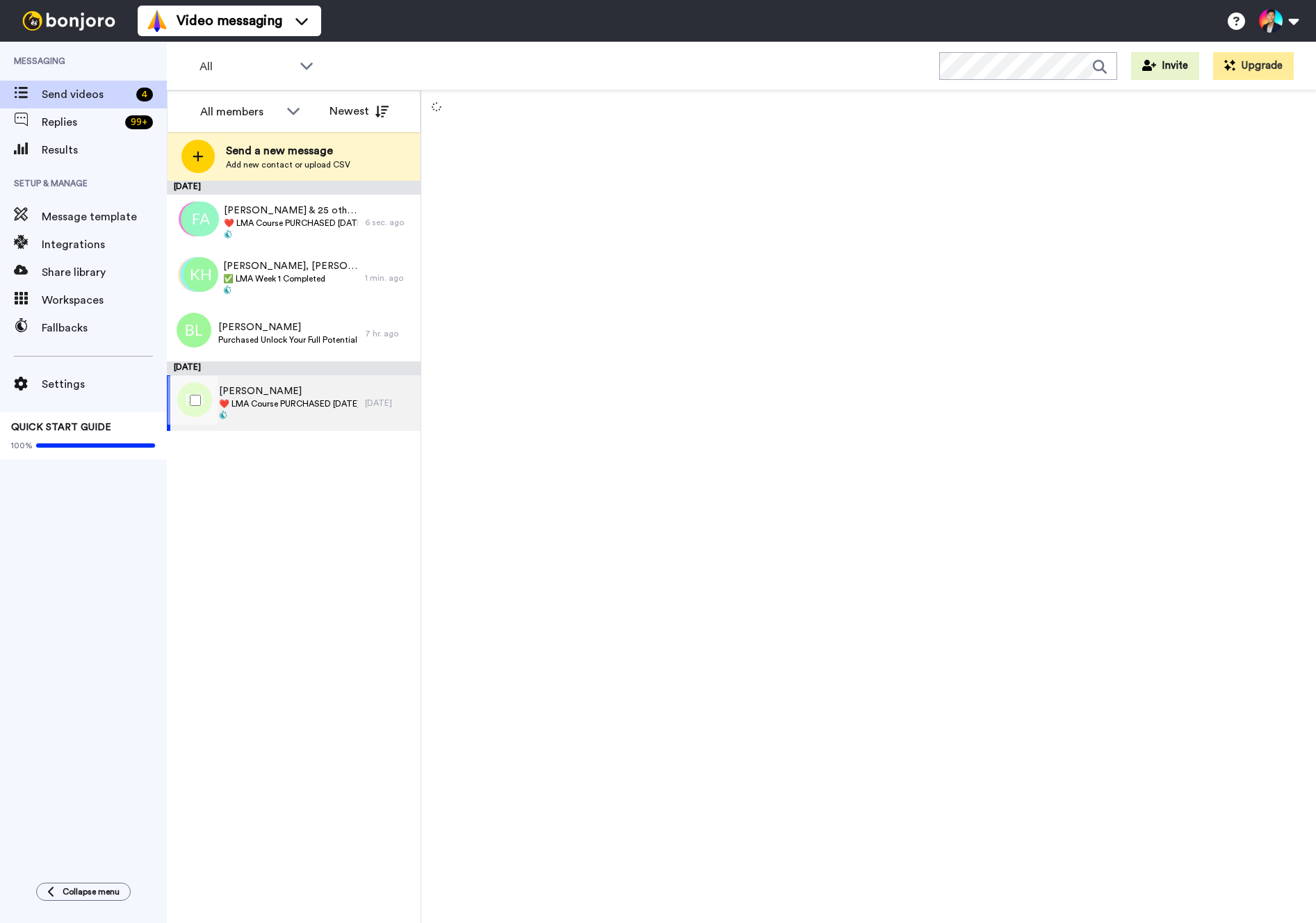
click at [331, 382] on div "Roman Benitez ❤️️ LMA Course PURCHASED Today ❤️️" at bounding box center [266, 403] width 198 height 56
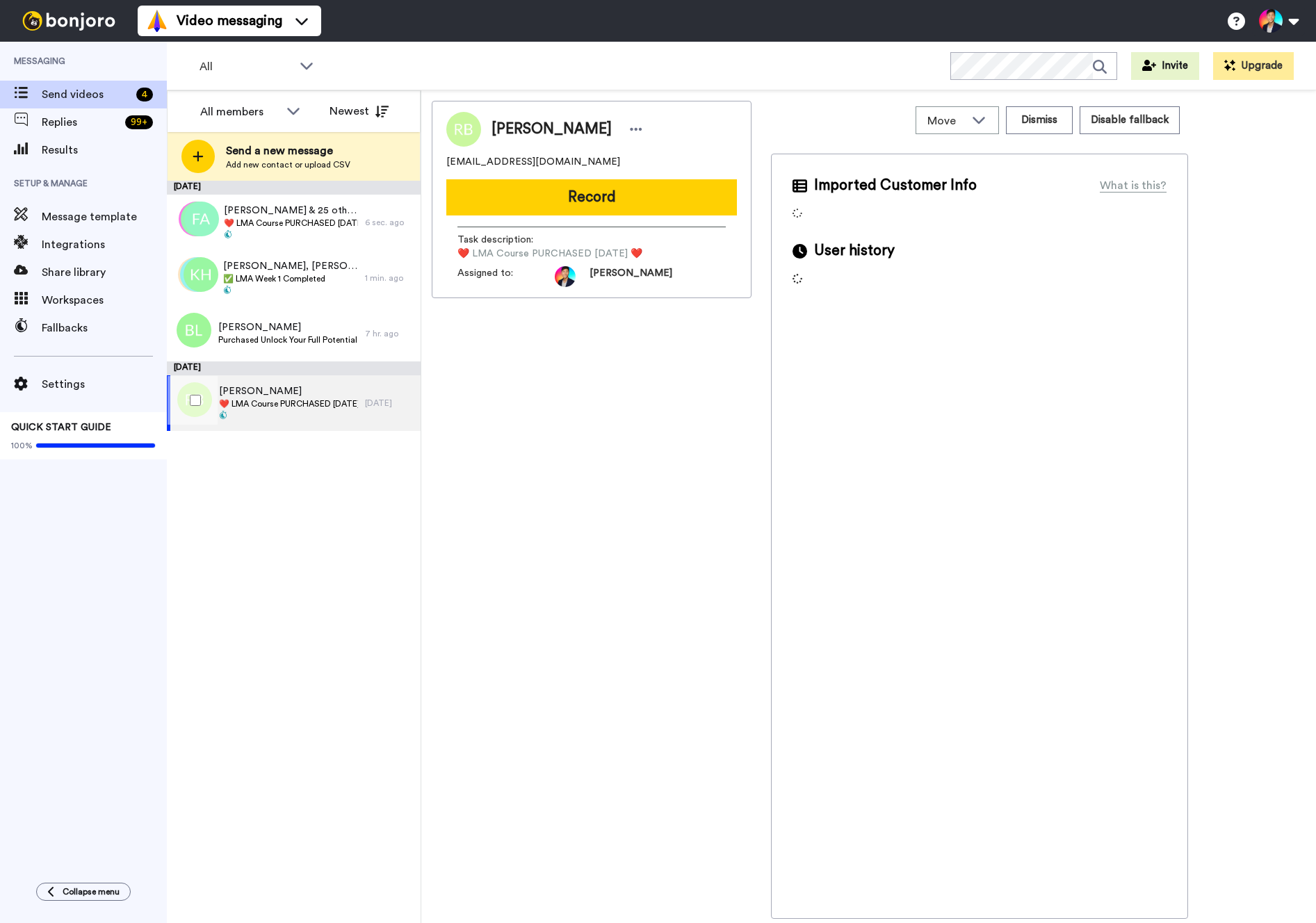
click at [177, 404] on div at bounding box center [192, 401] width 50 height 49
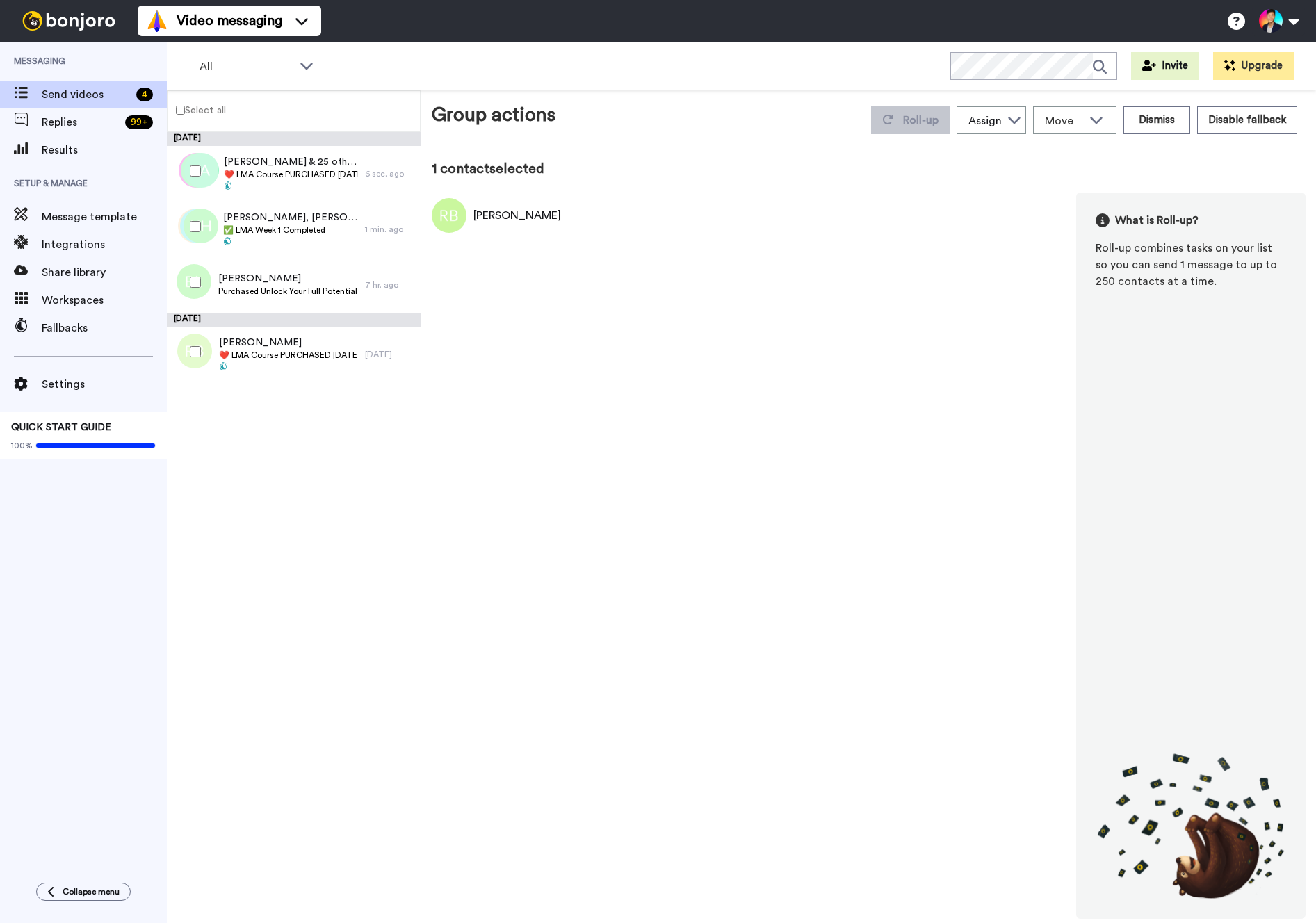
click at [195, 164] on div at bounding box center [192, 171] width 50 height 49
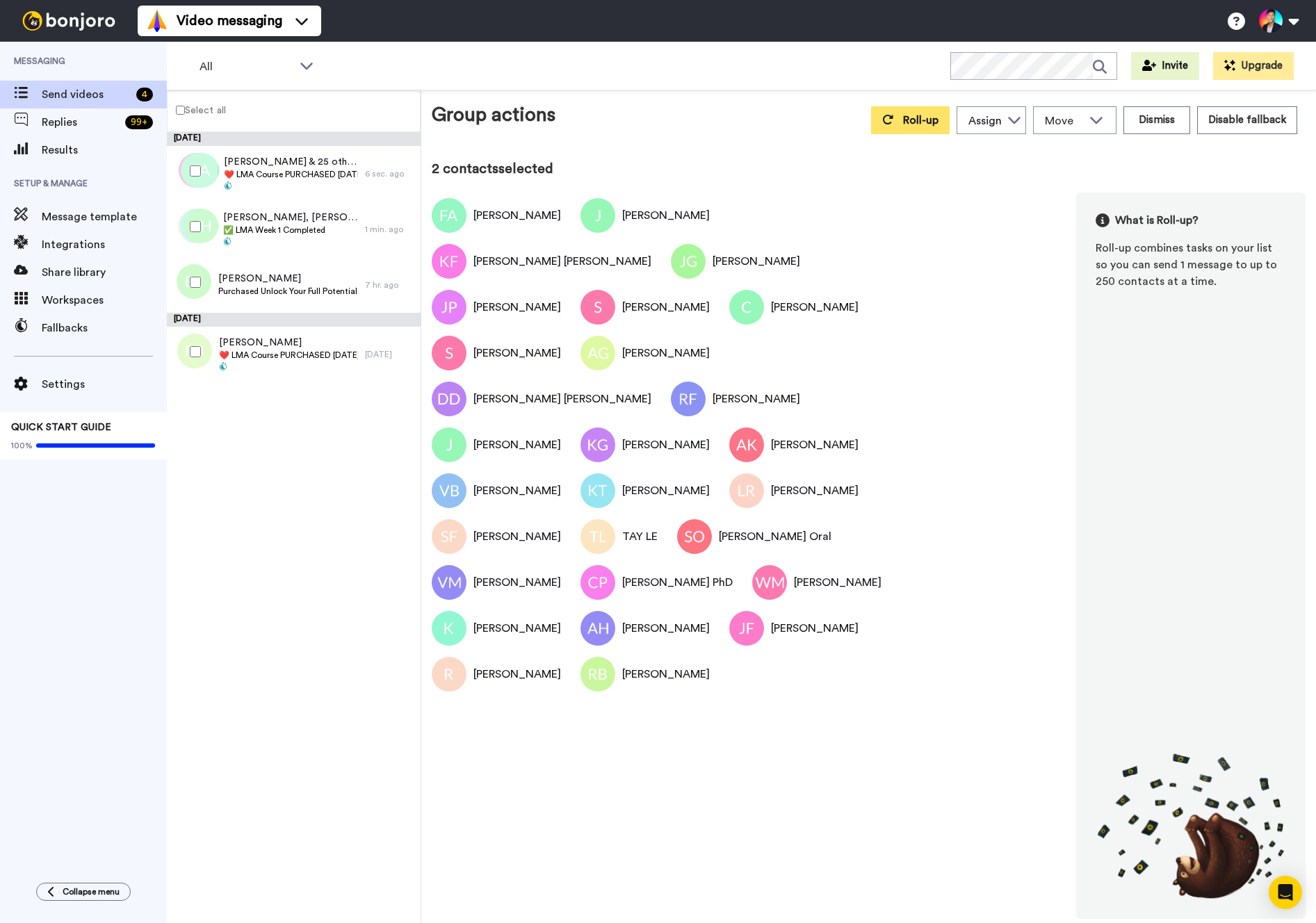
click at [930, 125] on span "Roll-up" at bounding box center [921, 120] width 35 height 11
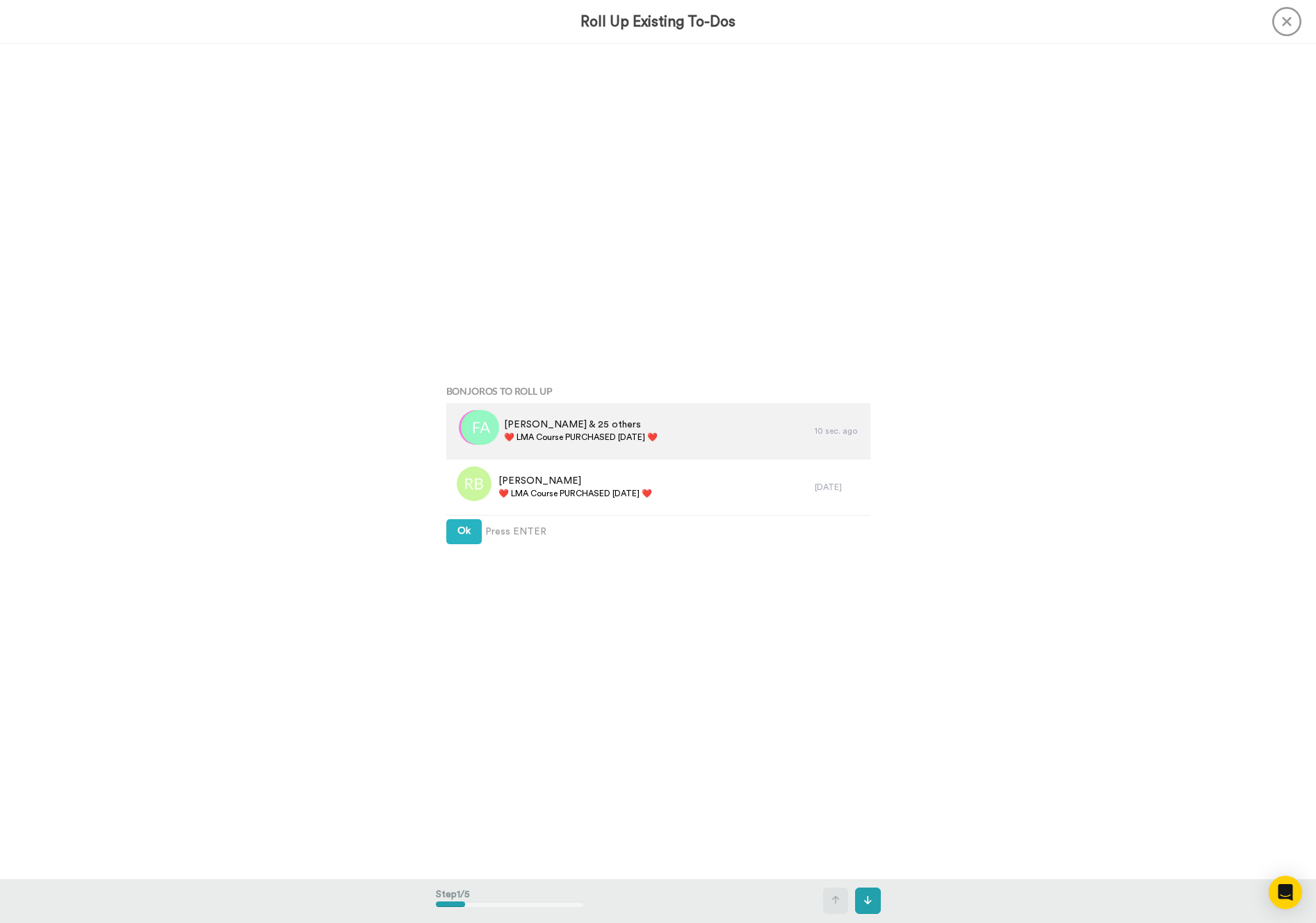
click at [571, 437] on span "❤️️ LMA Course PURCHASED [DATE] ❤️️" at bounding box center [580, 437] width 154 height 11
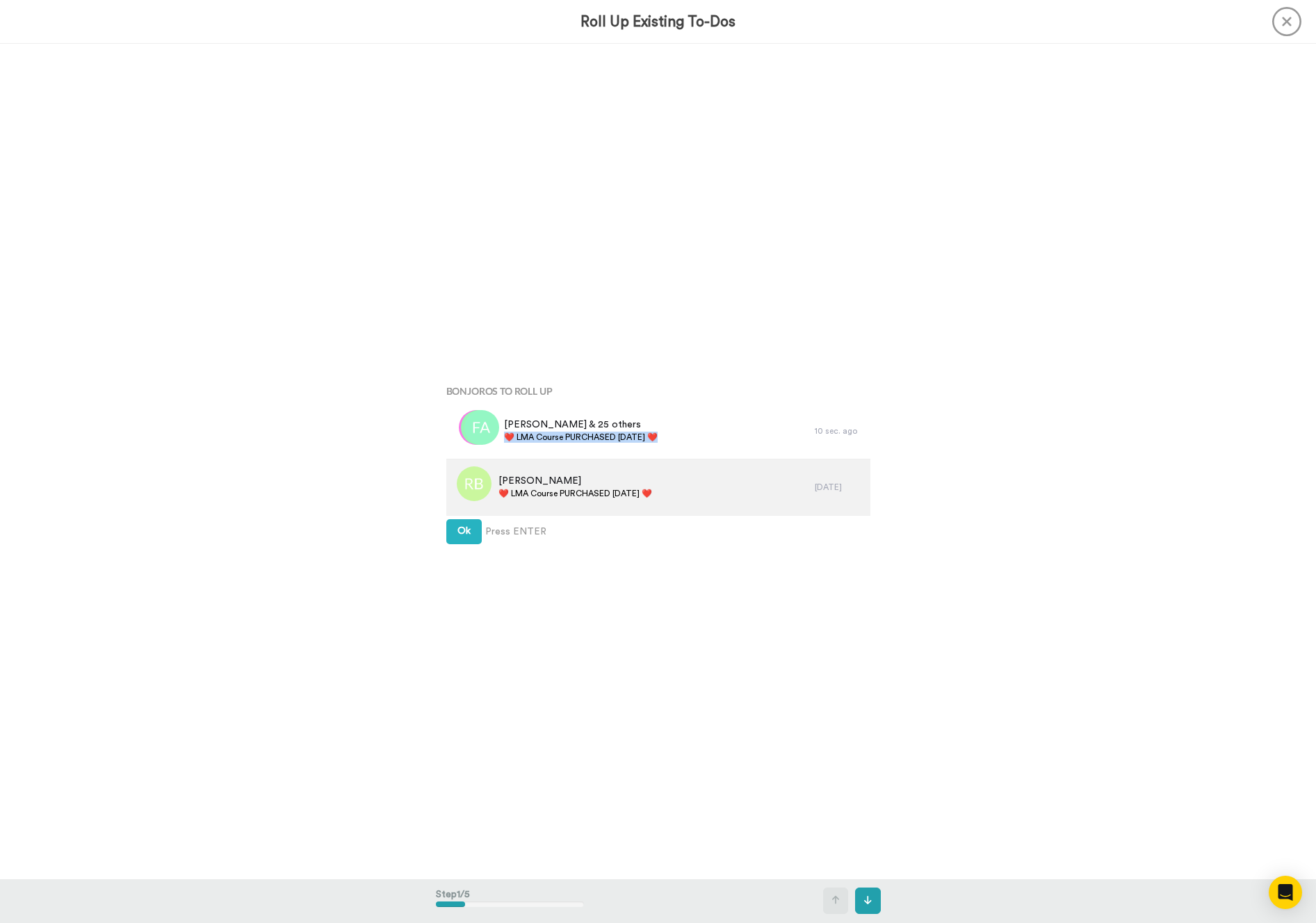
copy div "❤️️ LMA Course PURCHASED [DATE] ❤️️"
click at [446, 527] on button "Ok" at bounding box center [463, 532] width 35 height 25
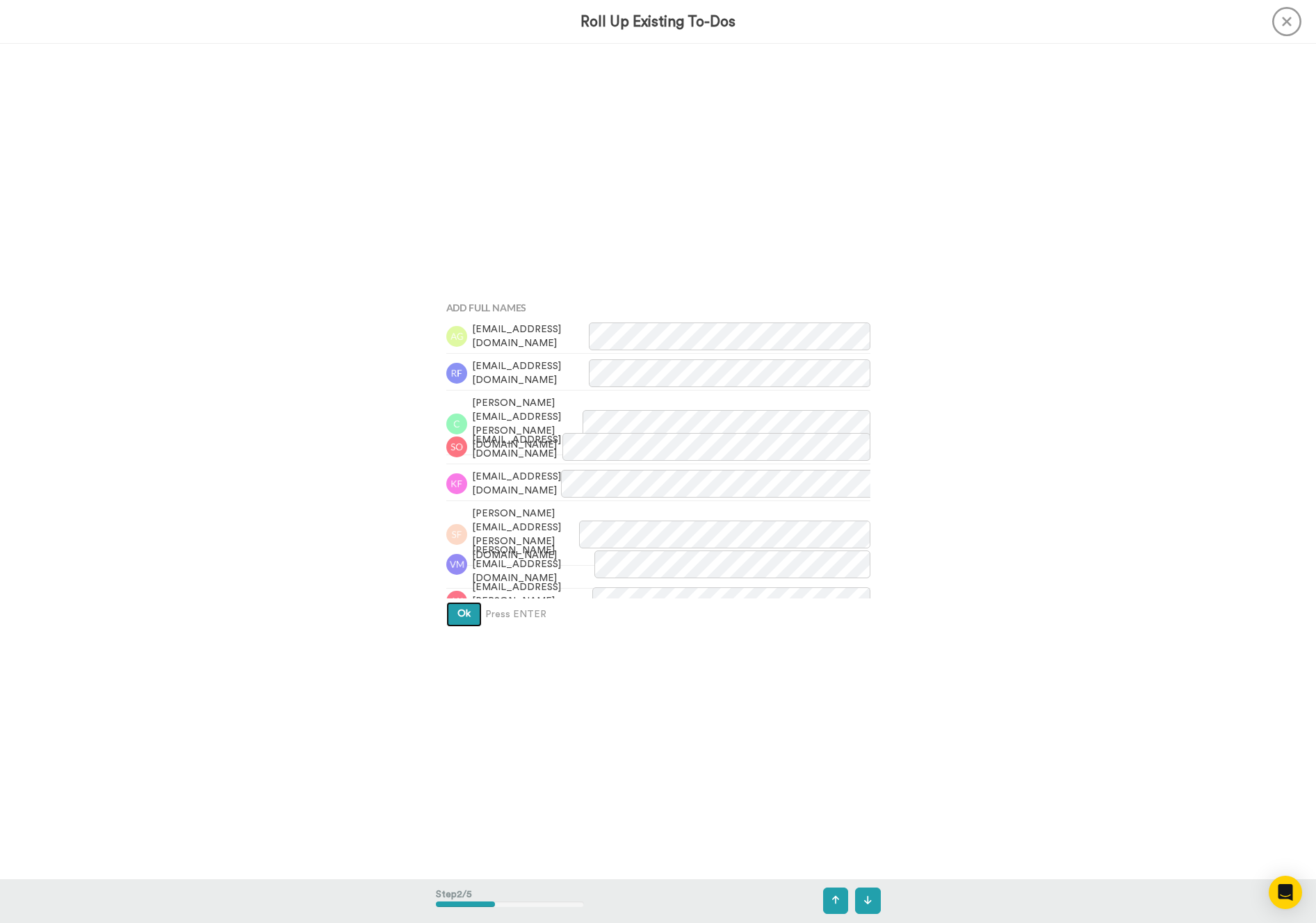
click at [467, 613] on span "Ok" at bounding box center [463, 614] width 13 height 10
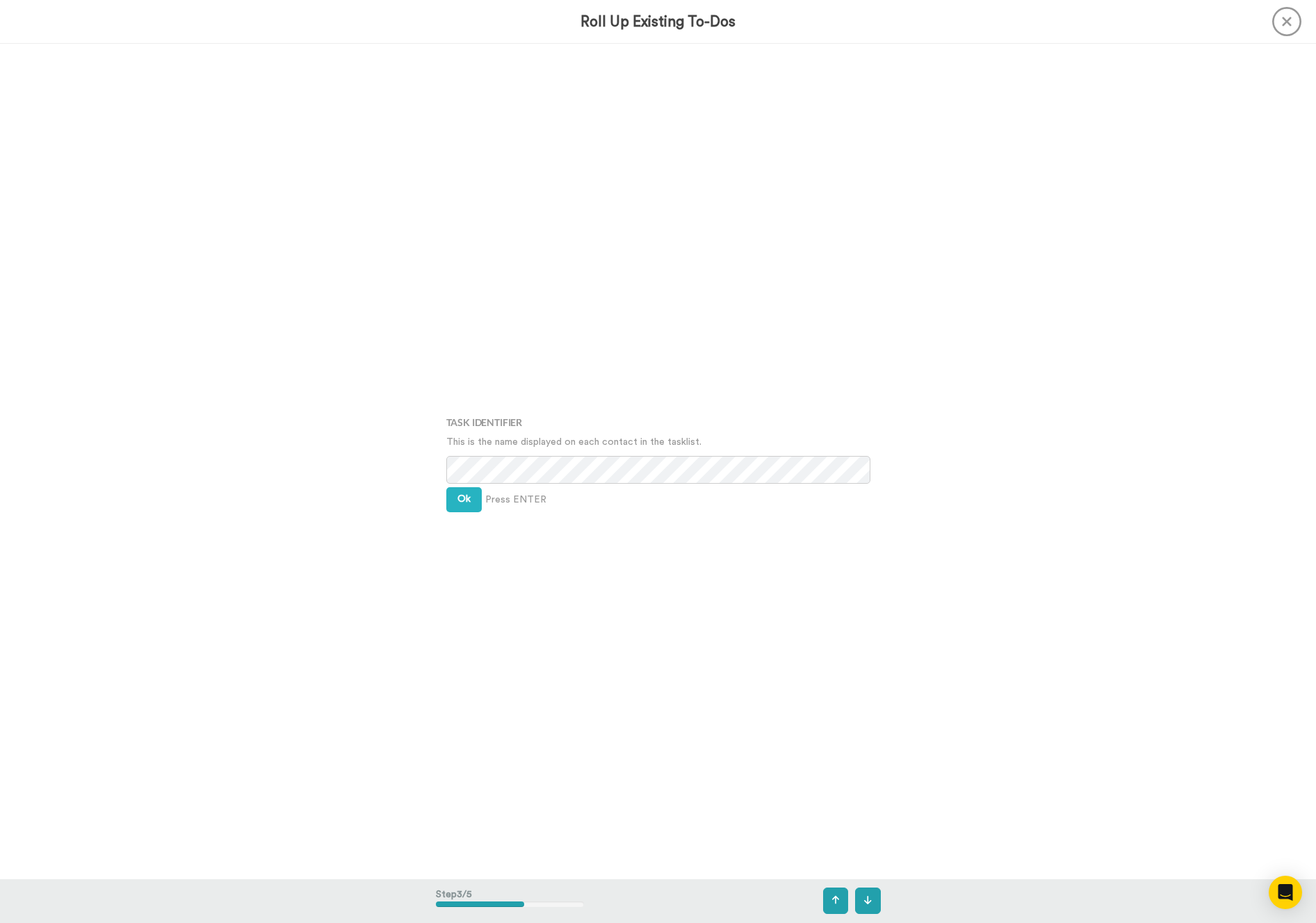
click at [462, 485] on div "Task Identifier This is the name displayed on each contact in the tasklist. Ok …" at bounding box center [658, 462] width 445 height 462
click at [463, 501] on span "Ok" at bounding box center [463, 499] width 13 height 10
click at [463, 501] on button "Ok" at bounding box center [463, 490] width 35 height 25
click at [465, 512] on span "Create" at bounding box center [473, 510] width 31 height 10
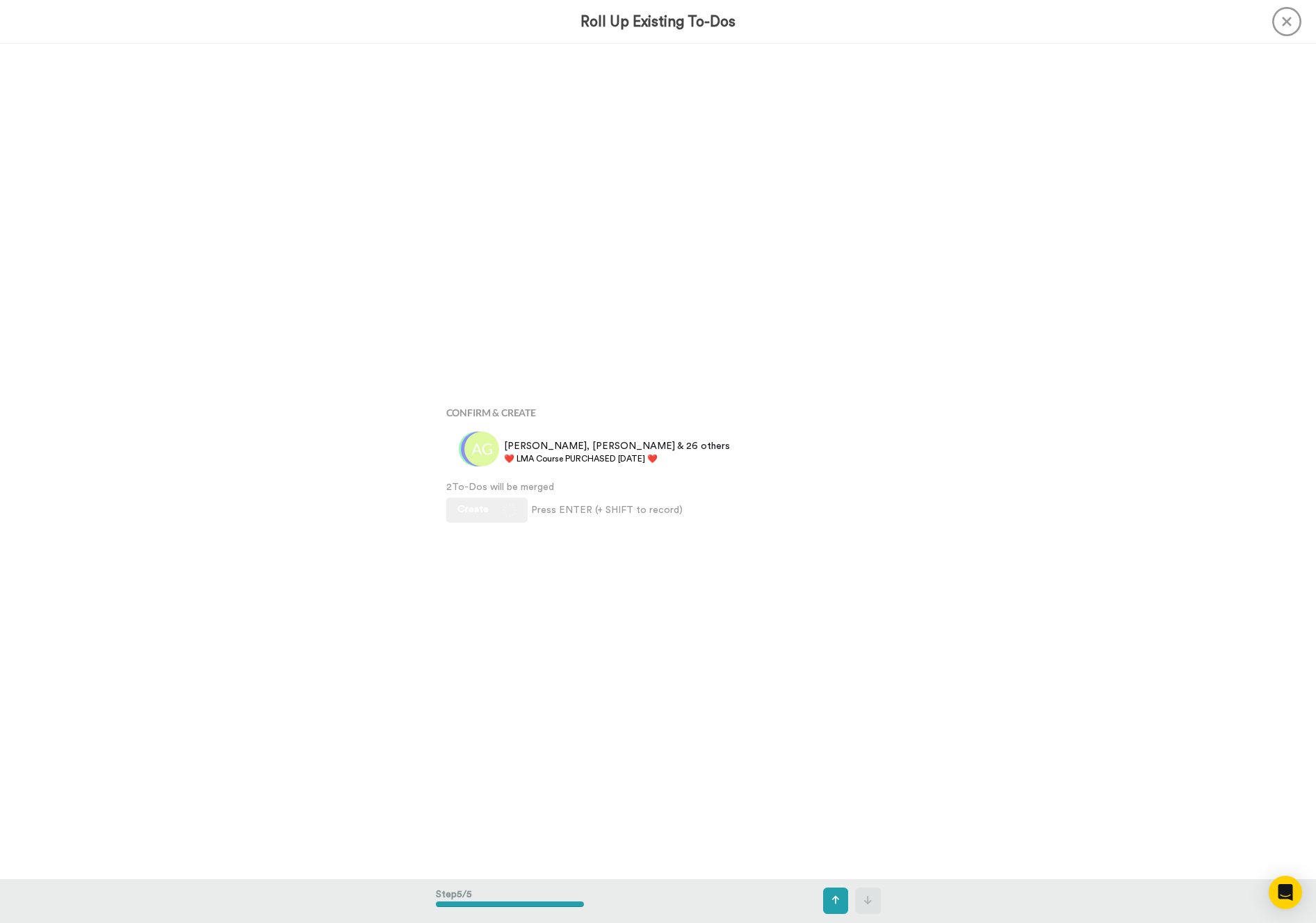
click at [232, 720] on div "Bonjoros To Roll Up Femi, Joanna & 25 others ❤️️ LMA Course PURCHASED Today ❤️️…" at bounding box center [658, 462] width 1316 height 835
